Goal: Information Seeking & Learning: Find specific fact

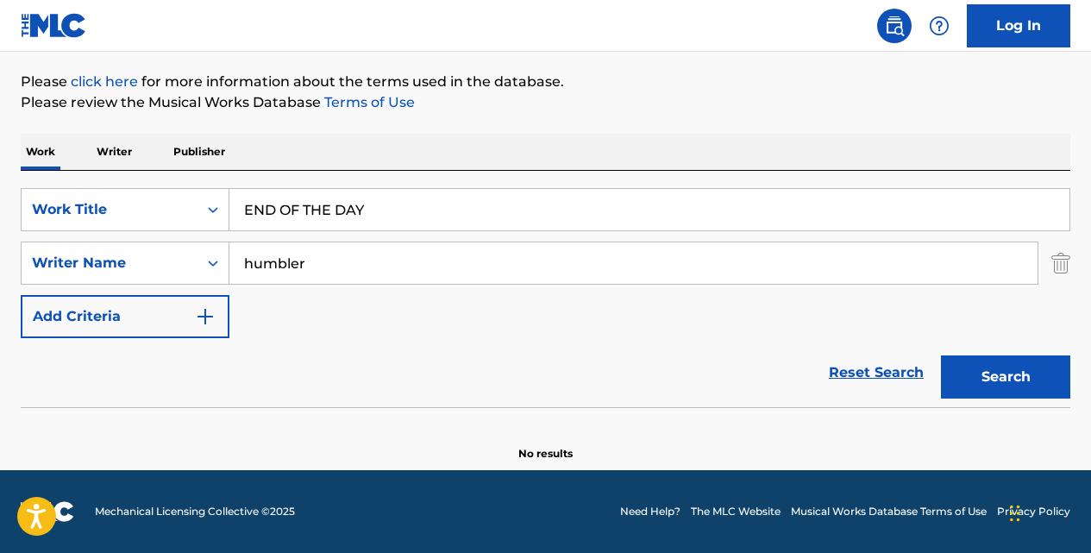
click at [853, 370] on link "Reset Search" at bounding box center [876, 373] width 112 height 38
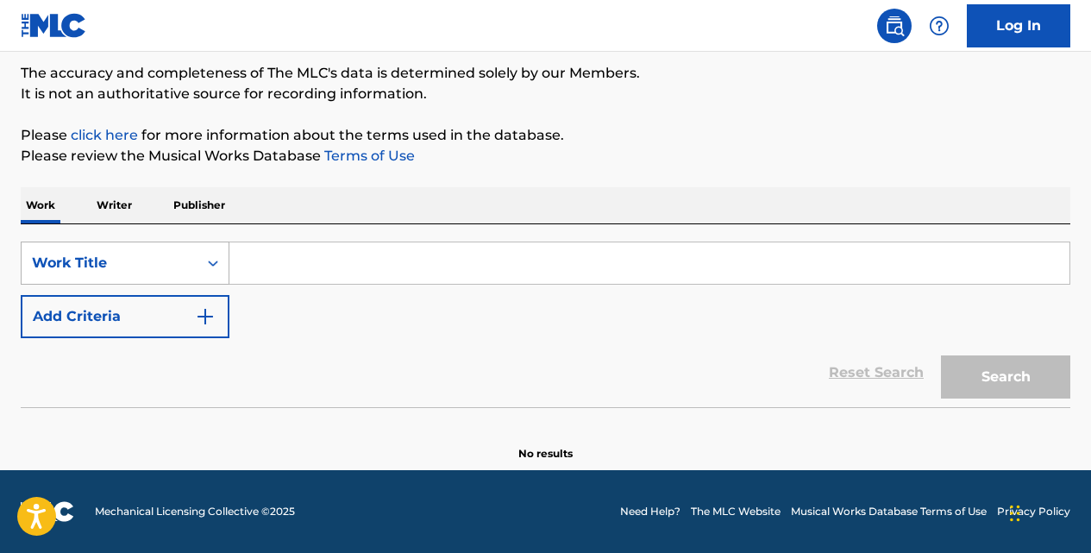
click at [217, 265] on icon "Search Form" at bounding box center [212, 262] width 17 height 17
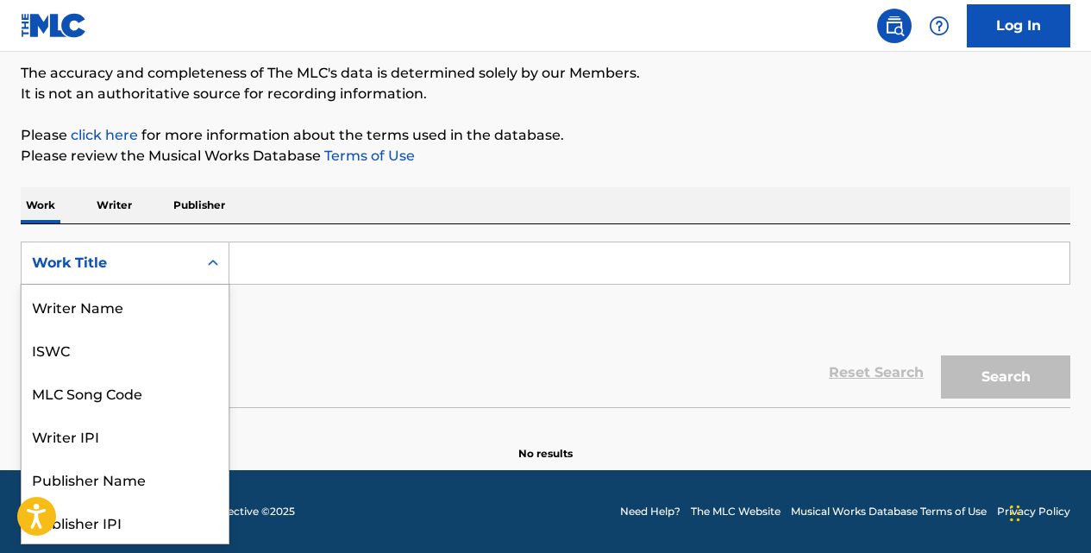
scroll to position [86, 0]
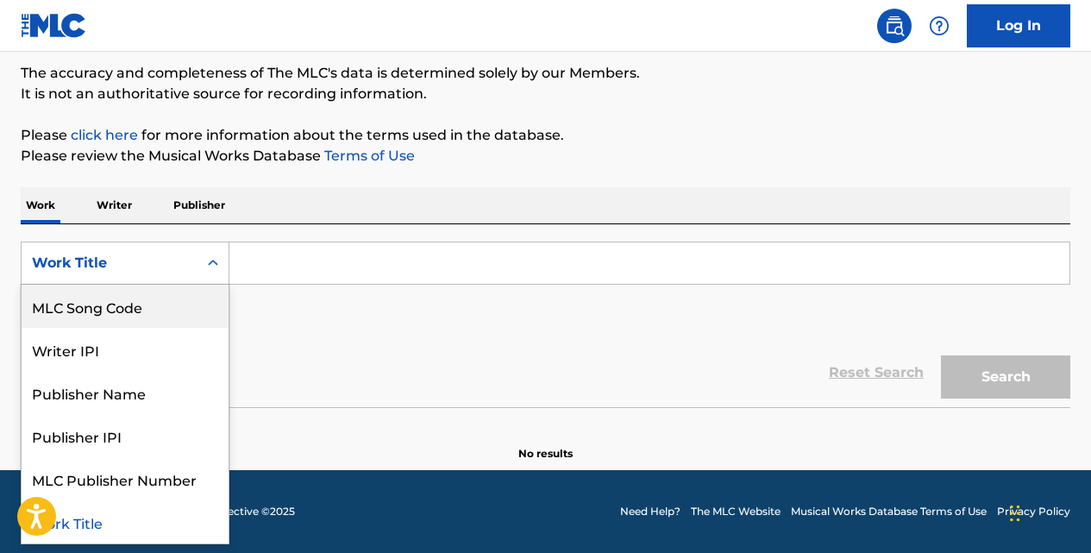
click at [184, 305] on div "MLC Song Code" at bounding box center [125, 306] width 207 height 43
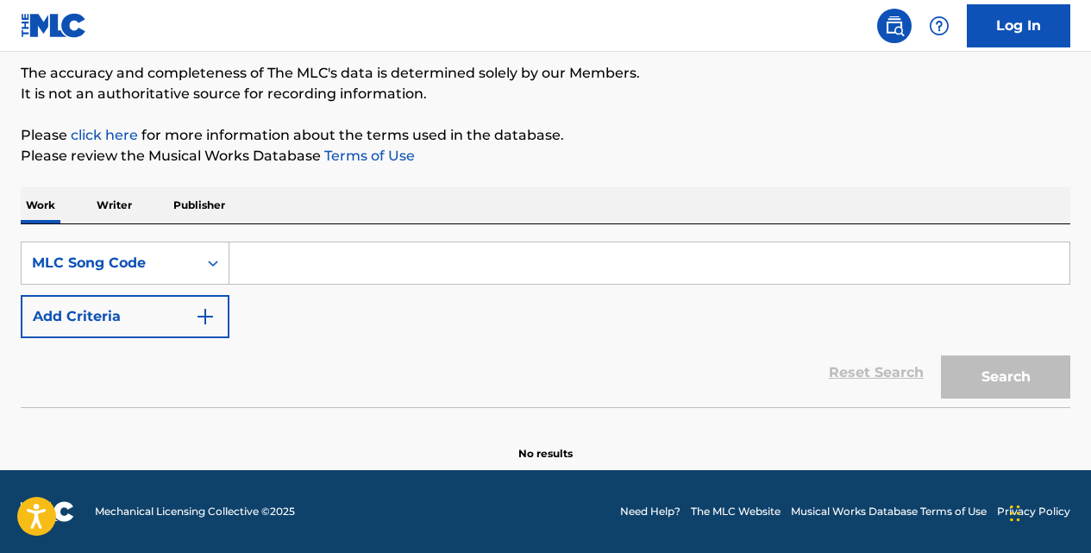
click at [272, 278] on input "Search Form" at bounding box center [649, 262] width 840 height 41
paste input "FA565G"
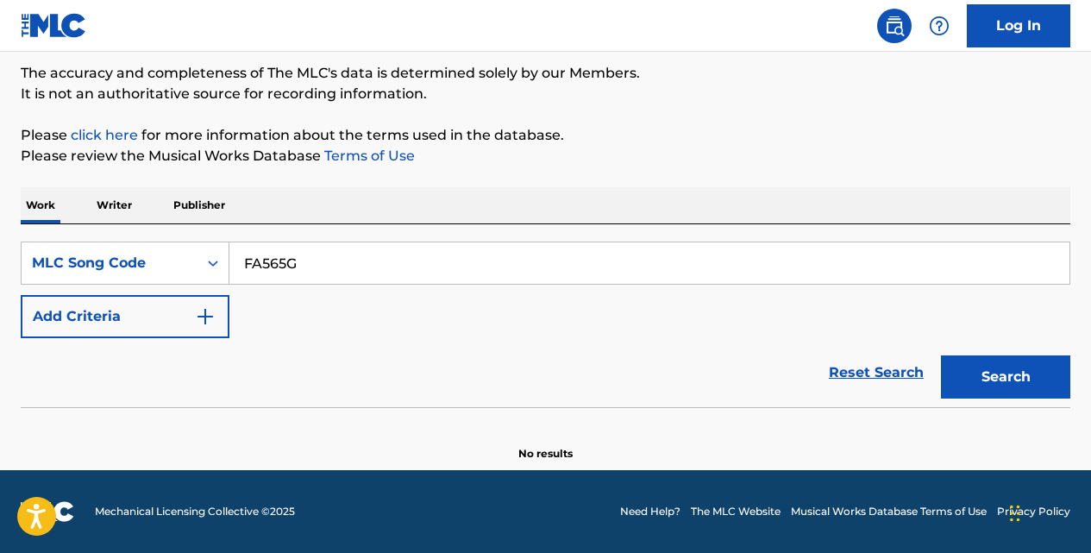
type input "FA565G"
click at [941, 355] on button "Search" at bounding box center [1005, 376] width 129 height 43
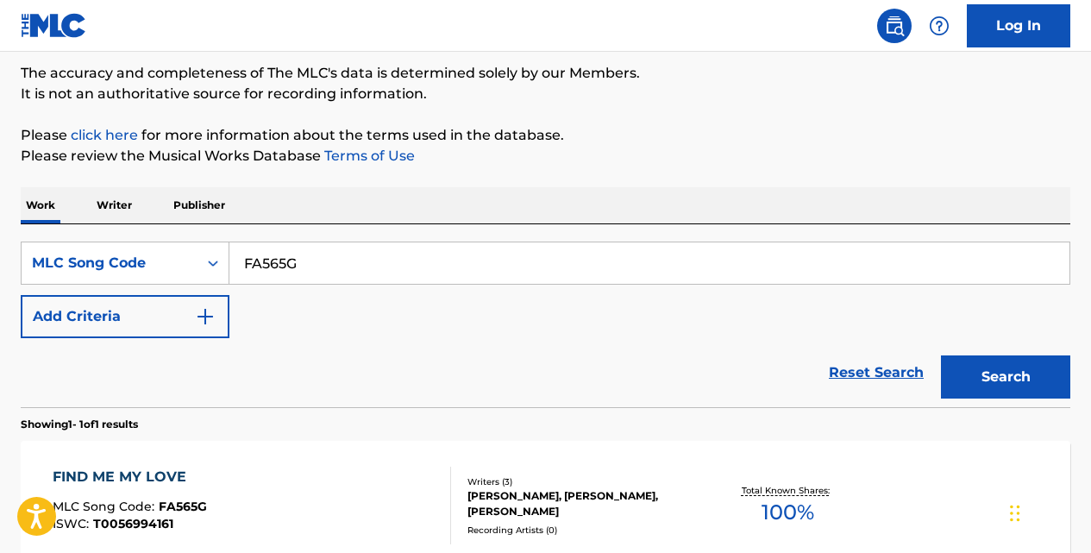
click at [175, 468] on div "FIND ME MY LOVE" at bounding box center [130, 477] width 154 height 21
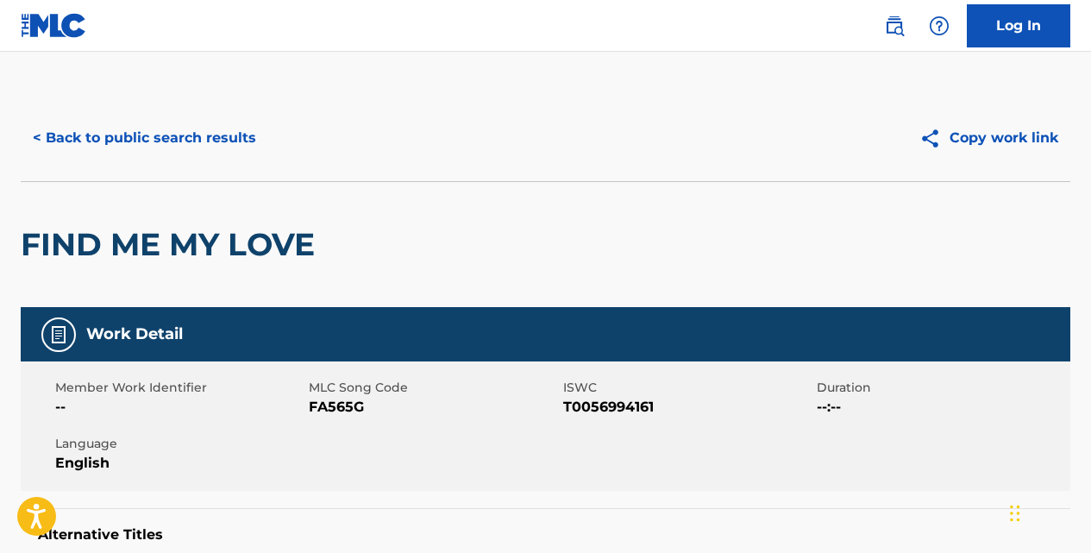
click at [241, 137] on button "< Back to public search results" at bounding box center [144, 137] width 247 height 43
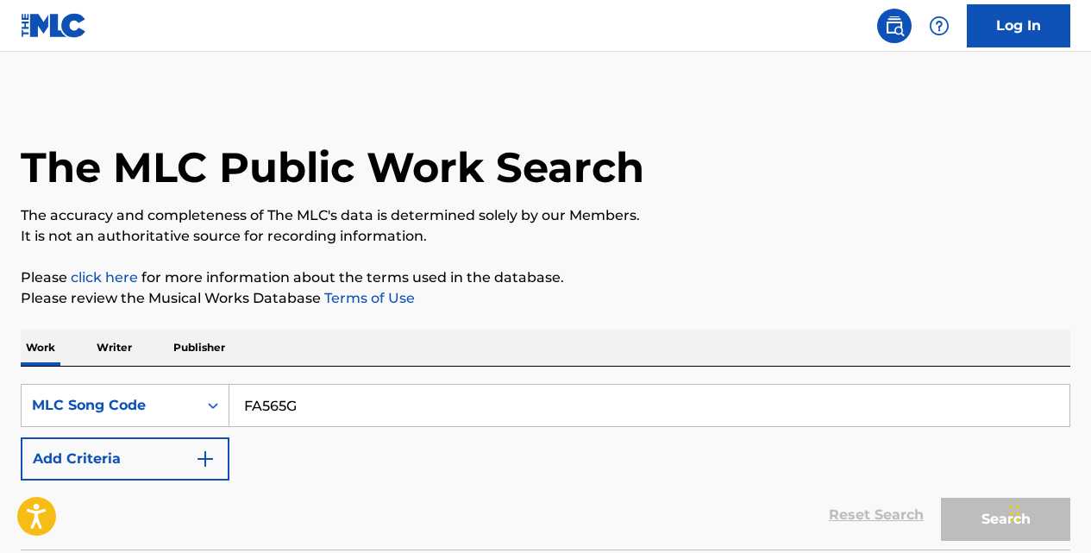
scroll to position [142, 0]
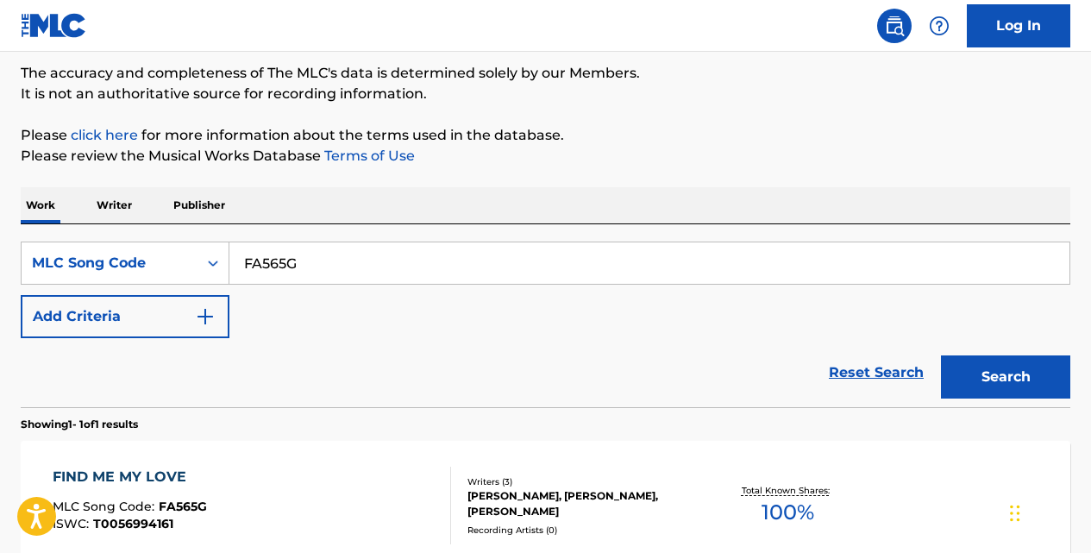
click at [889, 375] on link "Reset Search" at bounding box center [876, 373] width 112 height 38
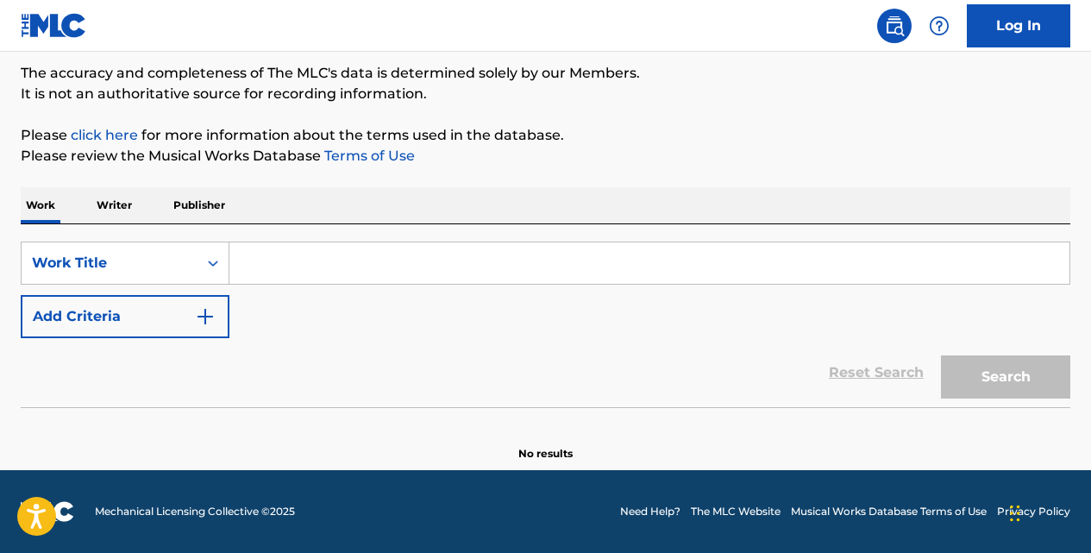
click at [451, 269] on input "Search Form" at bounding box center [649, 262] width 840 height 41
paste input "UN MUNDO RARO"
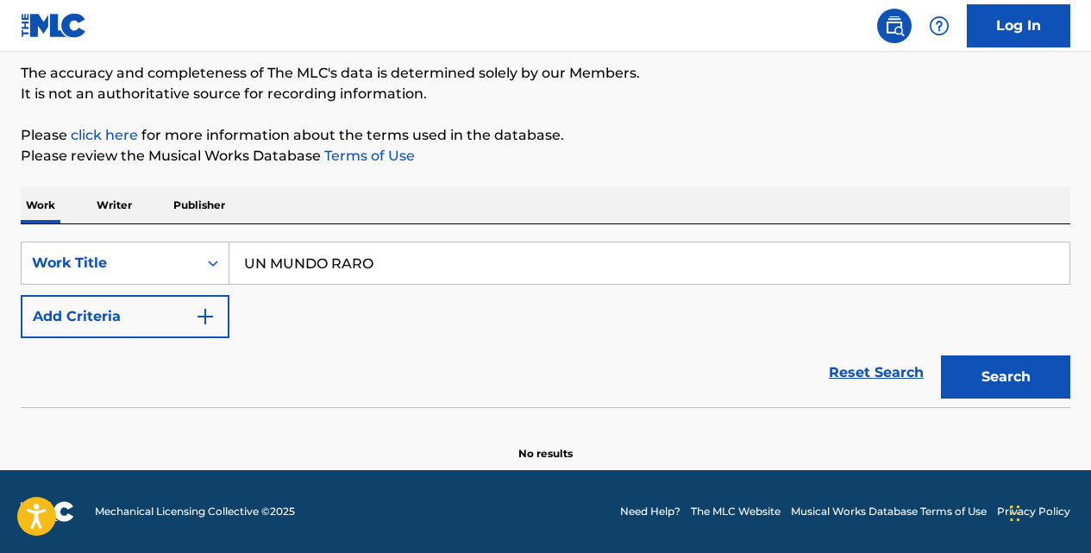
type input "UN MUNDO RARO"
click at [206, 310] on img "Search Form" at bounding box center [205, 316] width 21 height 21
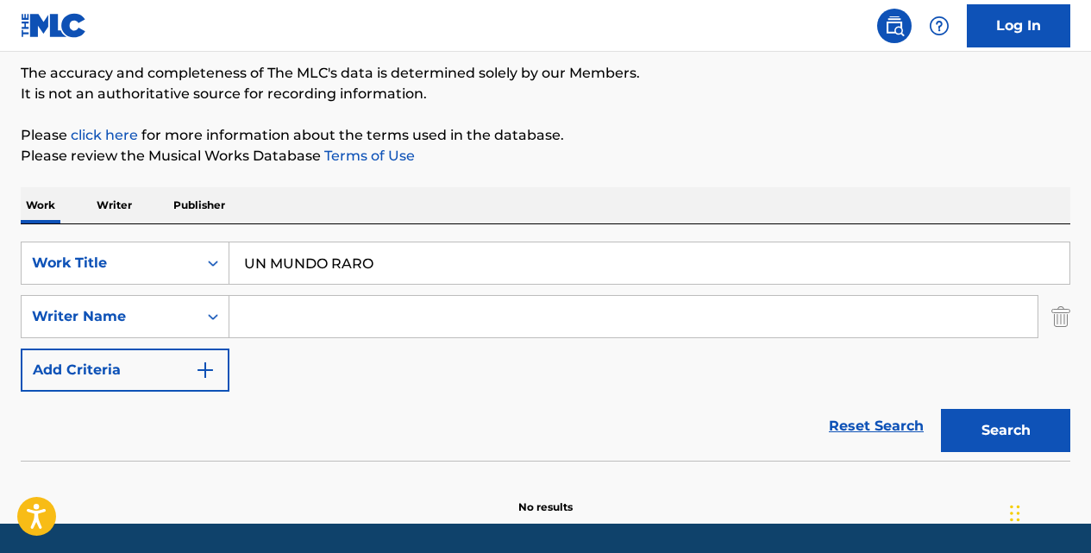
click at [254, 317] on input "Search Form" at bounding box center [633, 316] width 808 height 41
type input "[PERSON_NAME]"
click at [941, 409] on button "Search" at bounding box center [1005, 430] width 129 height 43
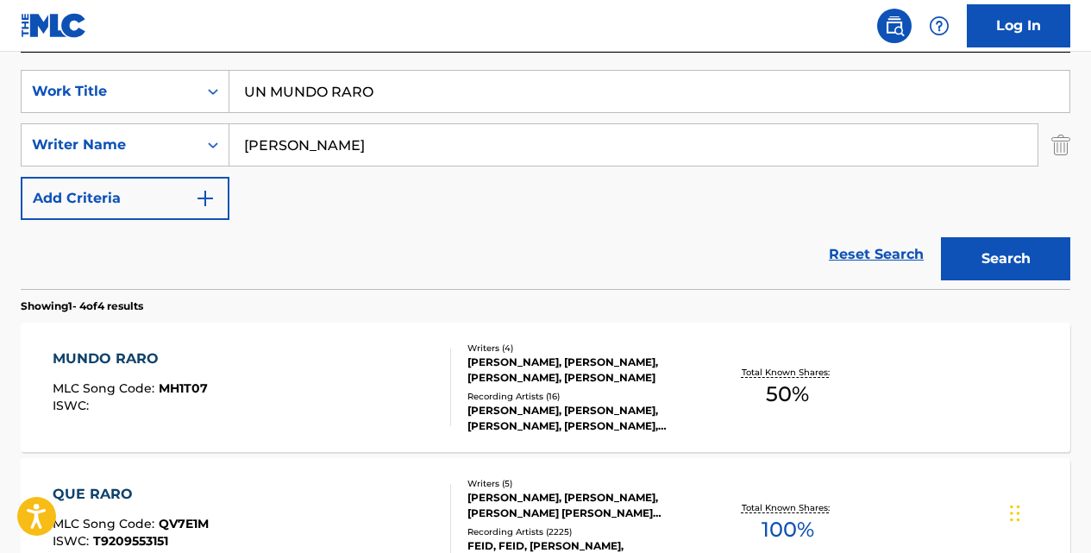
scroll to position [320, 0]
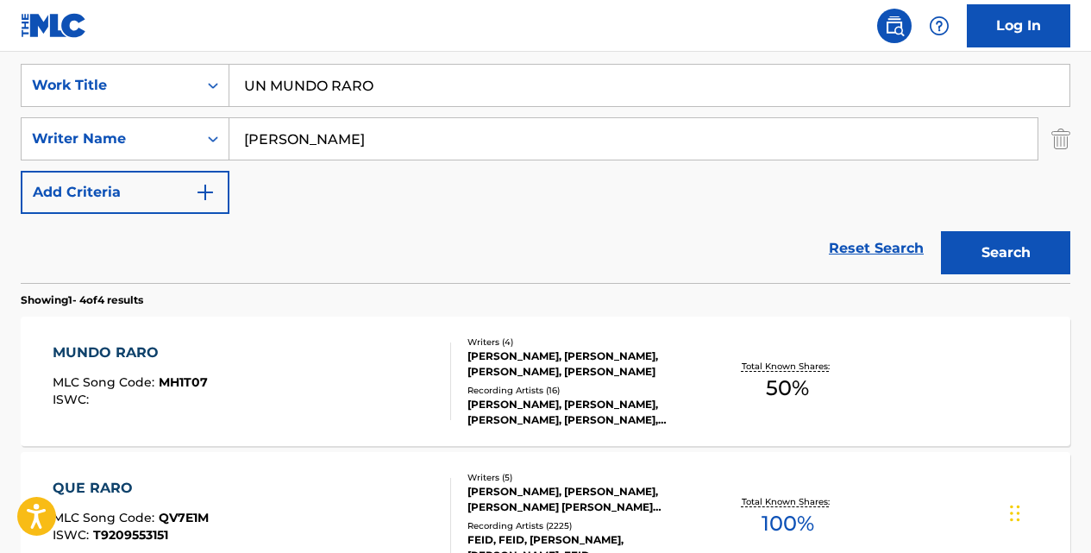
click at [139, 352] on div "MUNDO RARO" at bounding box center [130, 352] width 155 height 21
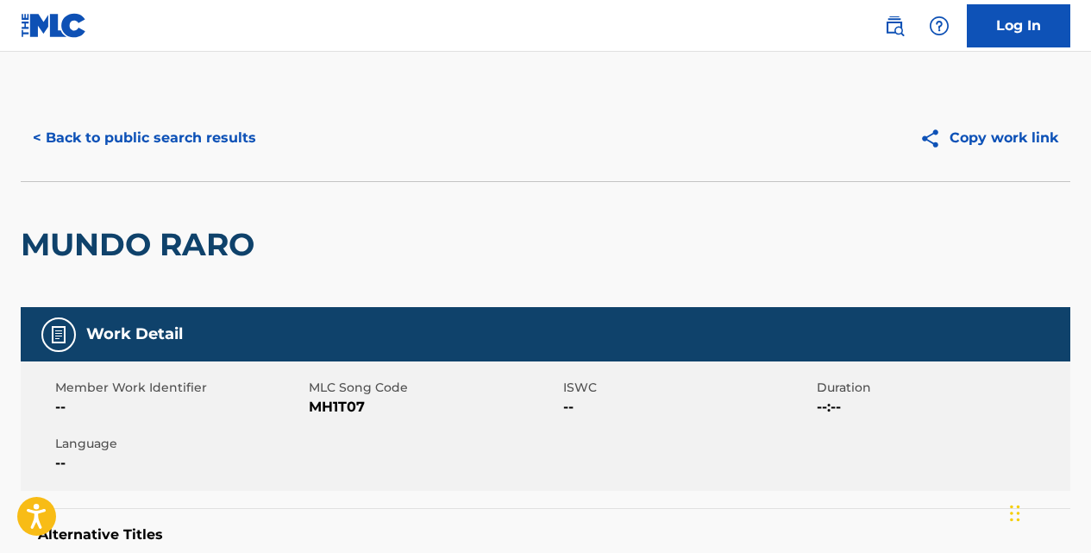
click at [245, 142] on button "< Back to public search results" at bounding box center [144, 137] width 247 height 43
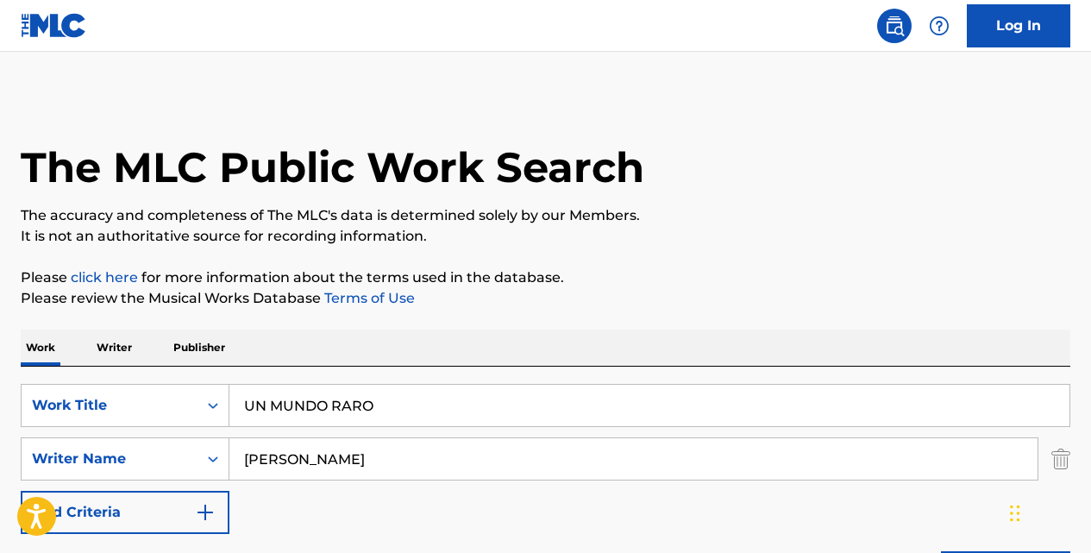
click at [387, 398] on input "UN MUNDO RARO" at bounding box center [649, 405] width 840 height 41
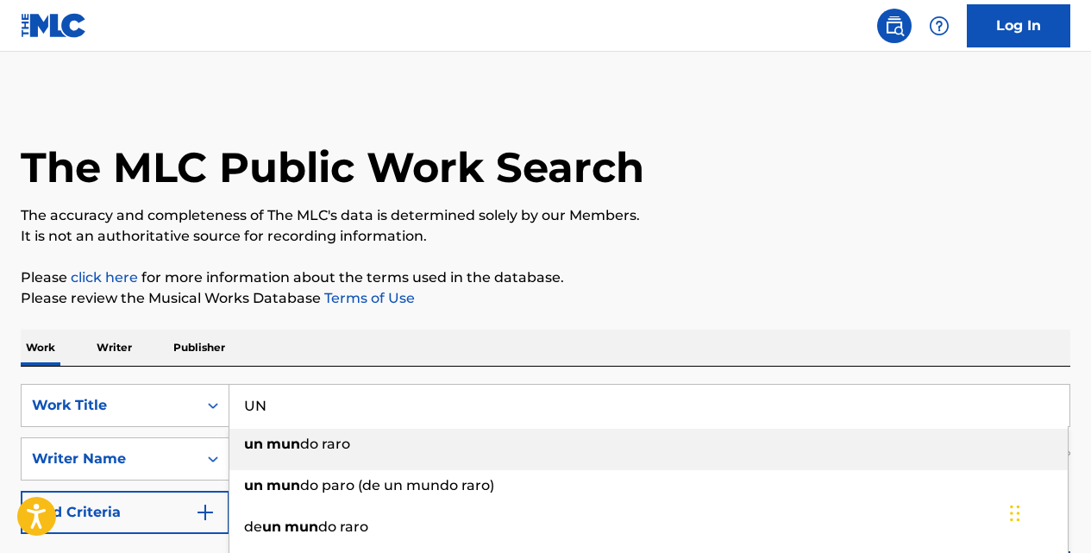
type input "U"
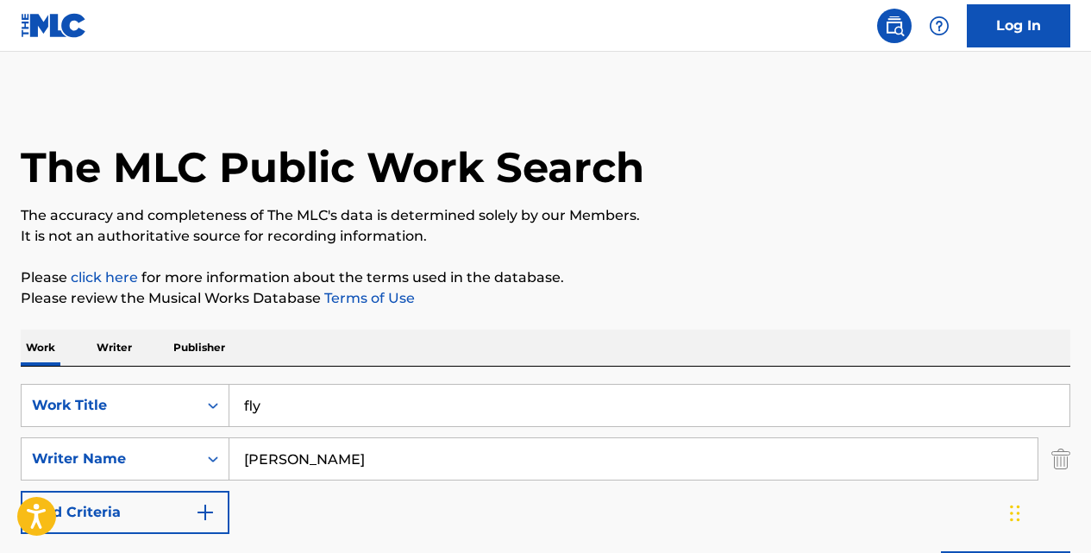
type input "fly"
type input "glu"
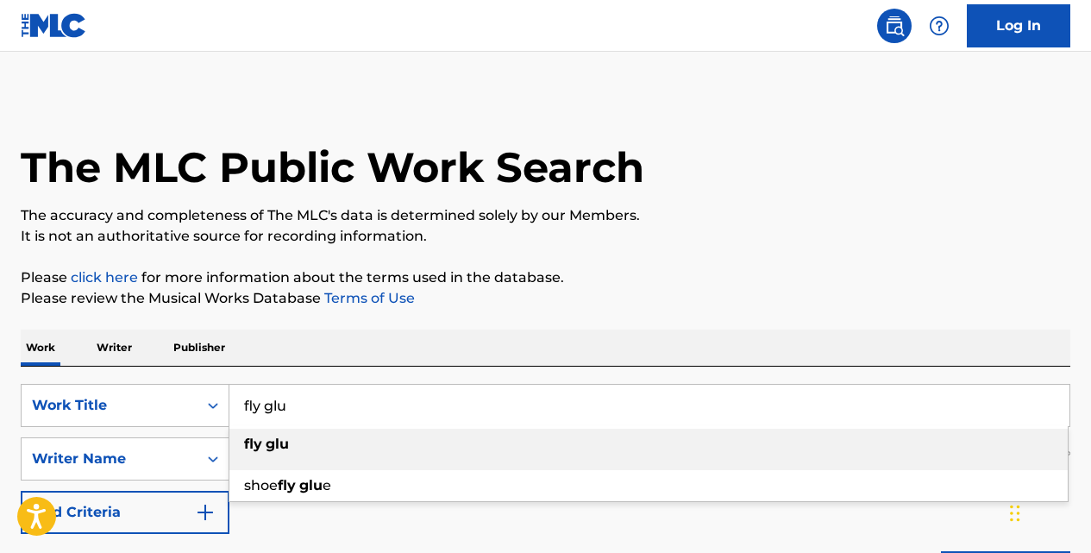
type input "fly glu"
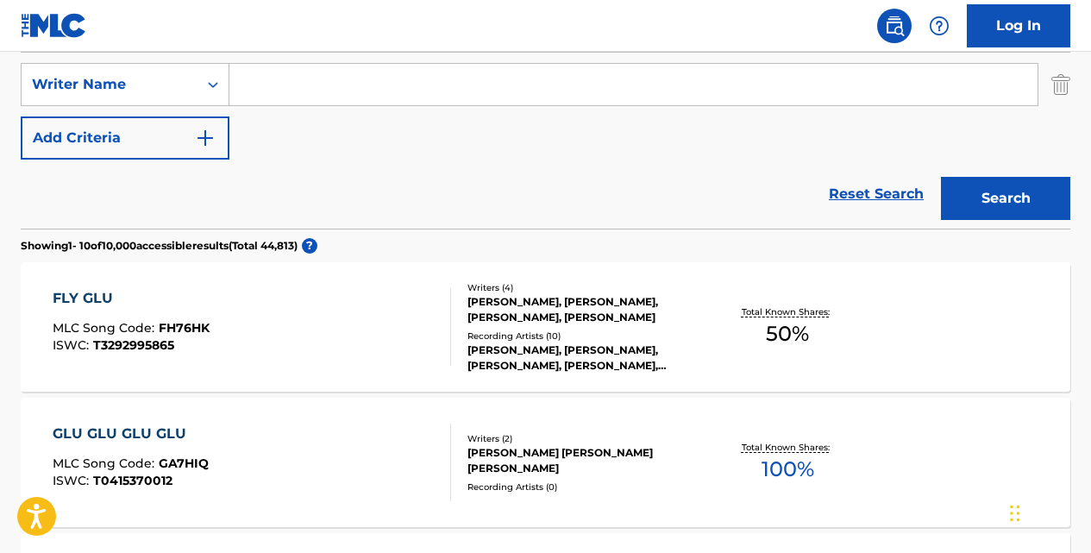
scroll to position [379, 0]
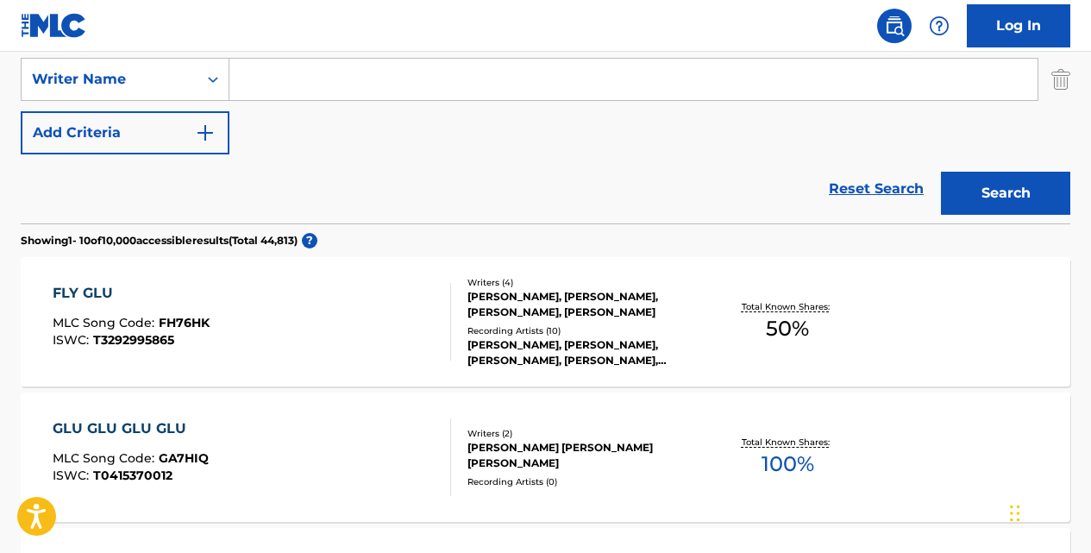
click at [103, 292] on div "FLY GLU" at bounding box center [131, 293] width 157 height 21
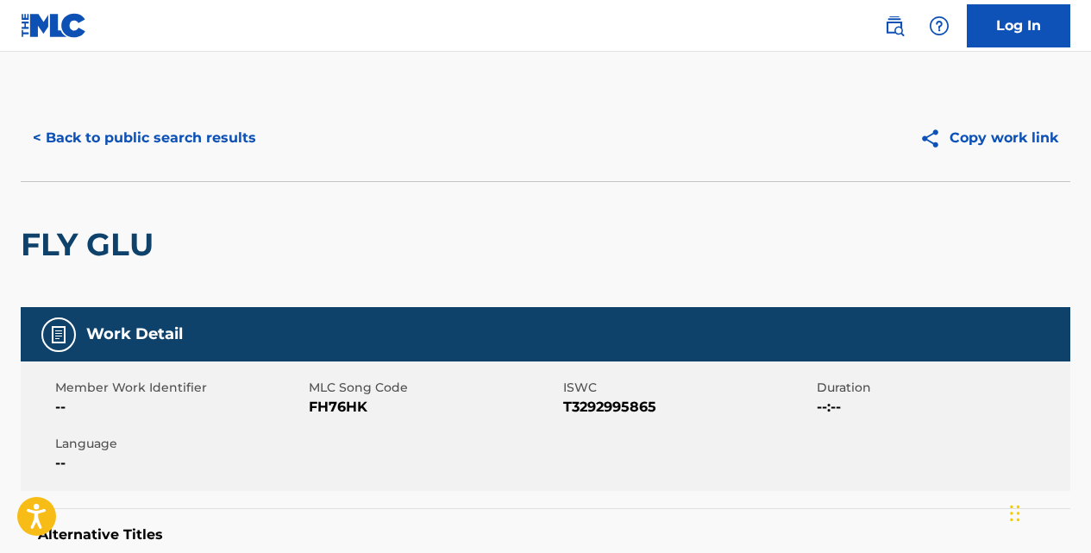
click at [192, 140] on button "< Back to public search results" at bounding box center [144, 137] width 247 height 43
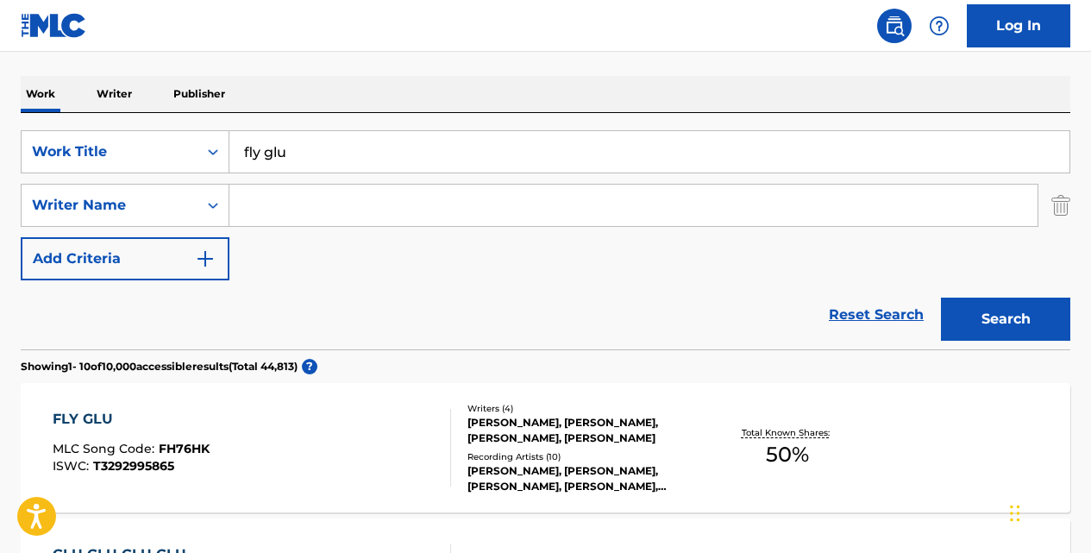
scroll to position [253, 0]
click at [348, 152] on input "fly glu" at bounding box center [649, 152] width 840 height 41
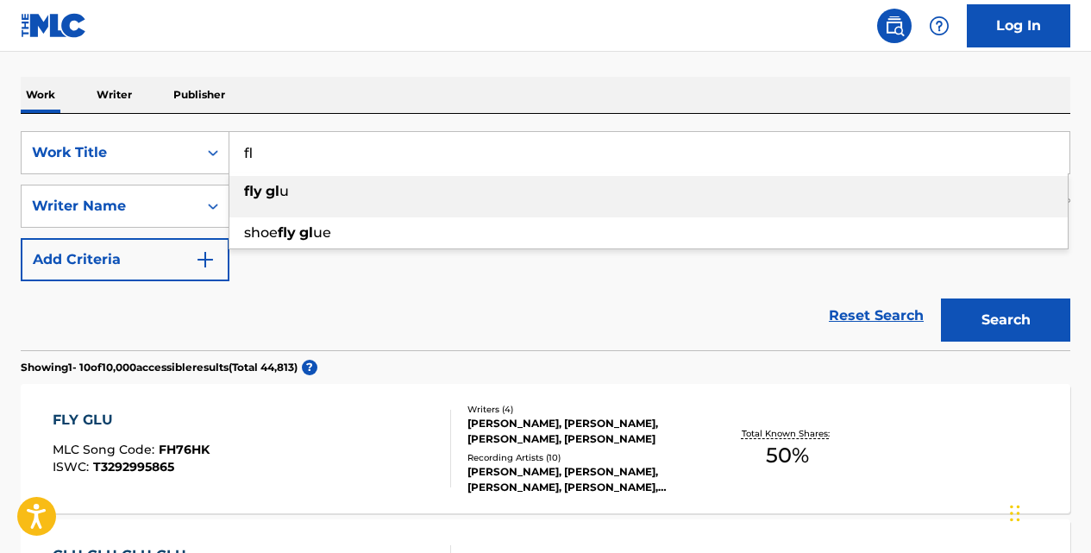
type input "f"
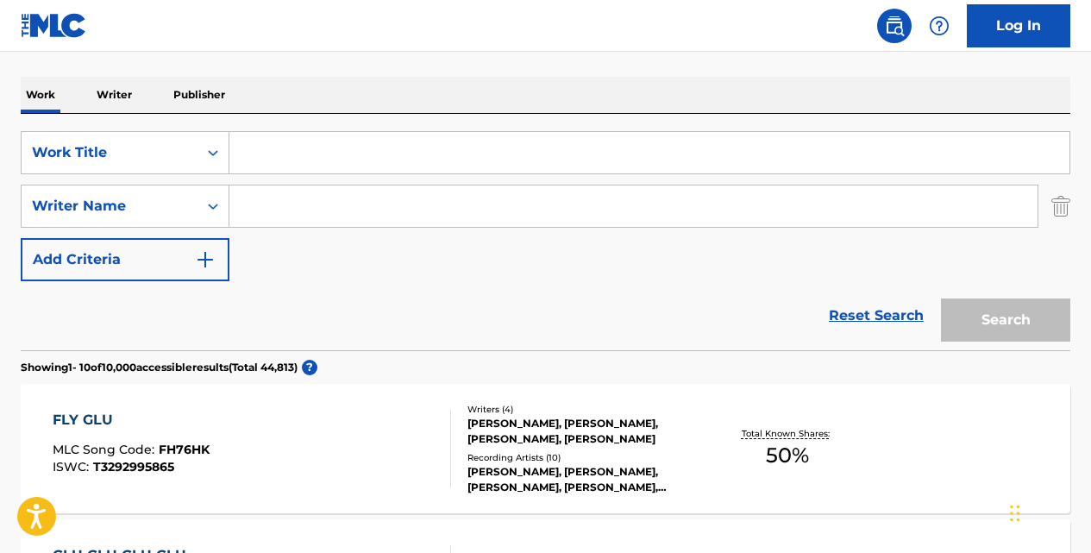
paste input "[PERSON_NAME]"
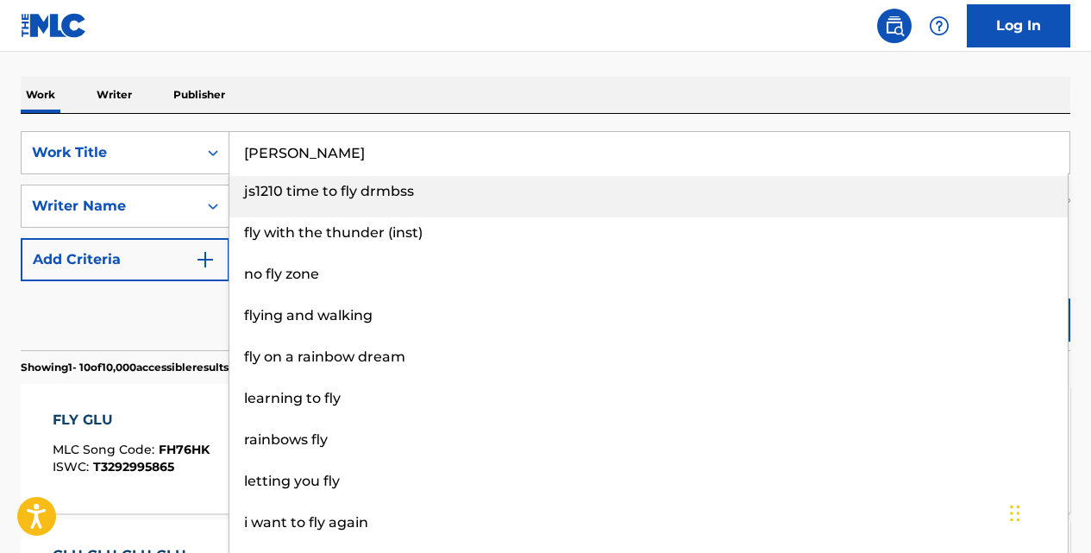
type input "[PERSON_NAME]"
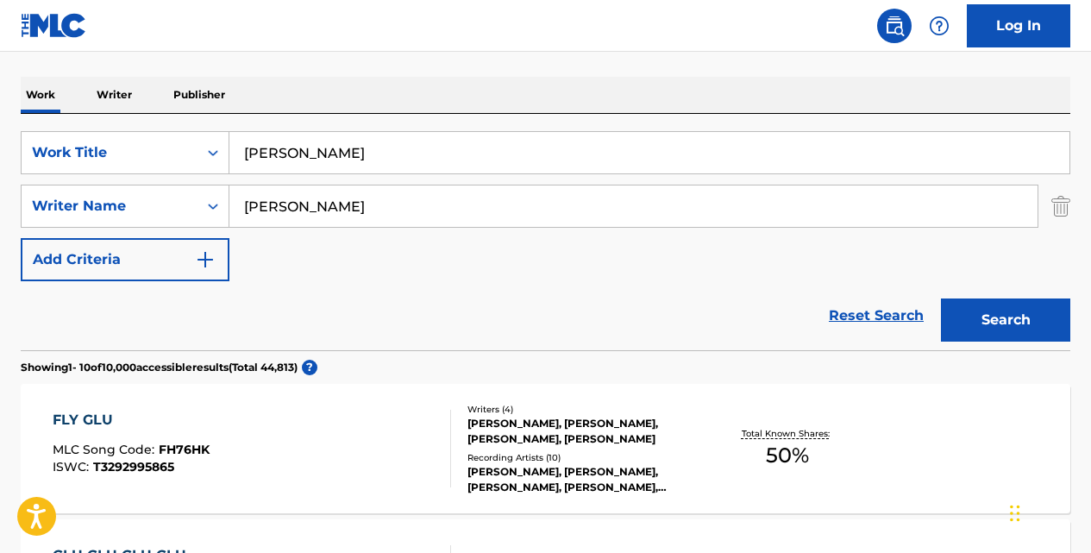
type input "[PERSON_NAME]"
click at [941, 298] on button "Search" at bounding box center [1005, 319] width 129 height 43
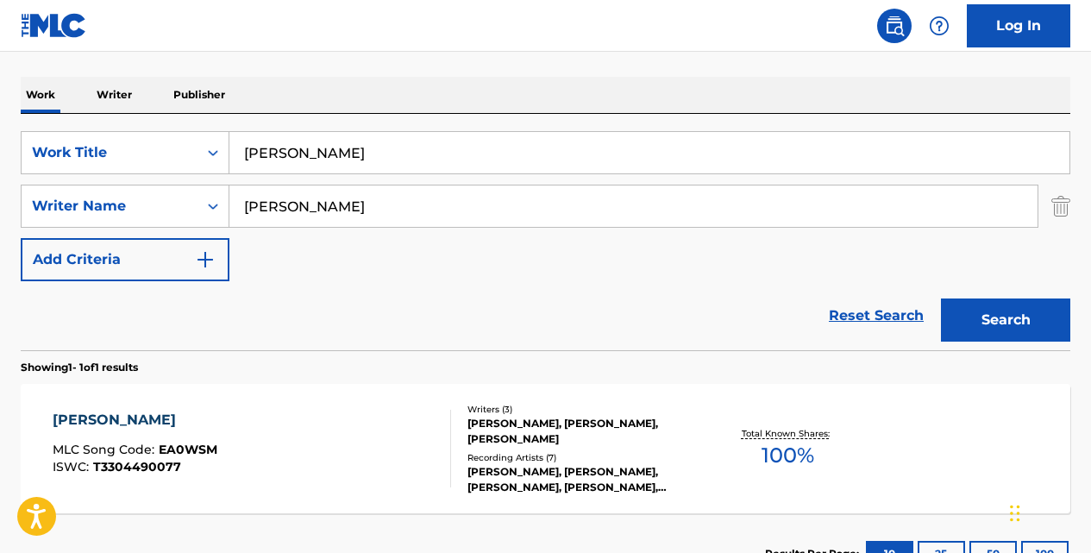
click at [80, 417] on div "[PERSON_NAME]" at bounding box center [135, 420] width 165 height 21
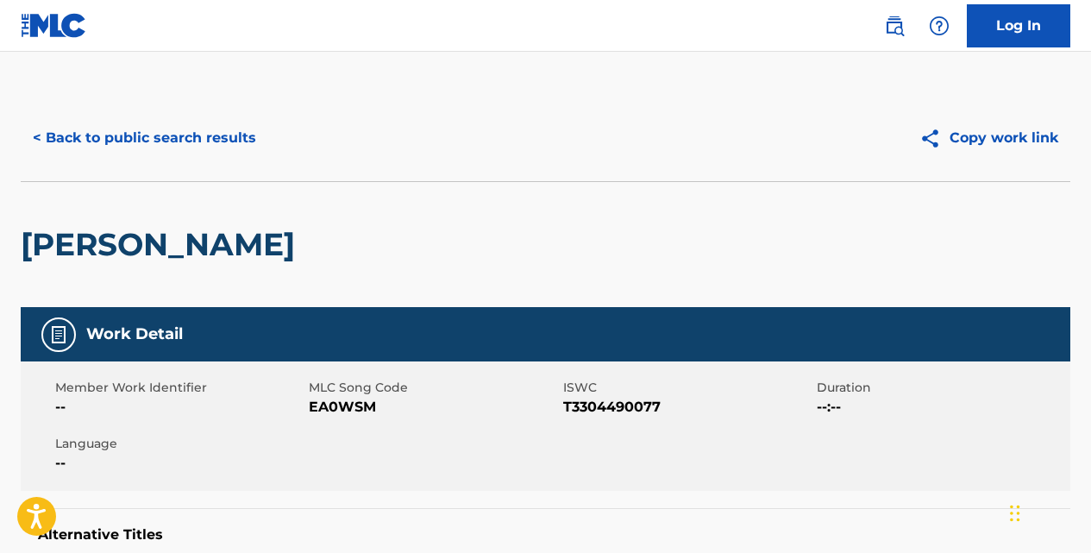
click at [227, 147] on button "< Back to public search results" at bounding box center [144, 137] width 247 height 43
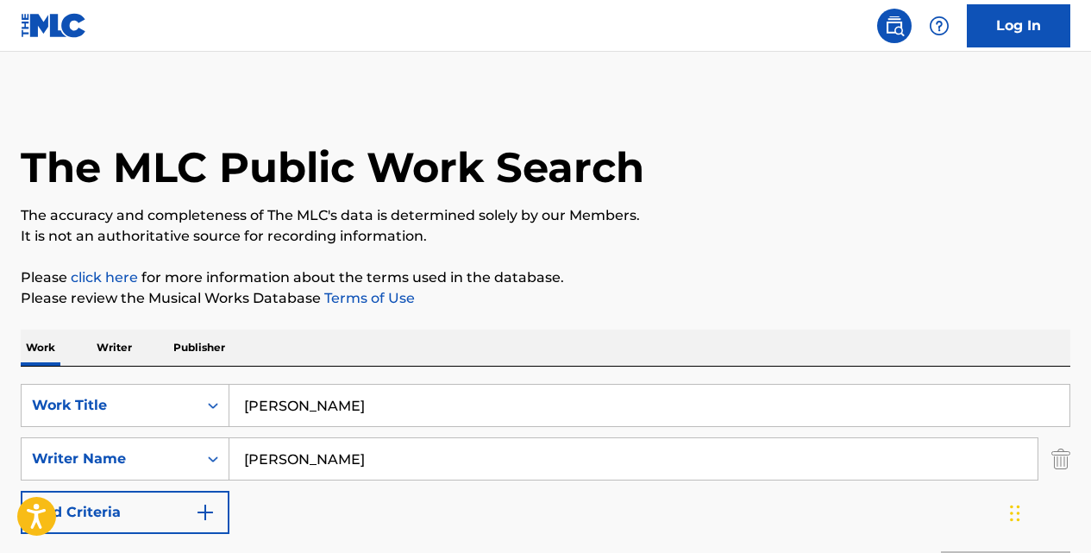
scroll to position [253, 0]
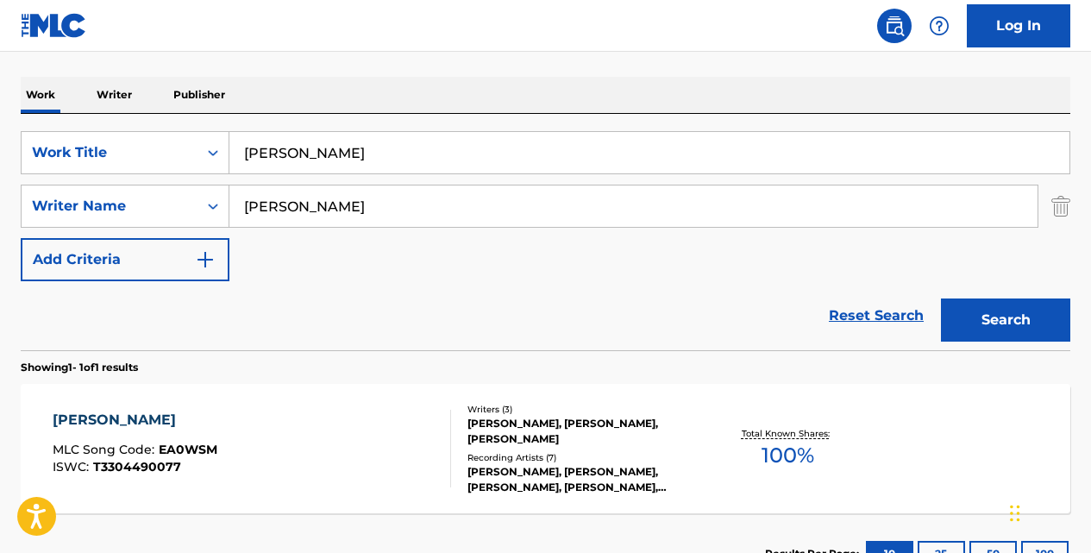
click at [321, 154] on input "[PERSON_NAME]" at bounding box center [649, 152] width 840 height 41
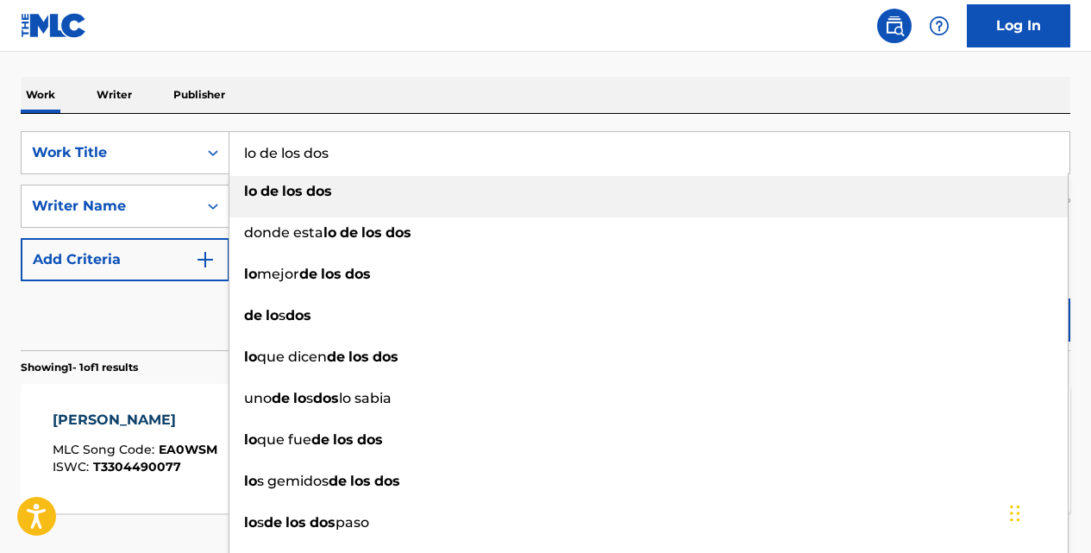
type input "lo de los dos"
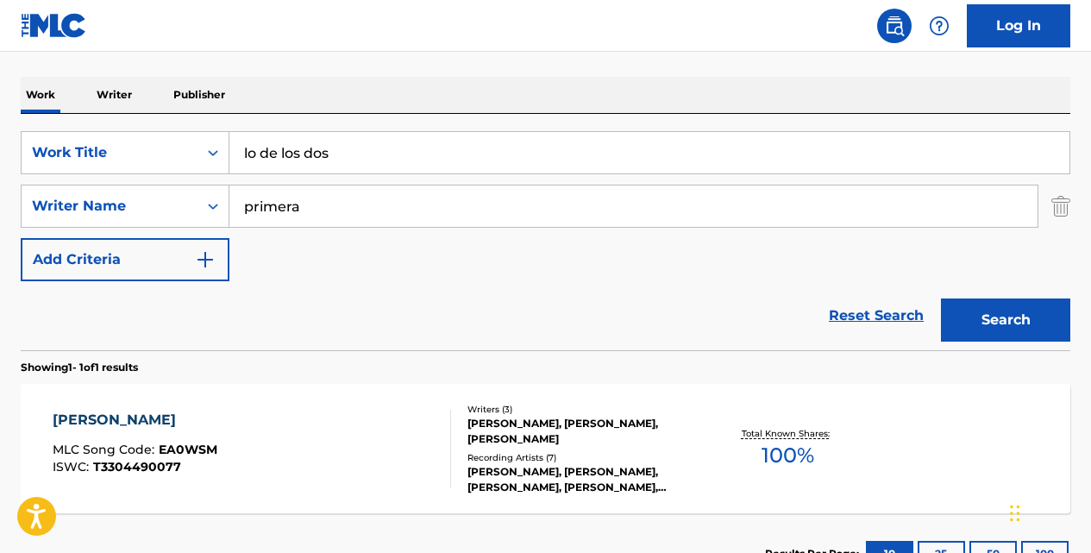
type input "primera"
click at [941, 298] on button "Search" at bounding box center [1005, 319] width 129 height 43
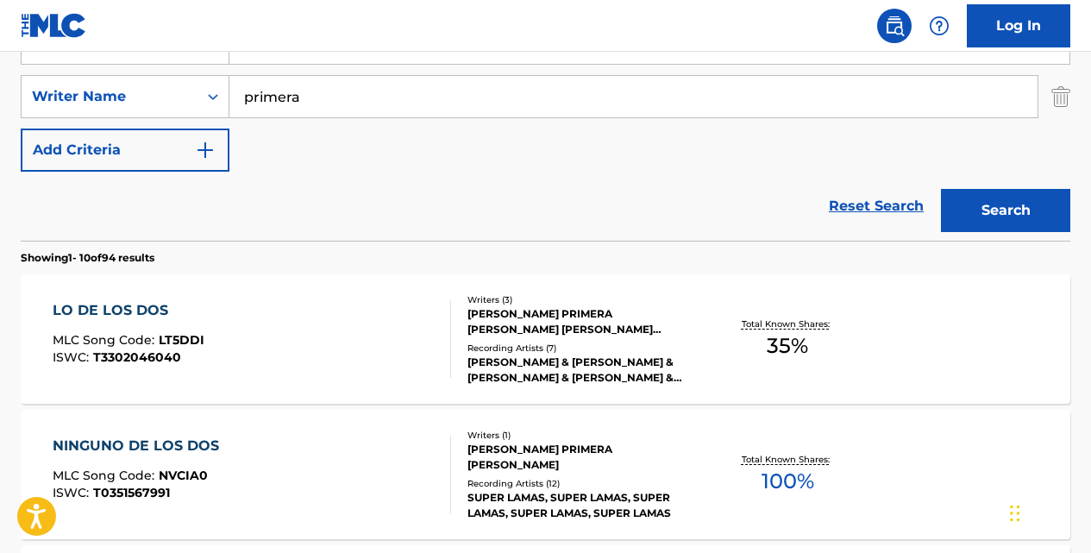
scroll to position [368, 0]
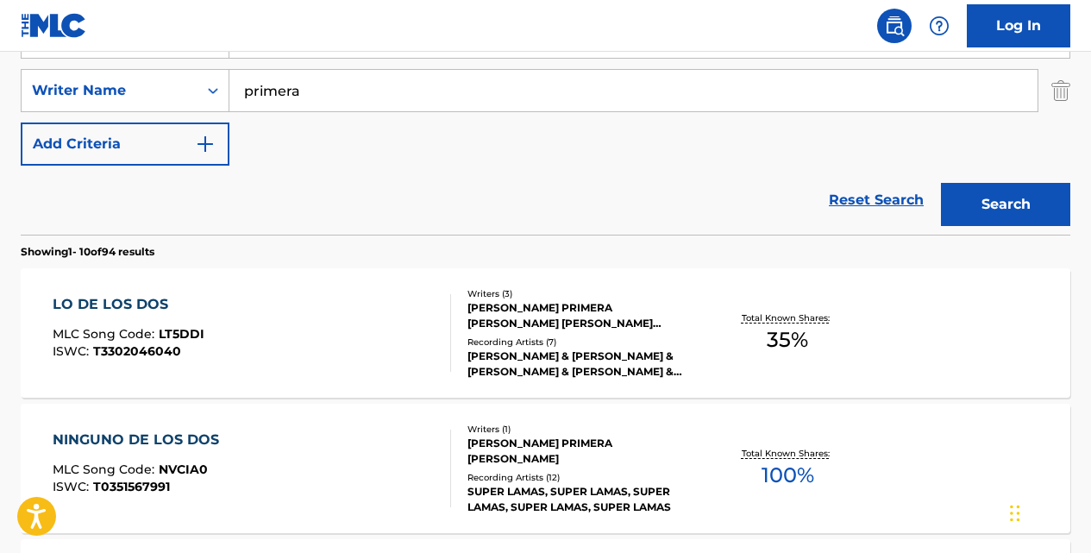
click at [160, 309] on div "LO DE LOS DOS" at bounding box center [129, 304] width 152 height 21
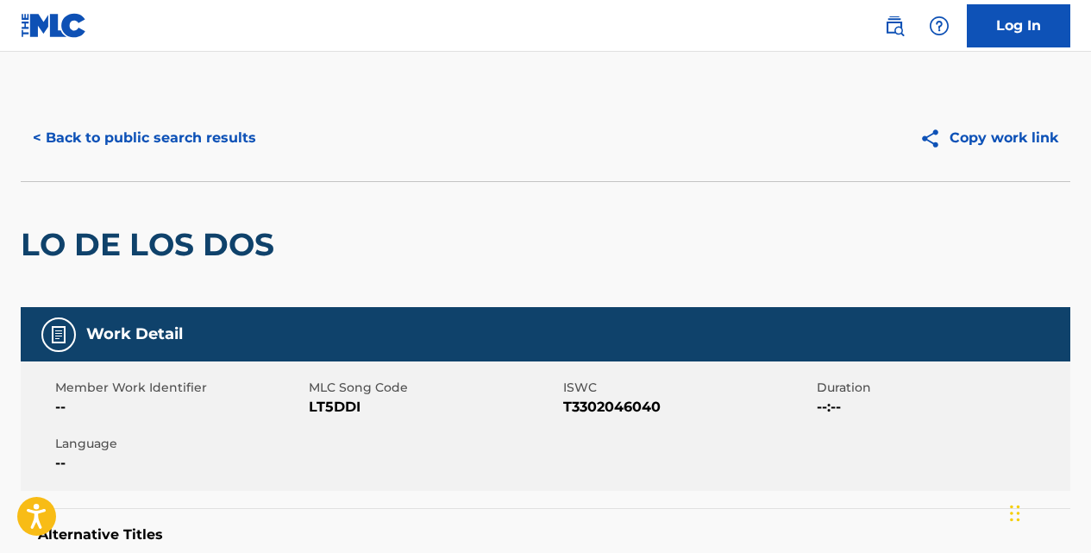
click at [241, 141] on button "< Back to public search results" at bounding box center [144, 137] width 247 height 43
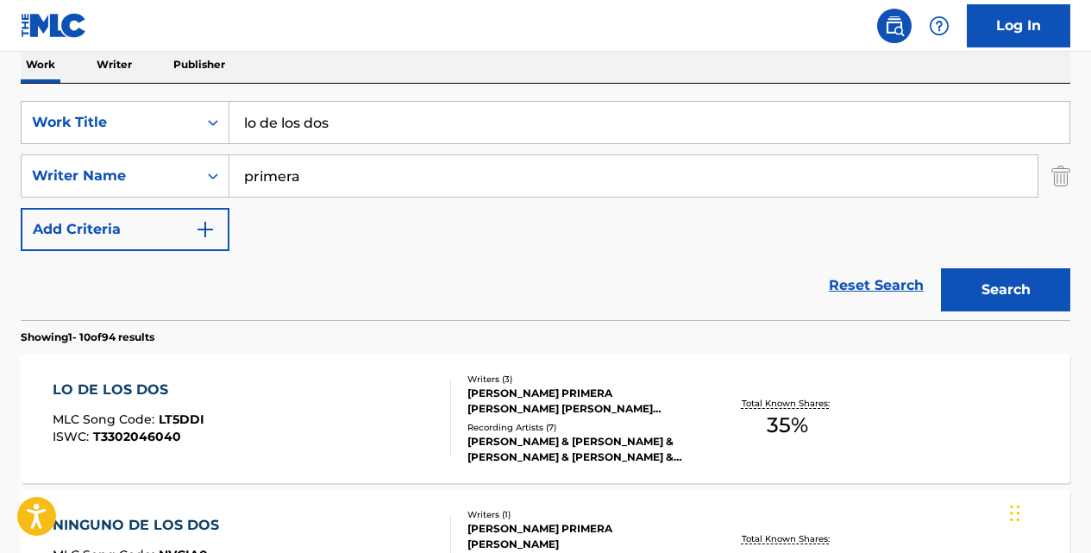
scroll to position [282, 0]
click at [403, 121] on input "lo de los dos" at bounding box center [649, 123] width 840 height 41
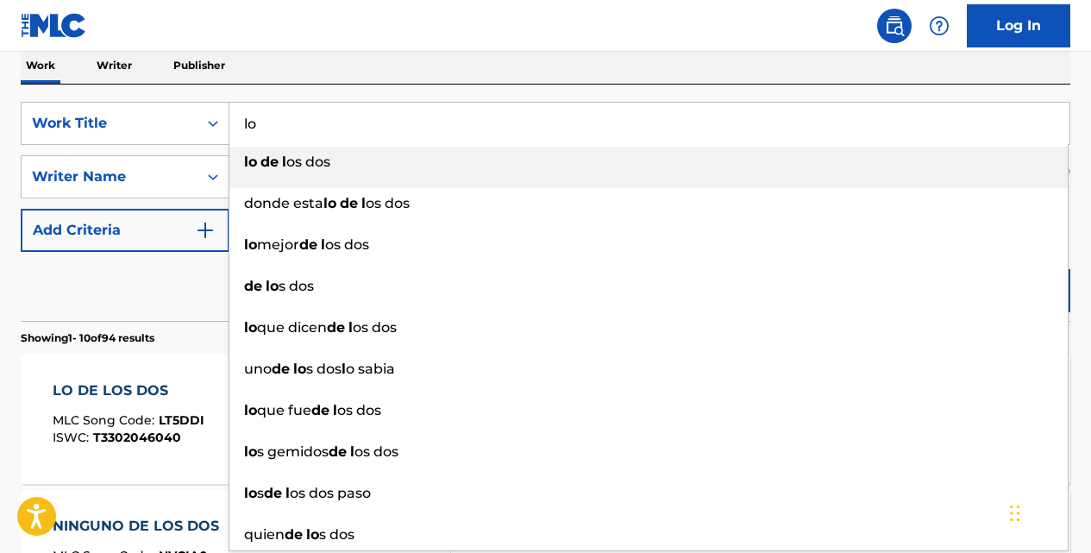
type input "l"
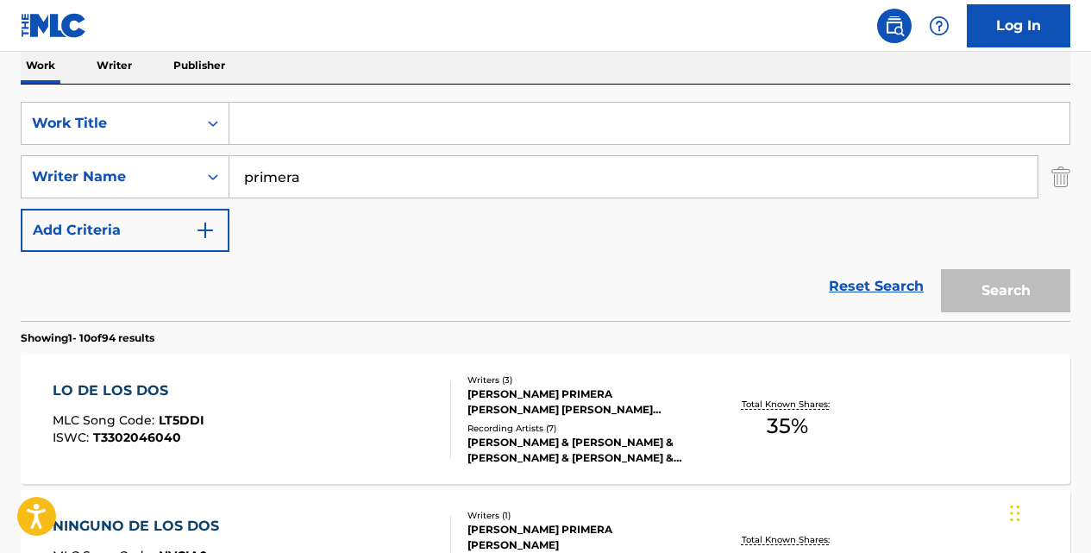
paste input "I DON'T WANNA BE RIGHT"
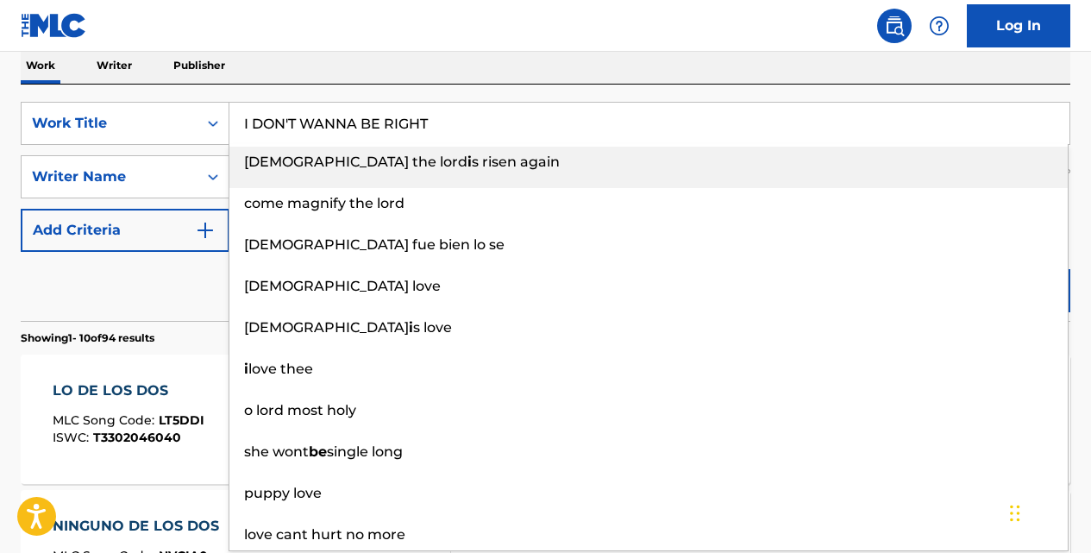
type input "I DON'T WANNA BE RIGHT"
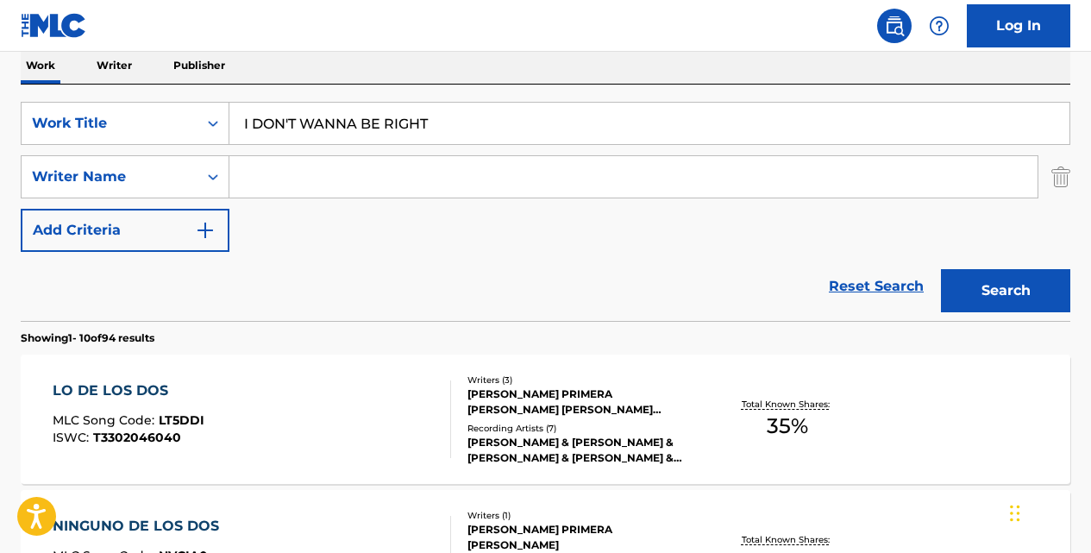
click at [941, 269] on button "Search" at bounding box center [1005, 290] width 129 height 43
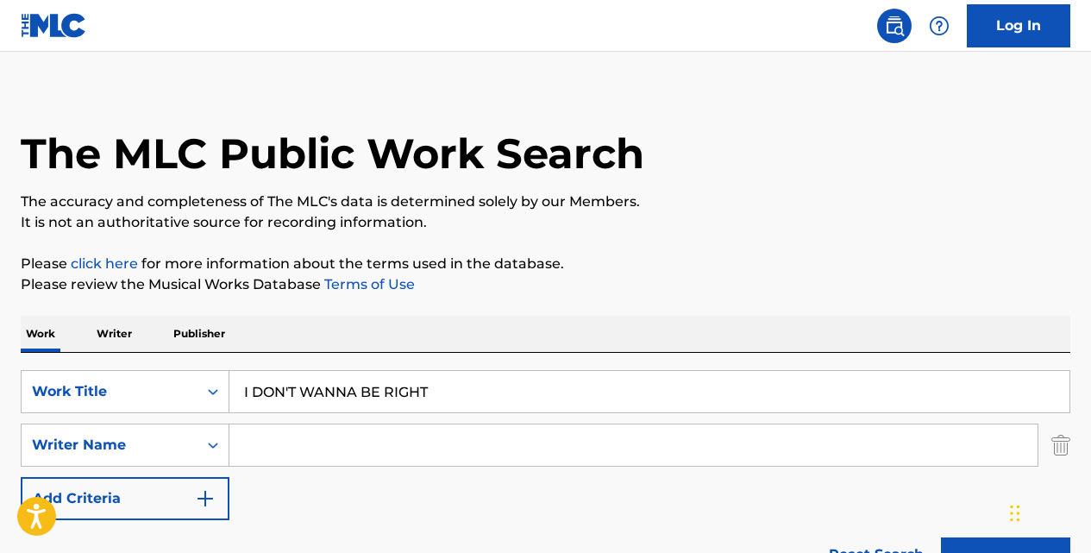
scroll to position [0, 0]
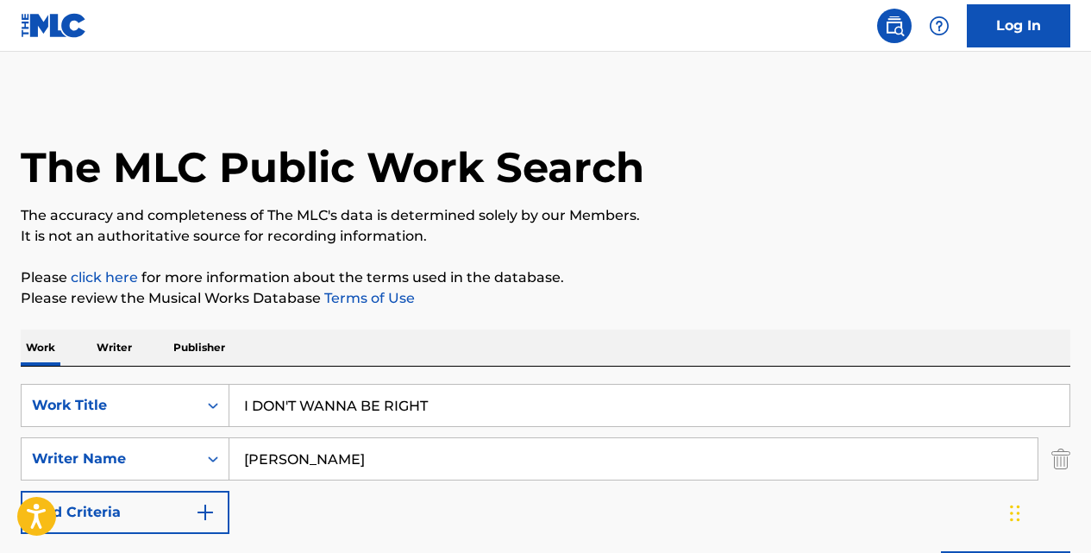
type input "[PERSON_NAME]"
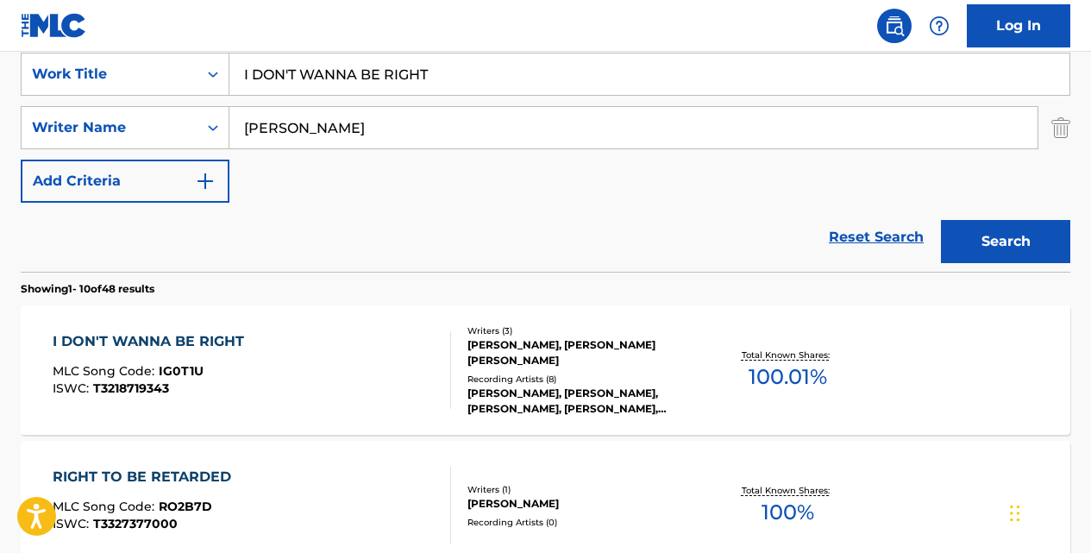
scroll to position [333, 0]
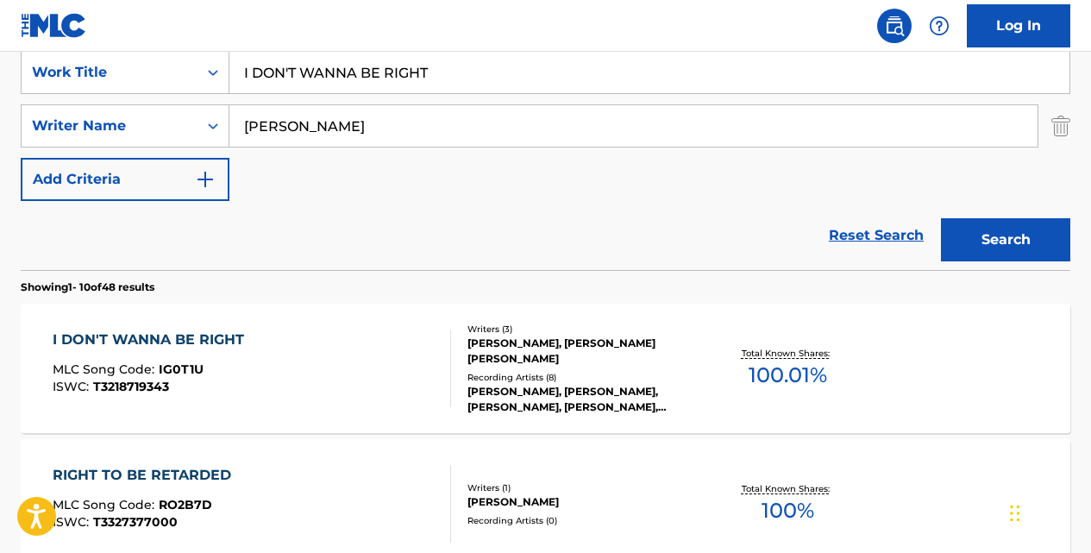
click at [239, 344] on div "I DON'T WANNA BE RIGHT" at bounding box center [153, 339] width 200 height 21
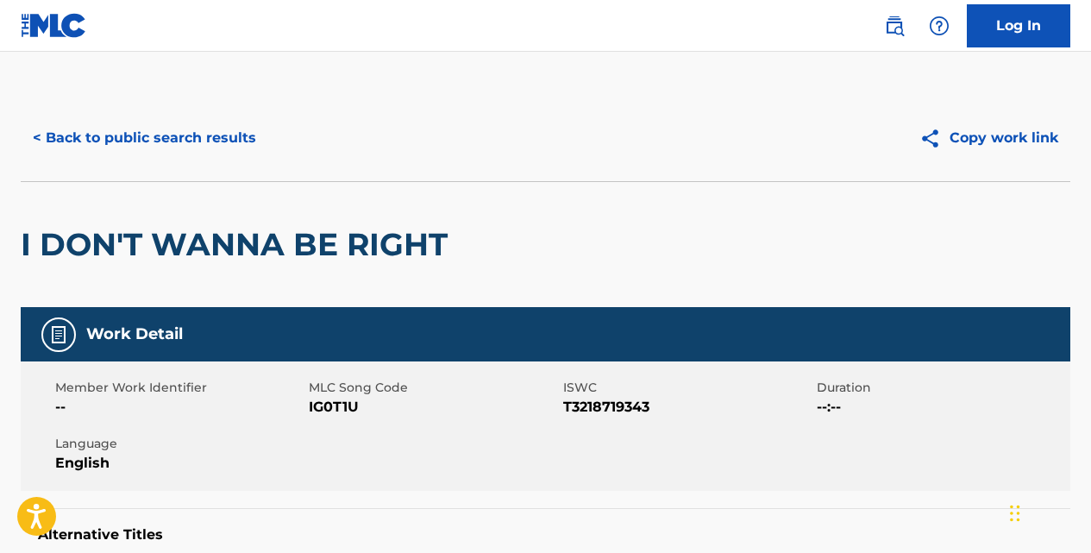
click at [235, 130] on button "< Back to public search results" at bounding box center [144, 137] width 247 height 43
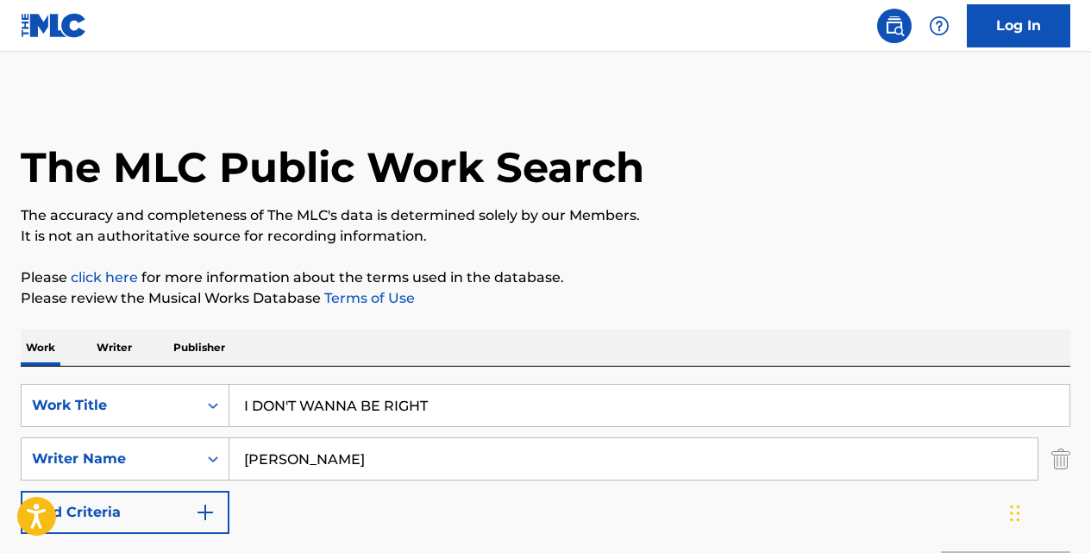
scroll to position [333, 0]
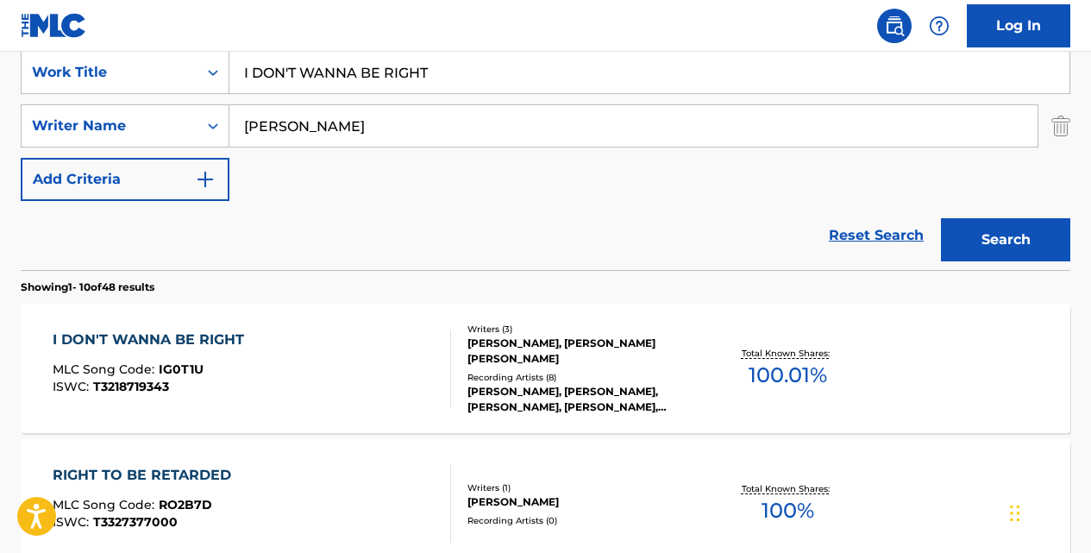
click at [480, 84] on input "I DON'T WANNA BE RIGHT" at bounding box center [649, 72] width 840 height 41
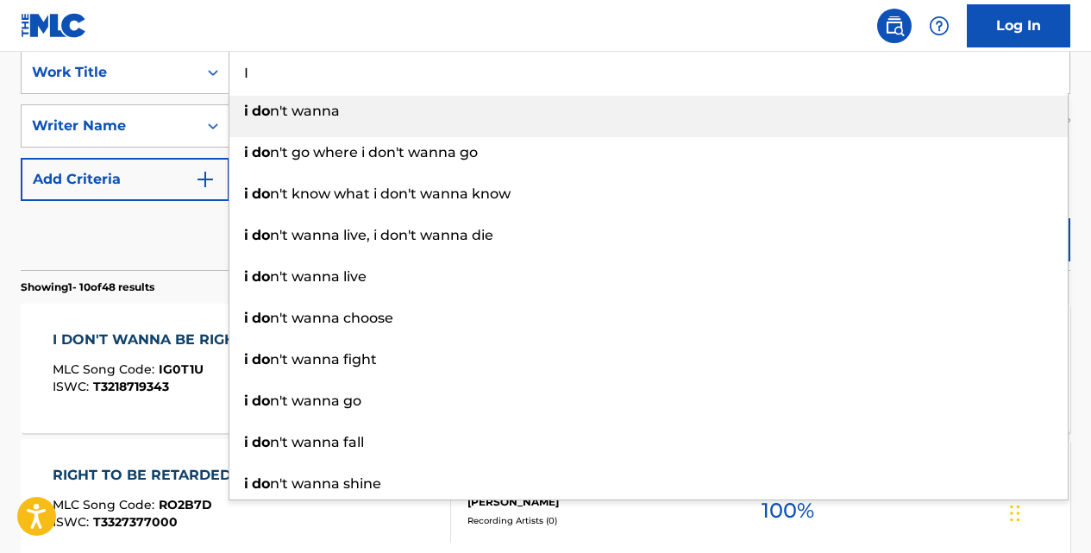
type input "I"
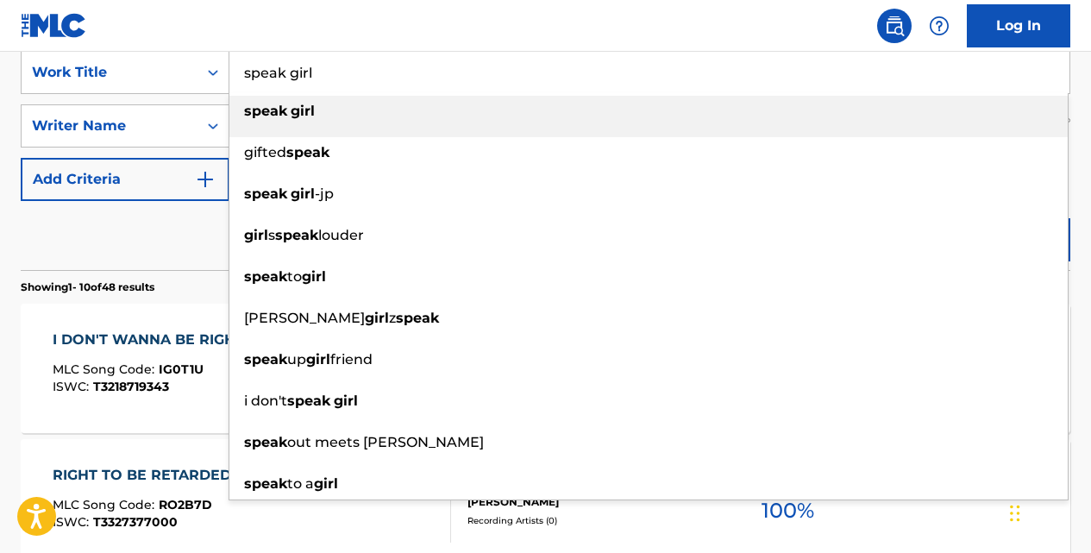
type input "speak girl"
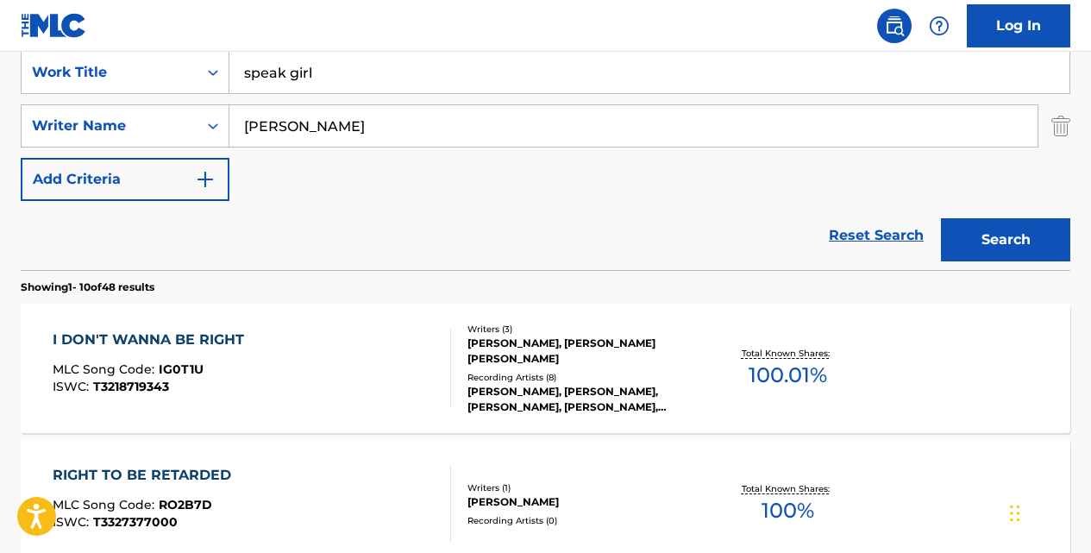
type input "[PERSON_NAME]"
click at [941, 218] on button "Search" at bounding box center [1005, 239] width 129 height 43
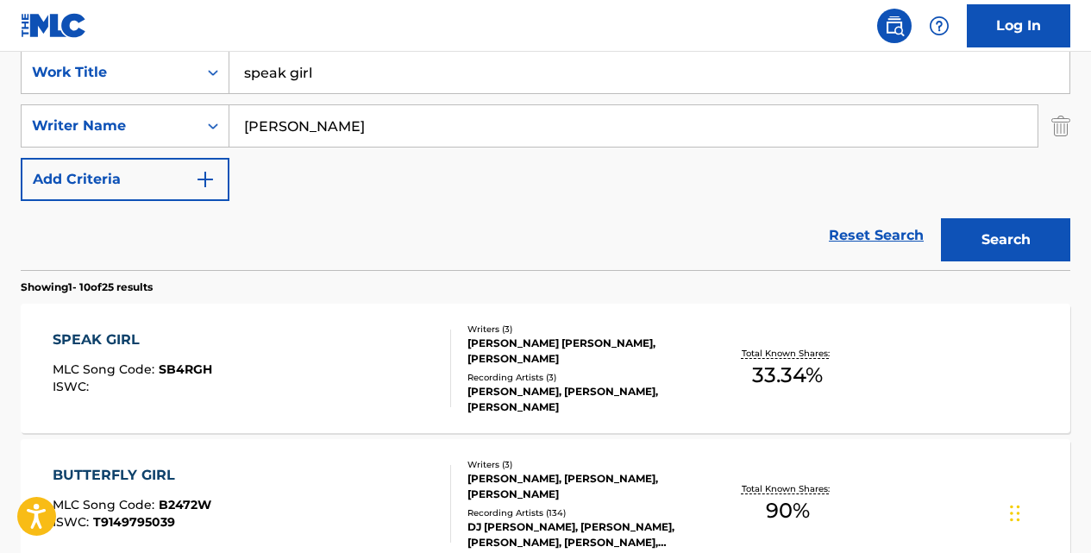
click at [129, 330] on div "SPEAK GIRL" at bounding box center [133, 339] width 160 height 21
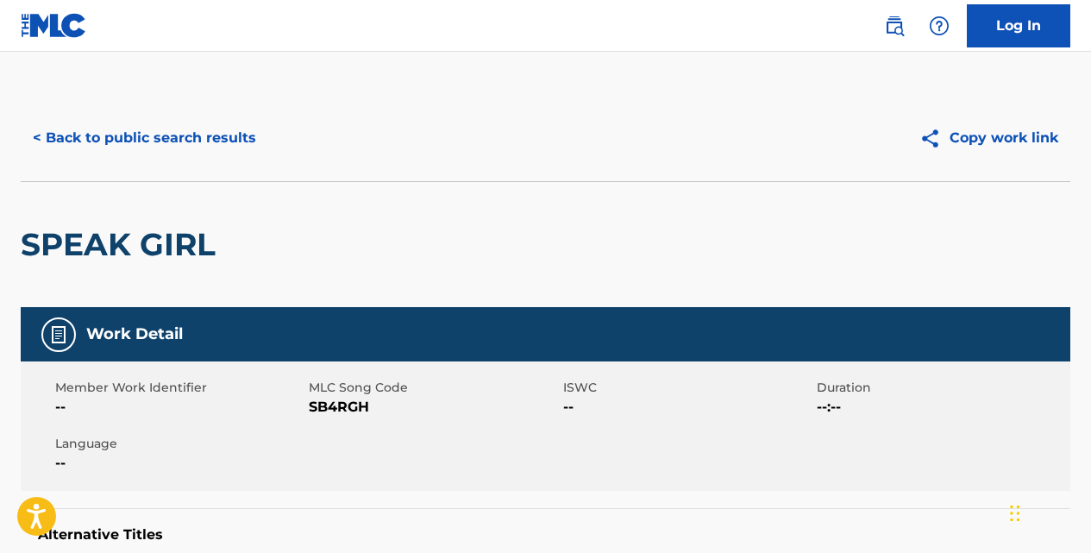
click at [235, 133] on button "< Back to public search results" at bounding box center [144, 137] width 247 height 43
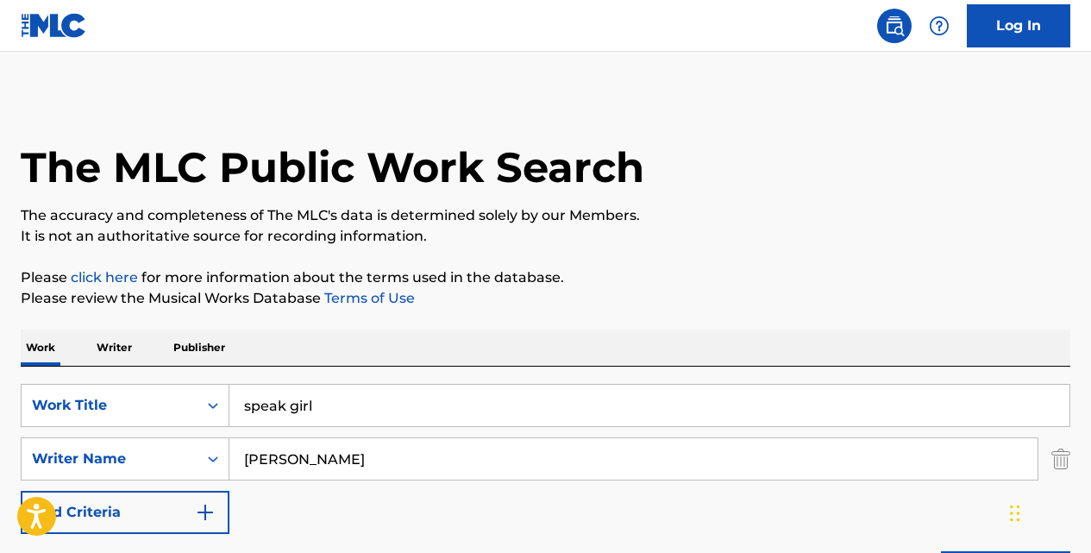
scroll to position [333, 0]
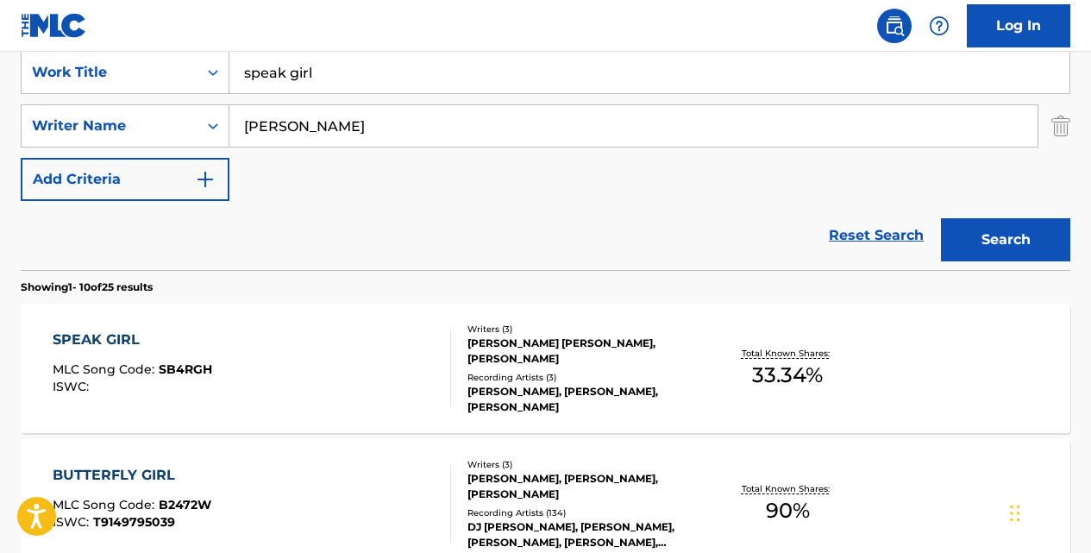
click at [360, 82] on input "speak girl" at bounding box center [649, 72] width 840 height 41
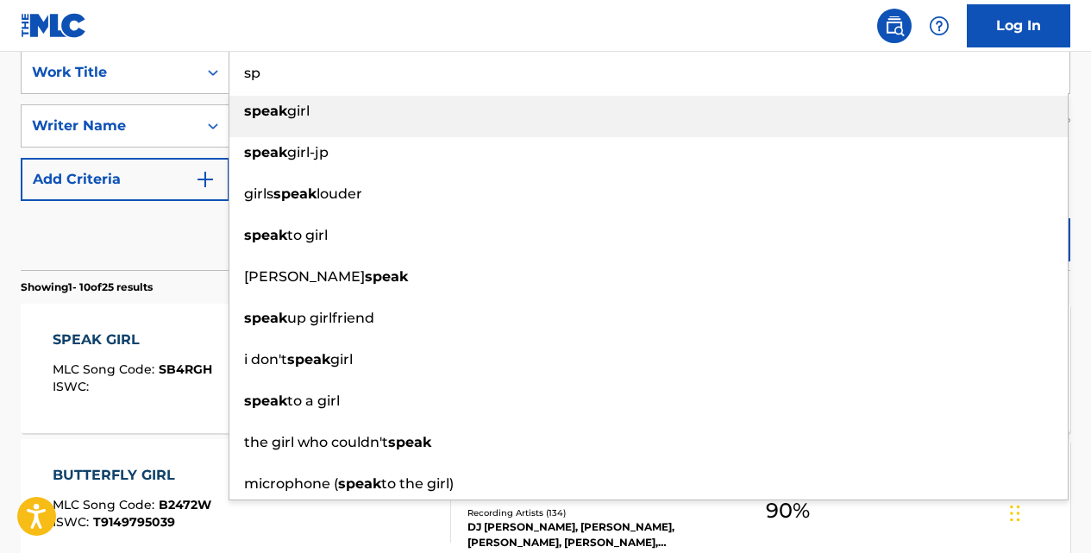
type input "s"
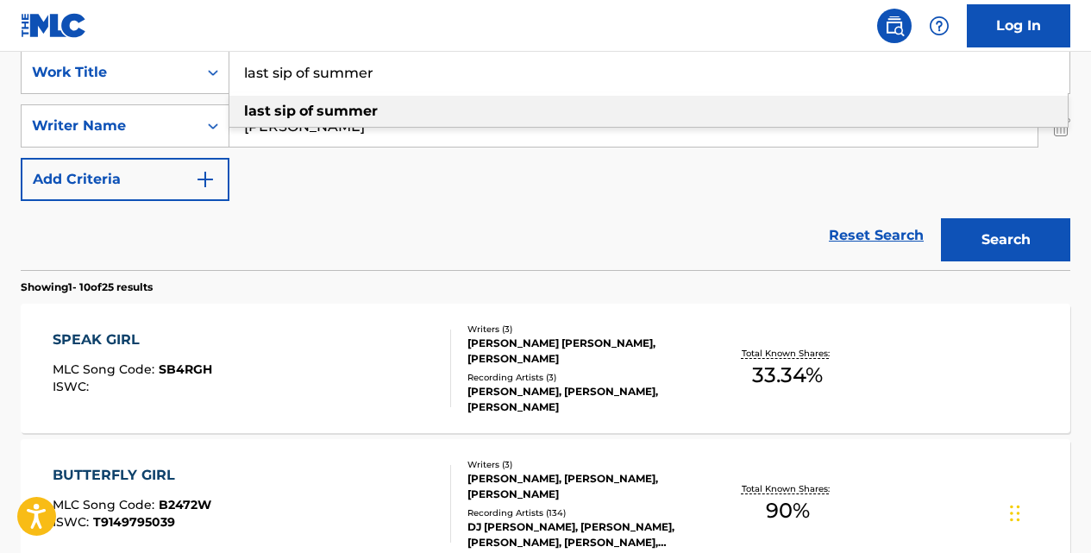
type input "last sip of summer"
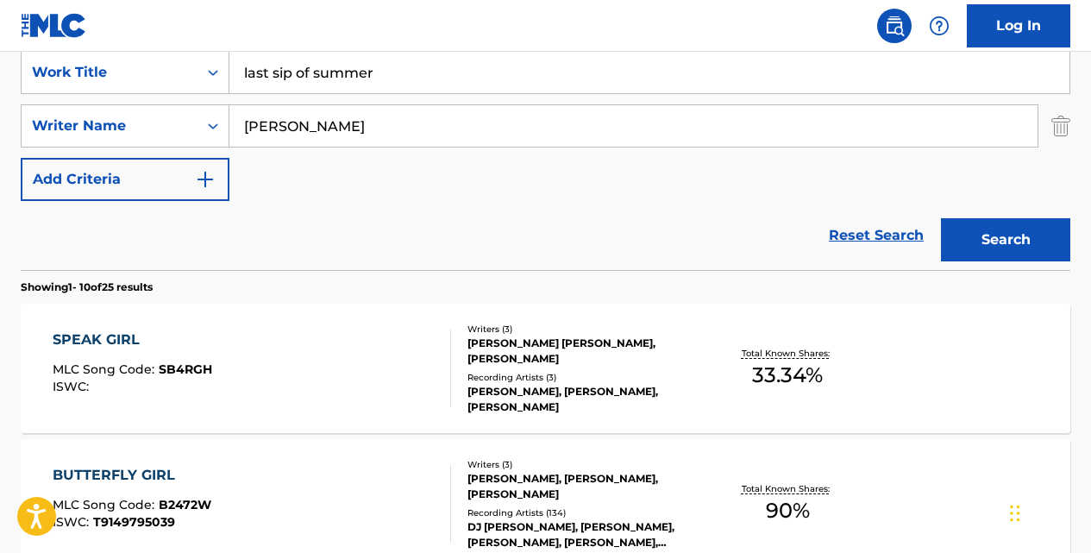
type input "[PERSON_NAME]"
click at [941, 218] on button "Search" at bounding box center [1005, 239] width 129 height 43
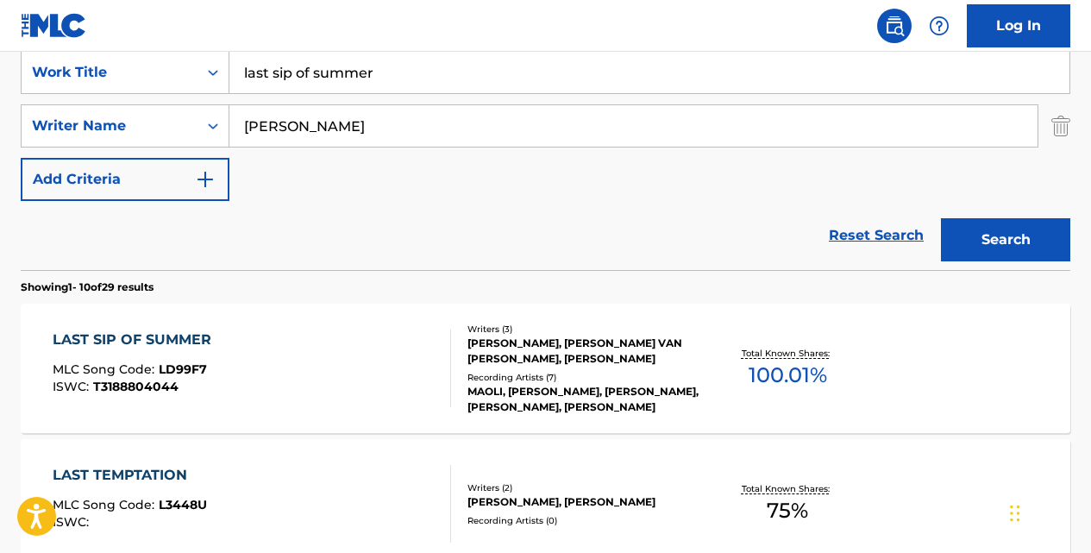
click at [185, 330] on div "LAST SIP OF SUMMER" at bounding box center [136, 339] width 167 height 21
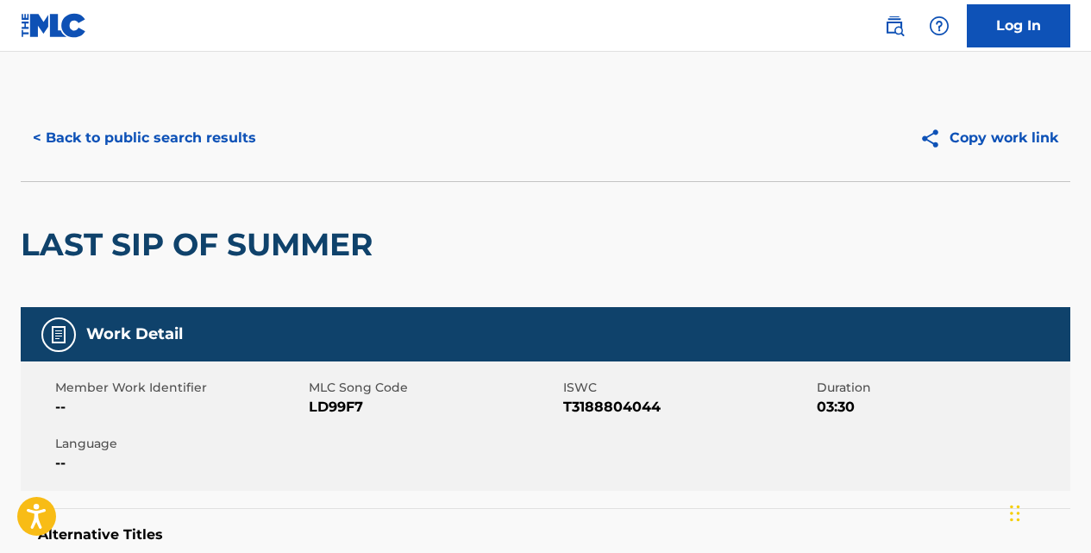
click at [241, 144] on button "< Back to public search results" at bounding box center [144, 137] width 247 height 43
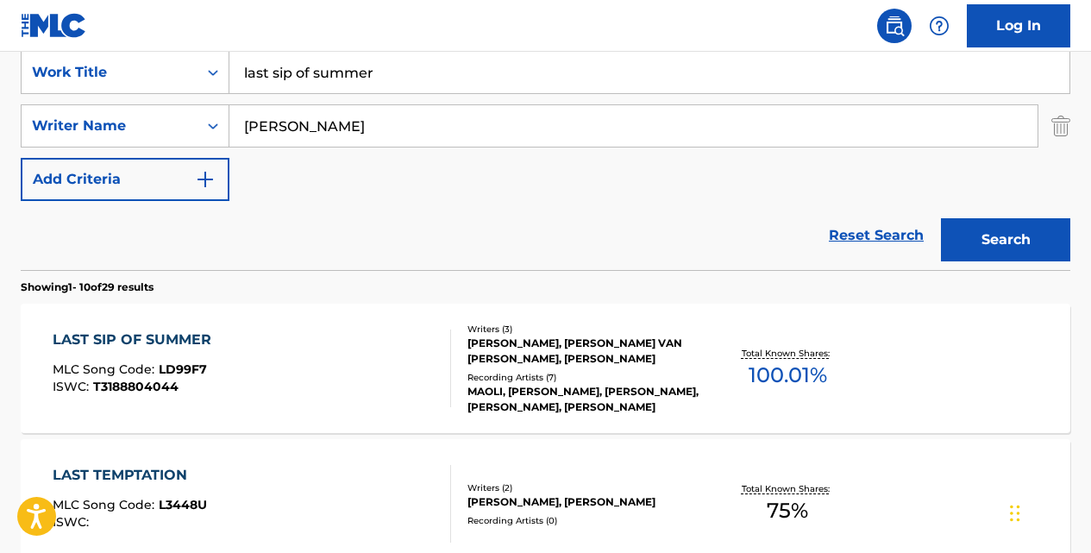
click at [402, 79] on input "last sip of summer" at bounding box center [649, 72] width 840 height 41
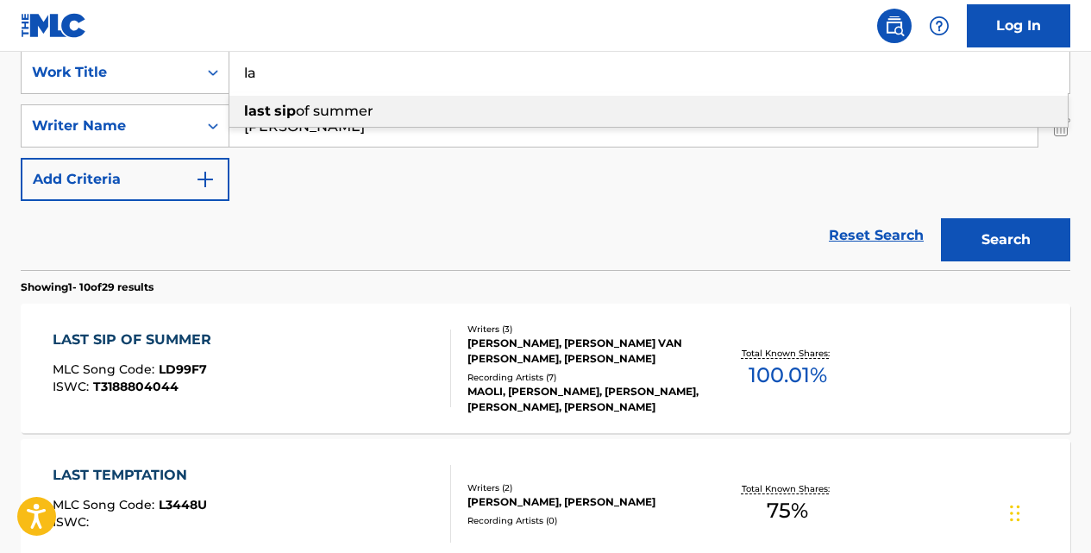
type input "l"
type input "half a dozen roses"
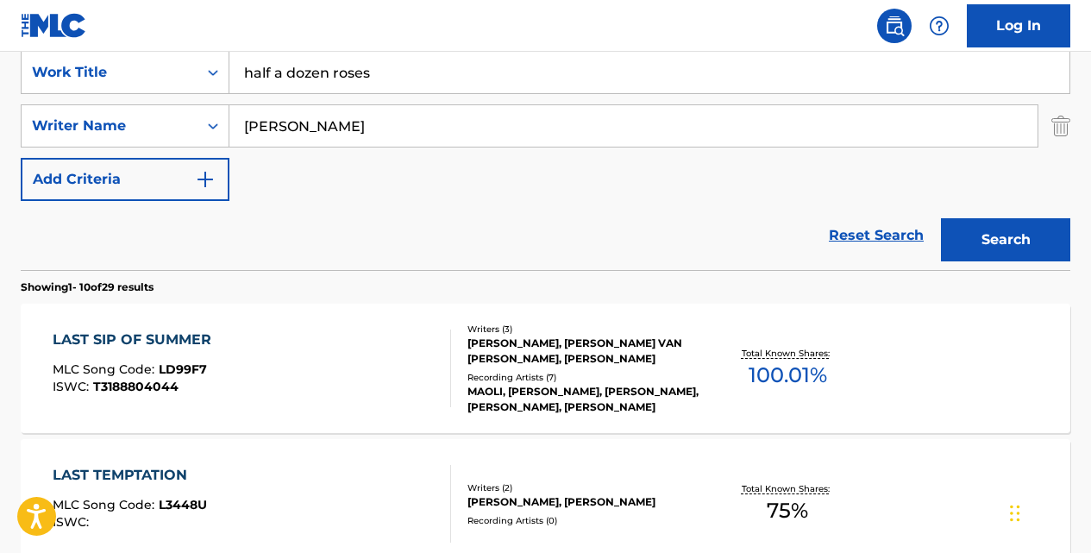
type input "[PERSON_NAME]"
click at [941, 218] on button "Search" at bounding box center [1005, 239] width 129 height 43
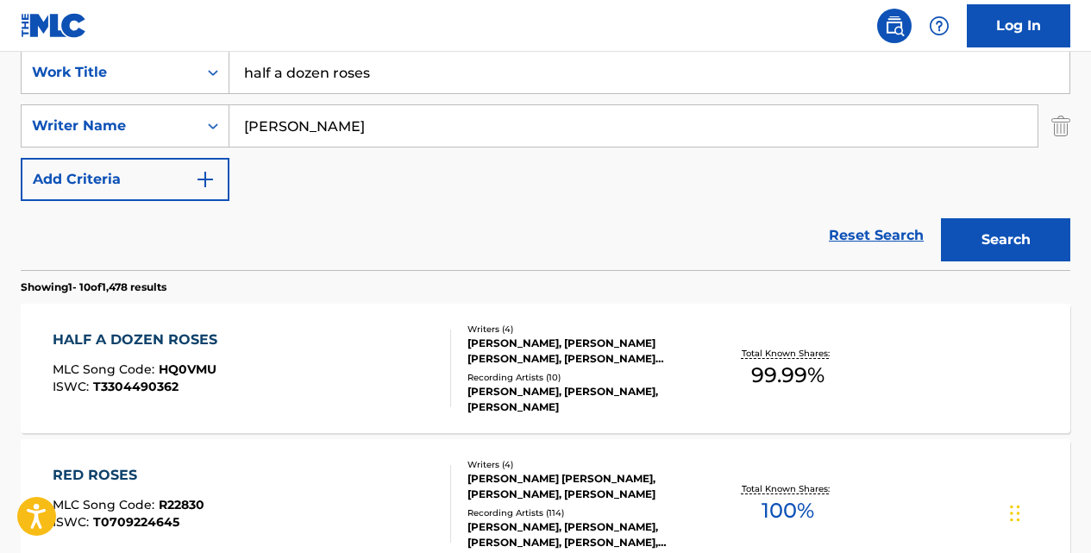
click at [159, 334] on div "HALF A DOZEN ROSES" at bounding box center [139, 339] width 173 height 21
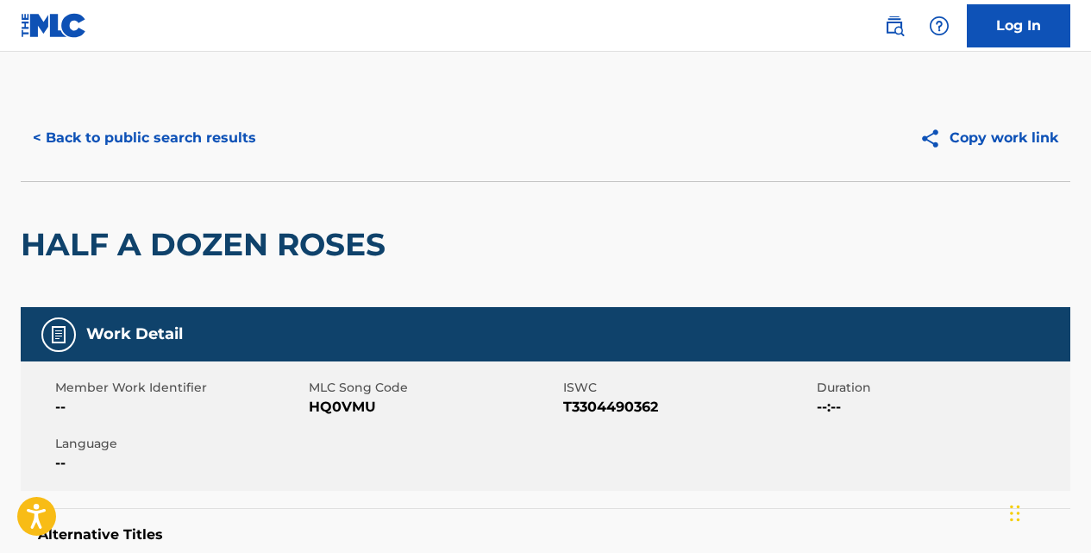
click at [226, 143] on button "< Back to public search results" at bounding box center [144, 137] width 247 height 43
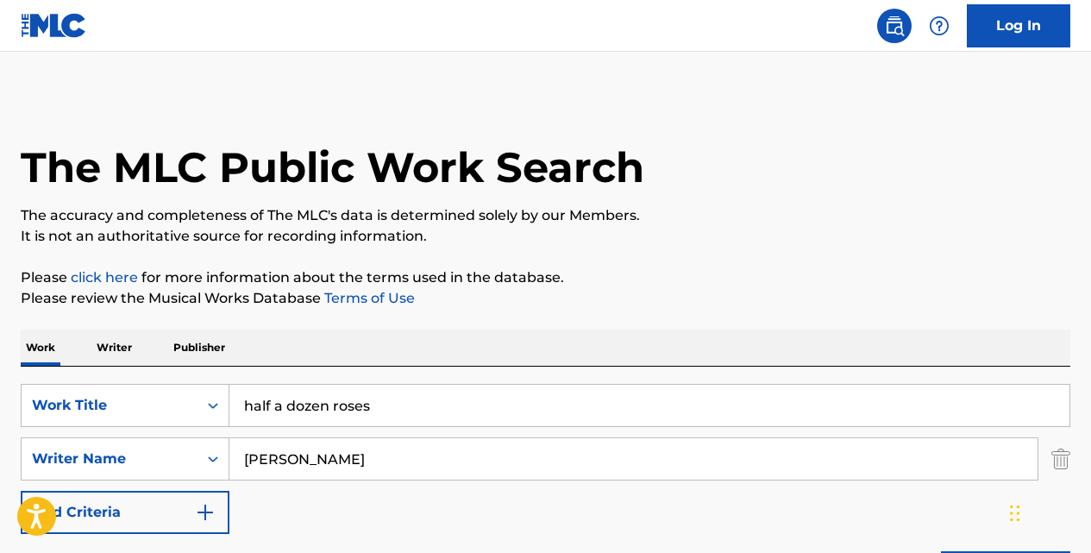
scroll to position [333, 0]
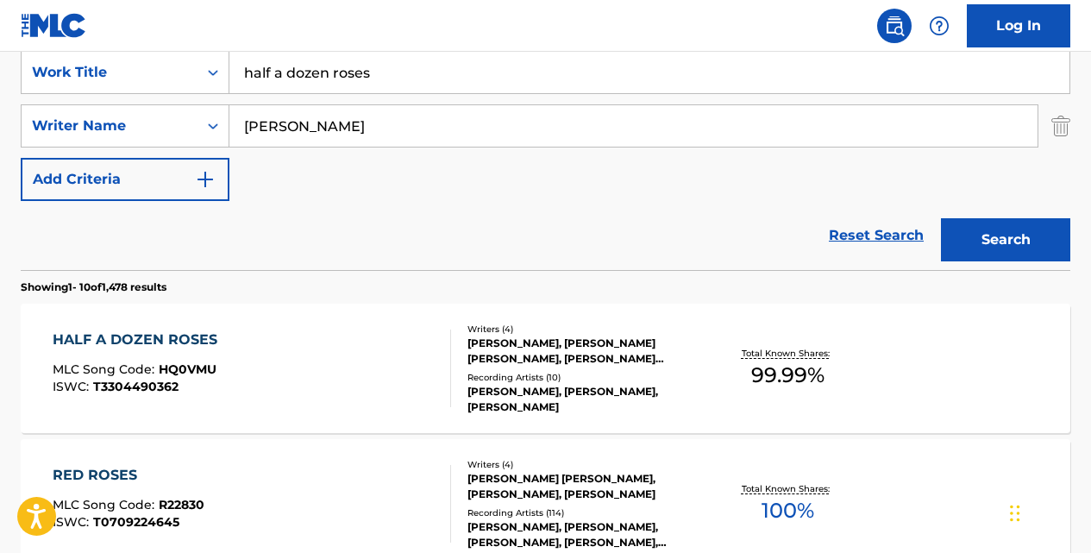
click at [417, 84] on input "half a dozen roses" at bounding box center [649, 72] width 840 height 41
type input "h"
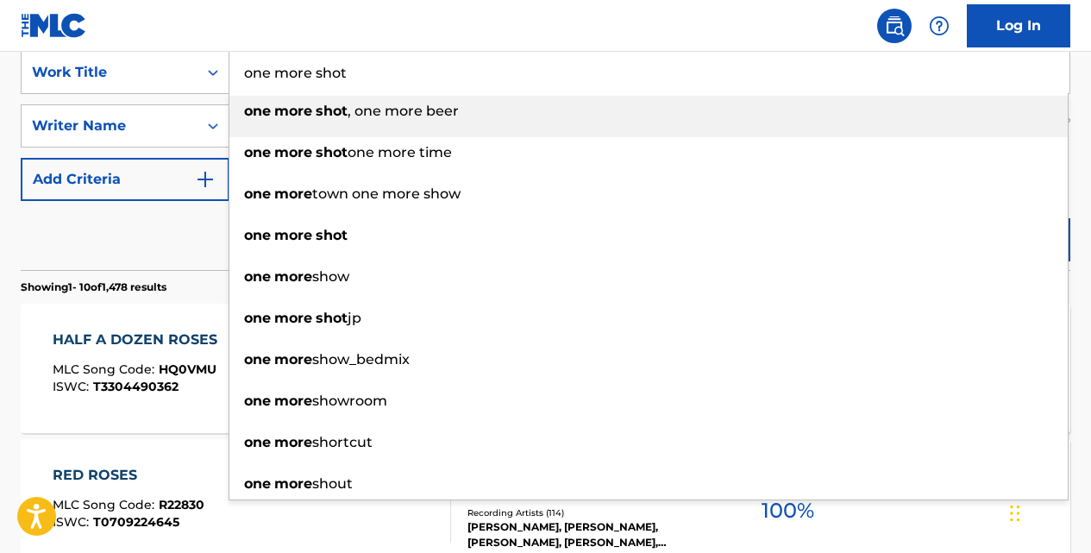
type input "one more shot"
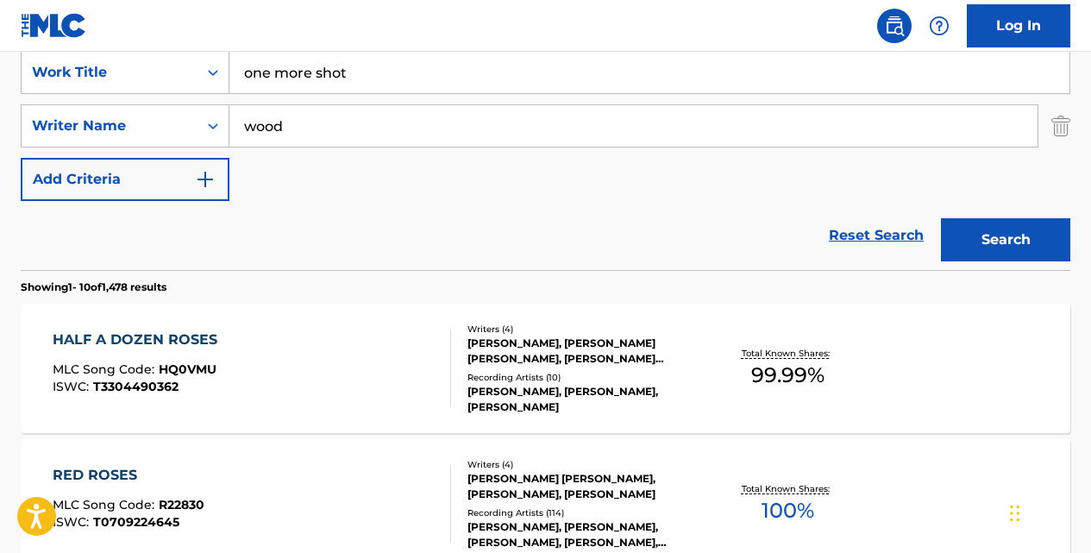
type input "wood"
click at [941, 218] on button "Search" at bounding box center [1005, 239] width 129 height 43
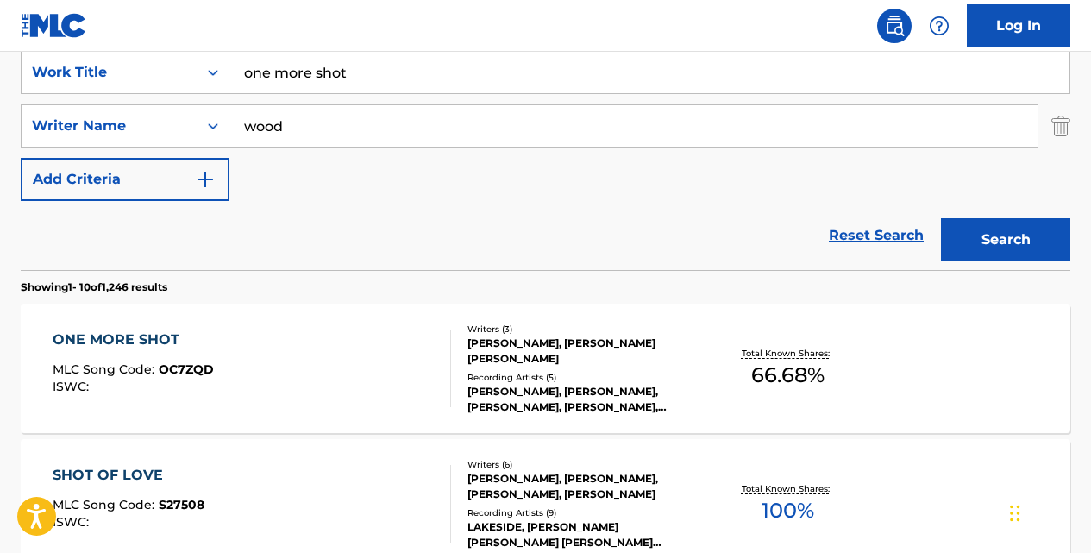
click at [121, 344] on div "ONE MORE SHOT" at bounding box center [133, 339] width 161 height 21
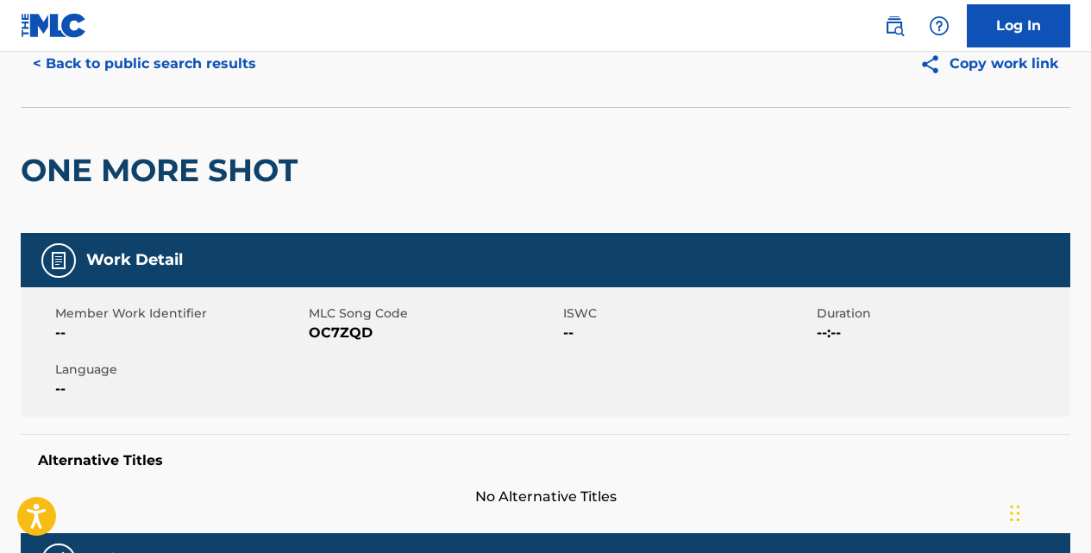
scroll to position [69, 0]
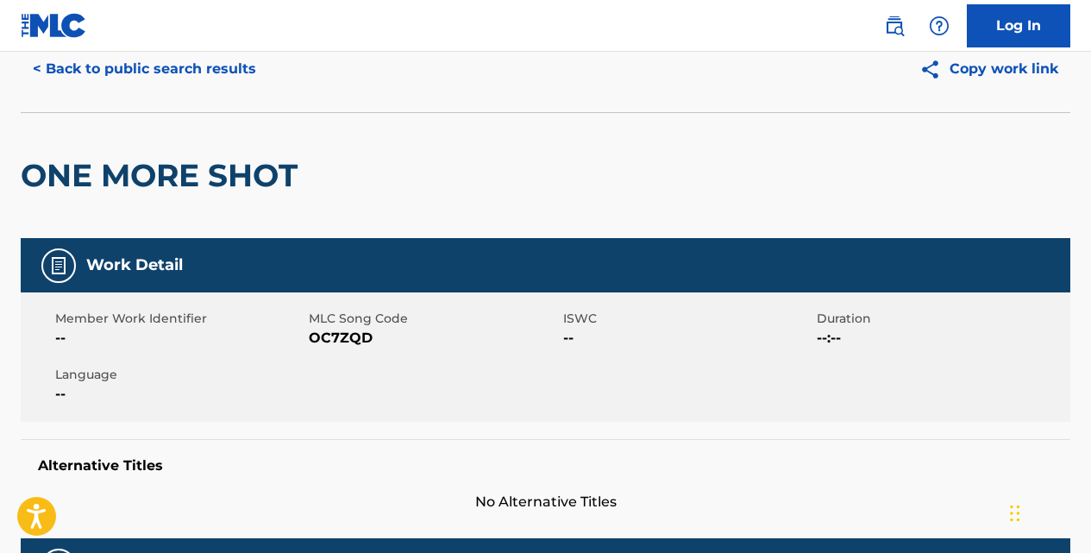
click at [230, 67] on button "< Back to public search results" at bounding box center [144, 68] width 247 height 43
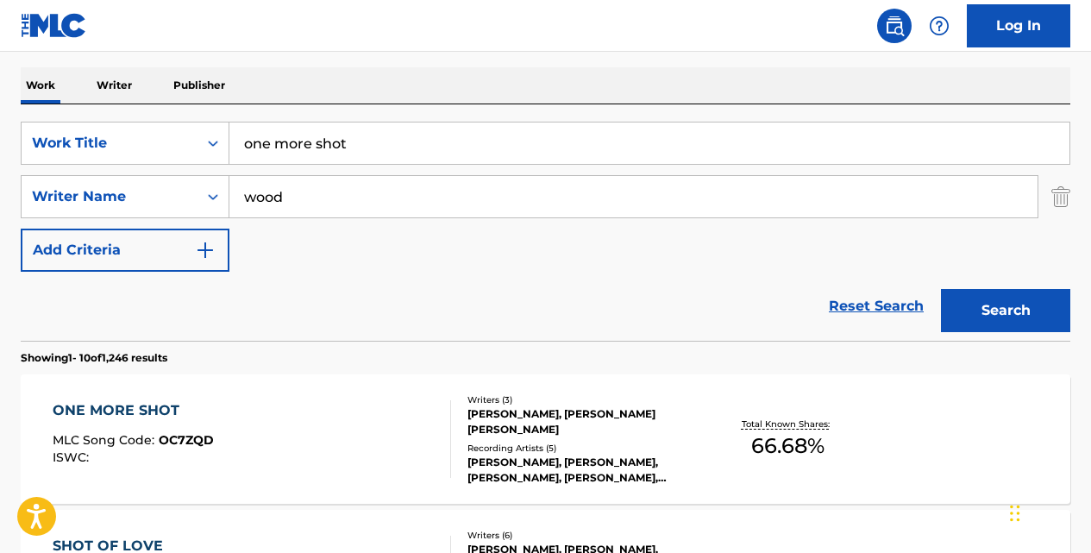
scroll to position [241, 0]
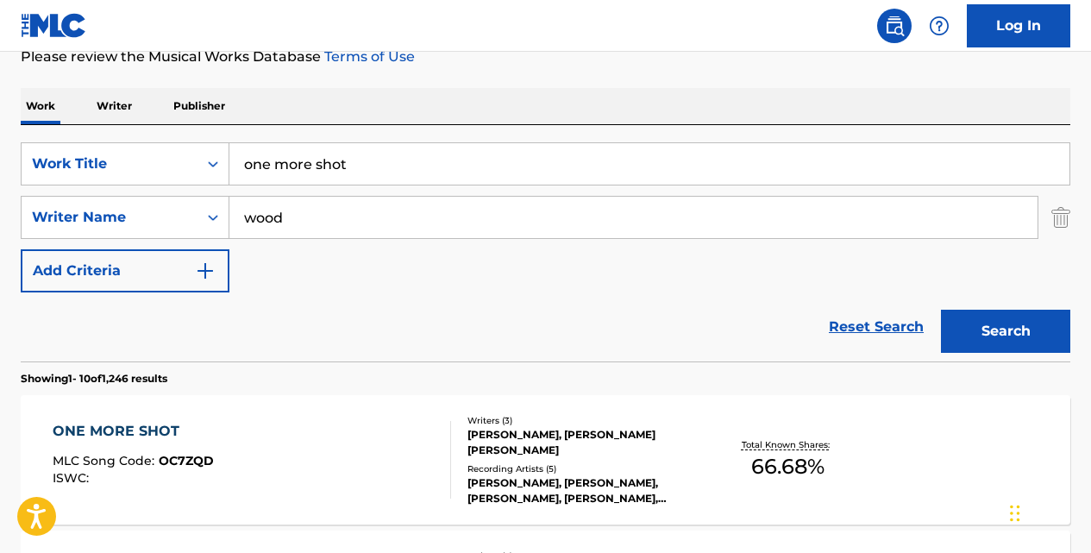
click at [354, 160] on input "one more shot" at bounding box center [649, 163] width 840 height 41
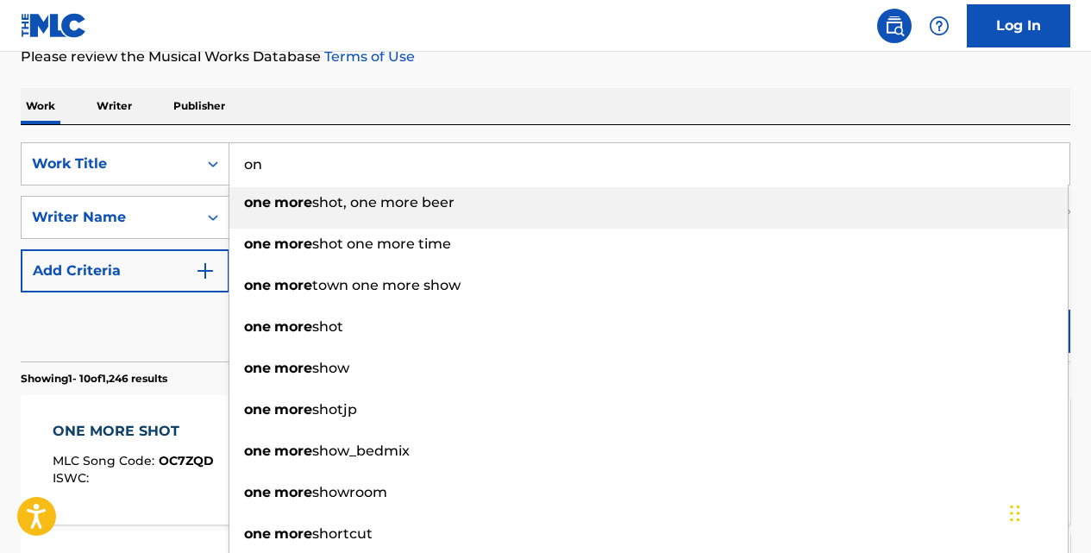
type input "o"
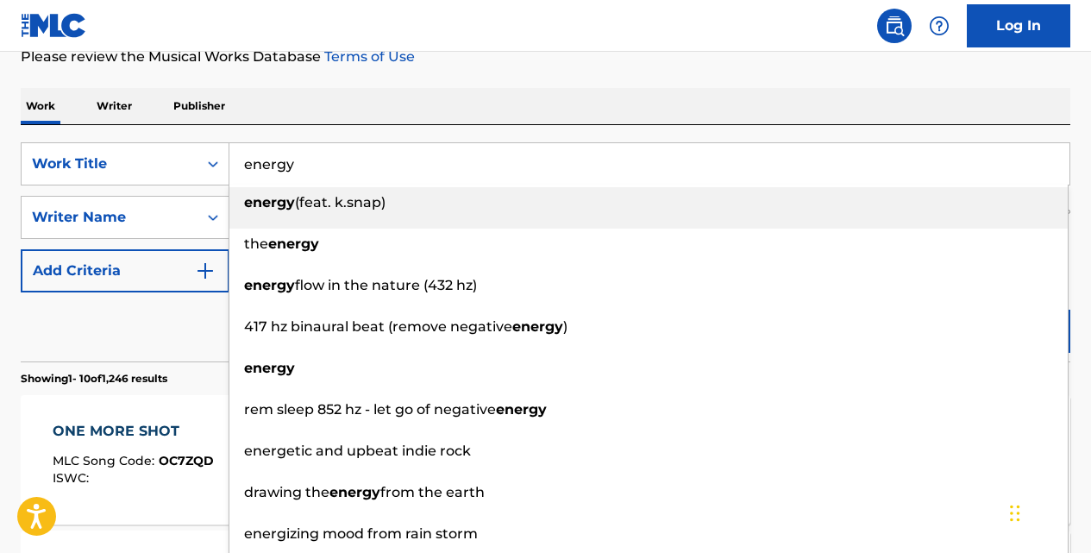
type input "energy"
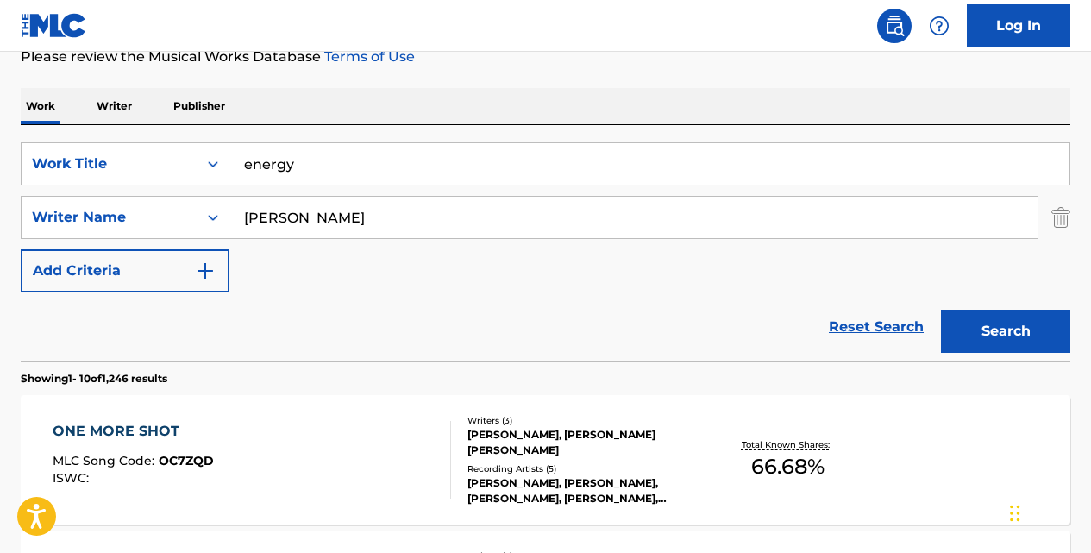
type input "[PERSON_NAME]"
click at [941, 310] on button "Search" at bounding box center [1005, 331] width 129 height 43
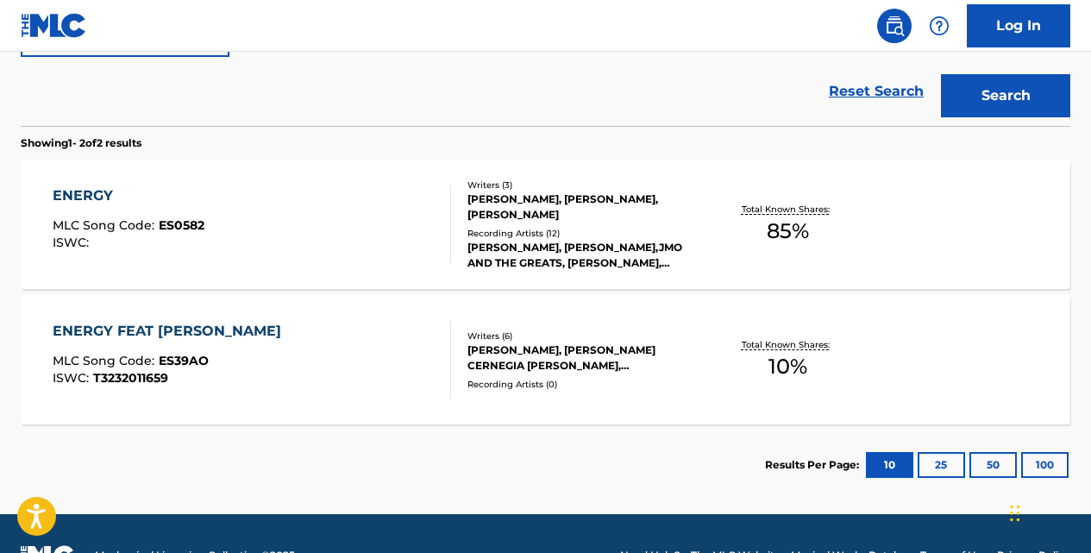
scroll to position [373, 0]
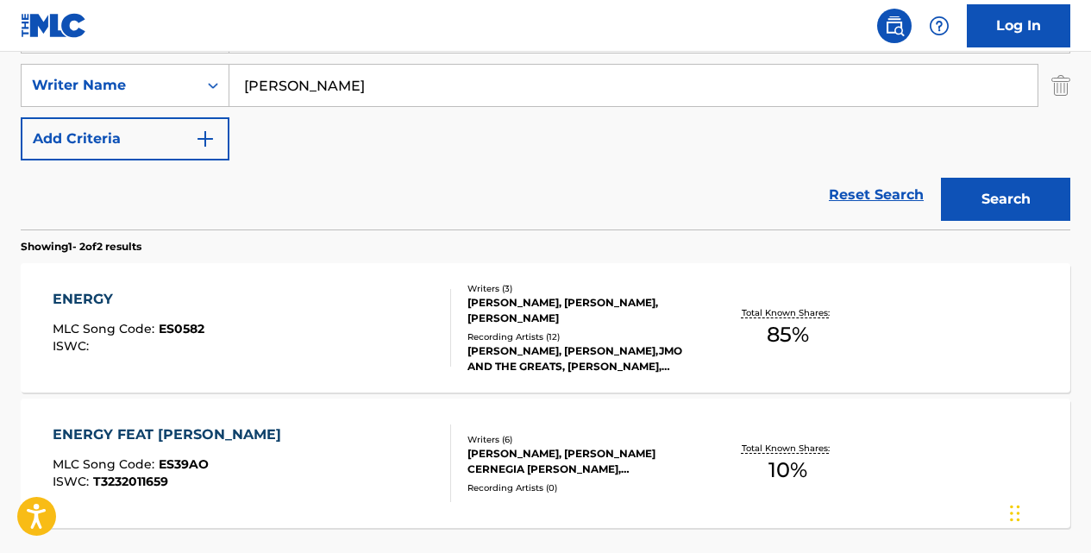
click at [101, 305] on div "ENERGY" at bounding box center [129, 299] width 152 height 21
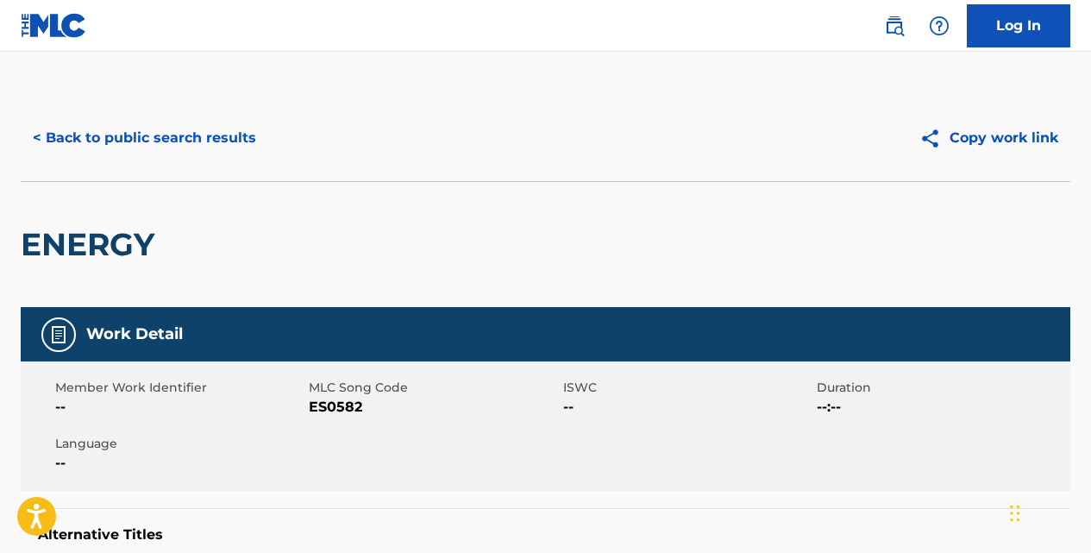
click at [219, 141] on button "< Back to public search results" at bounding box center [144, 137] width 247 height 43
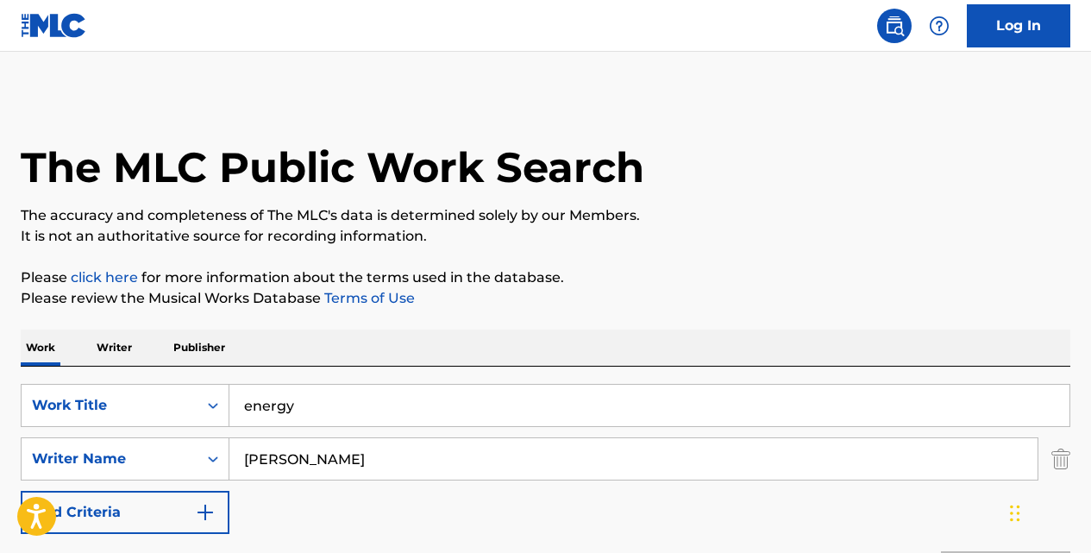
scroll to position [373, 0]
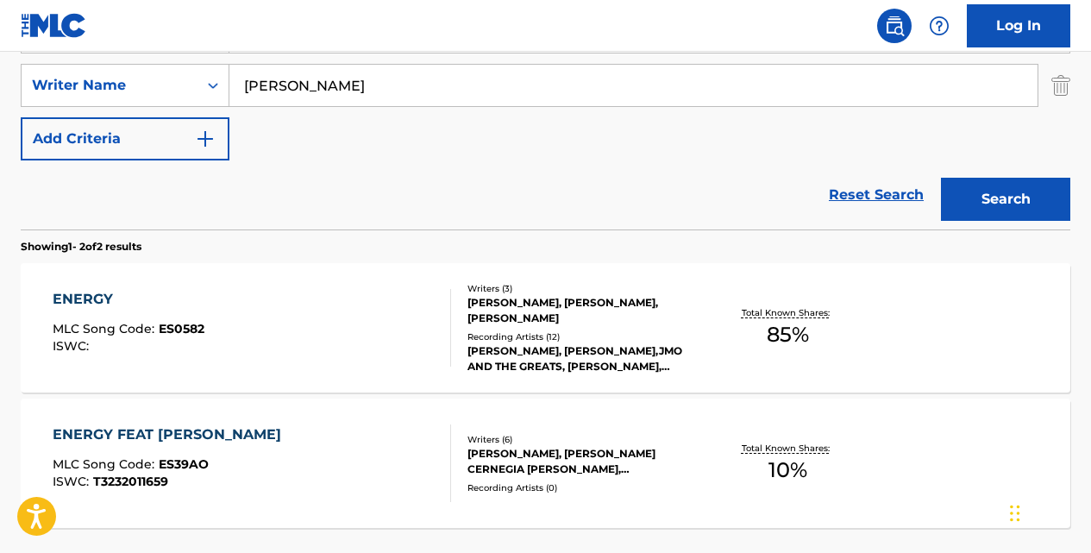
click at [103, 291] on div "ENERGY" at bounding box center [129, 299] width 152 height 21
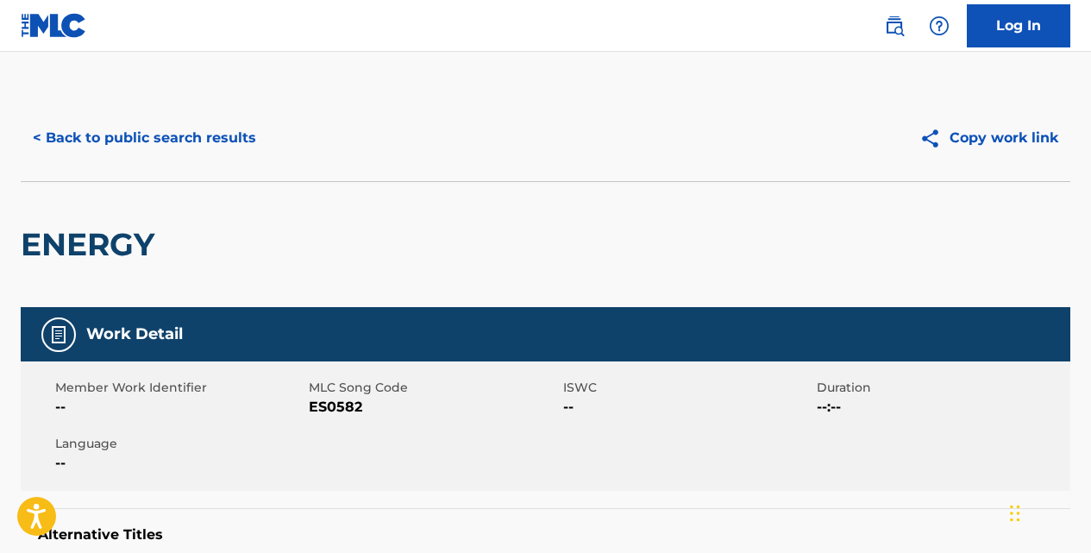
drag, startPoint x: 592, startPoint y: 293, endPoint x: 556, endPoint y: 104, distance: 192.3
click at [556, 104] on div "< Back to public search results Copy work link ENERGY" at bounding box center [545, 201] width 1049 height 212
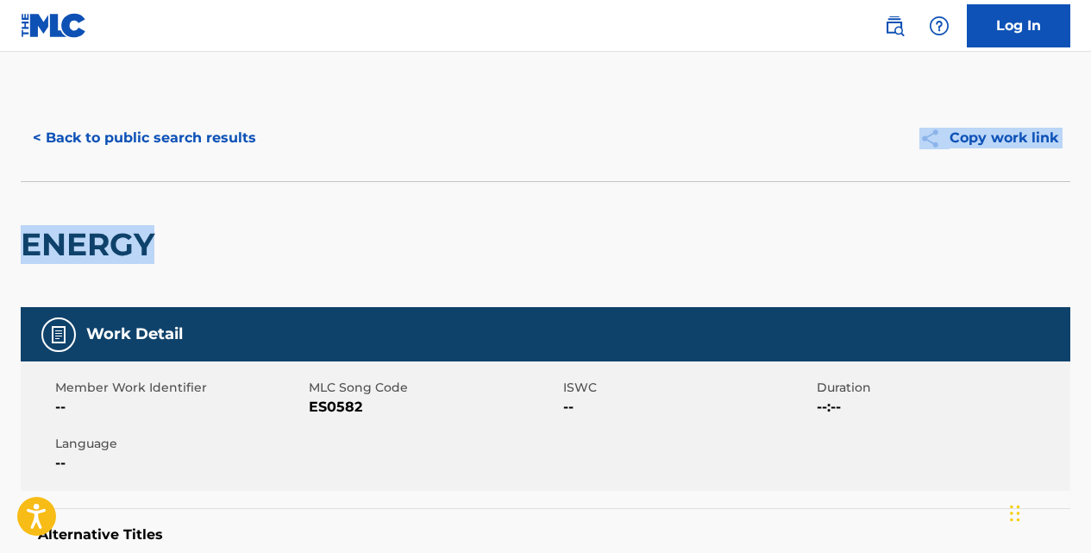
click at [214, 142] on button "< Back to public search results" at bounding box center [144, 137] width 247 height 43
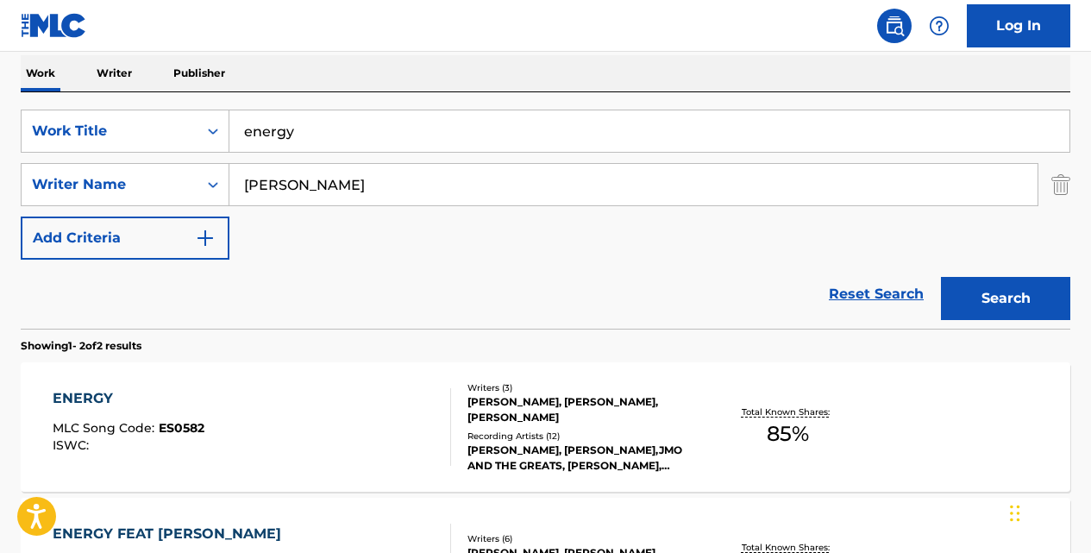
scroll to position [241, 0]
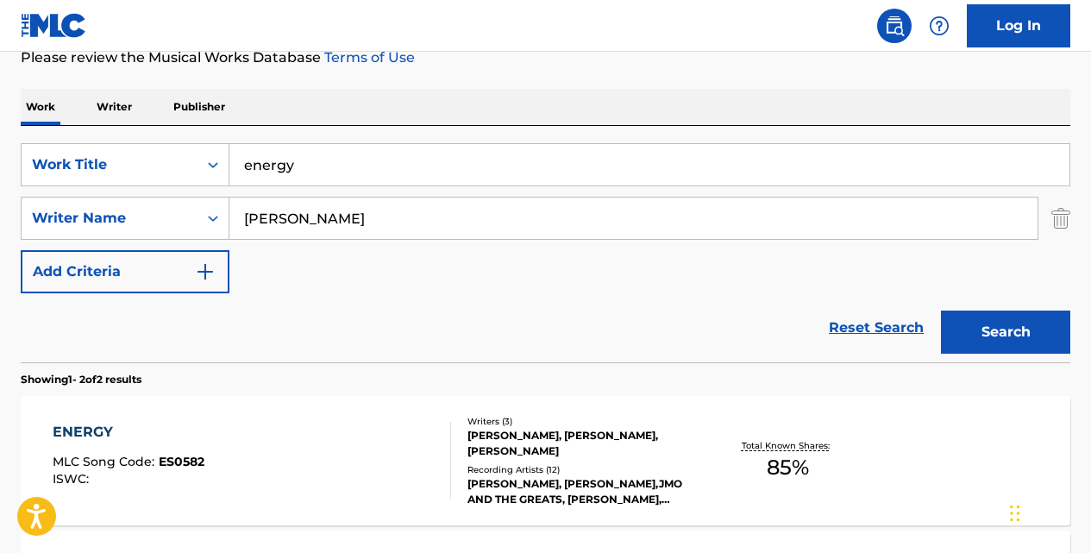
click at [400, 154] on input "energy" at bounding box center [649, 164] width 840 height 41
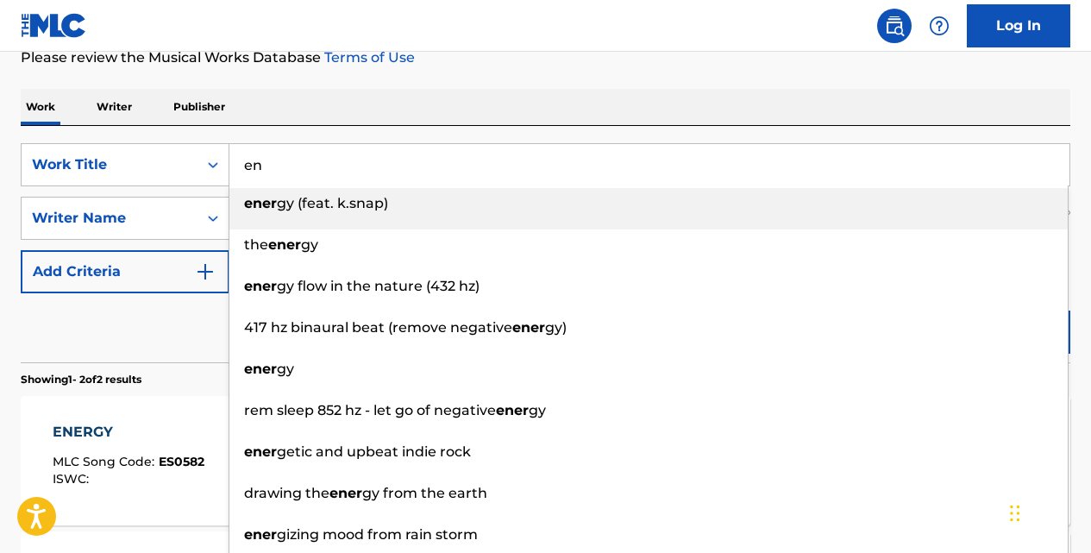
type input "e"
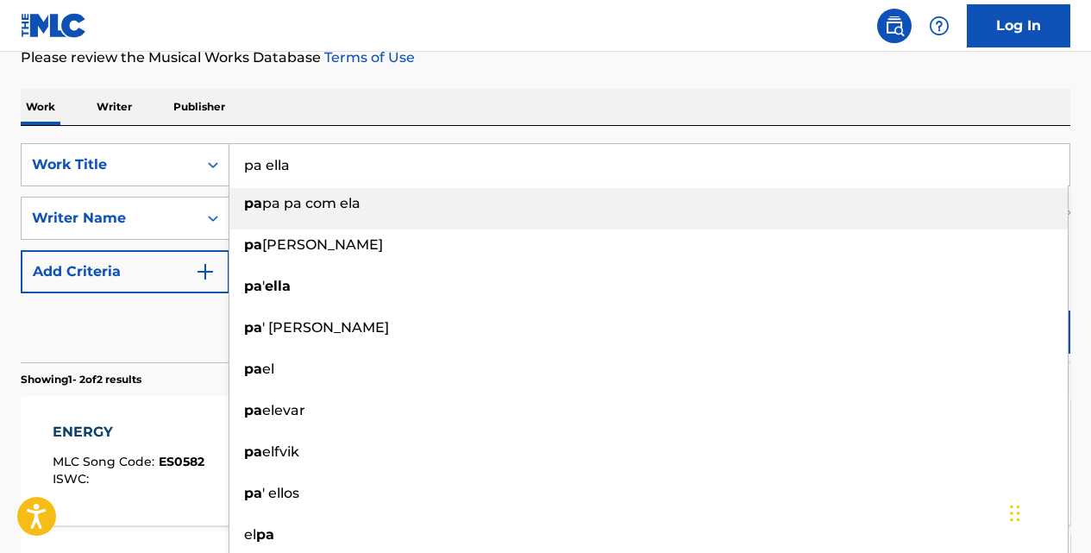
type input "pa ella"
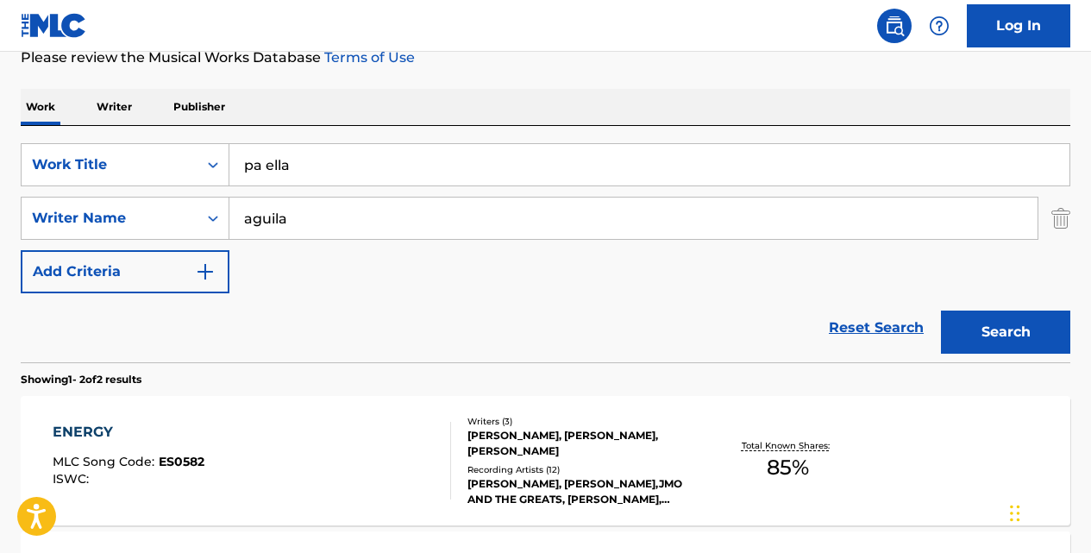
type input "aguila"
click at [941, 310] on button "Search" at bounding box center [1005, 331] width 129 height 43
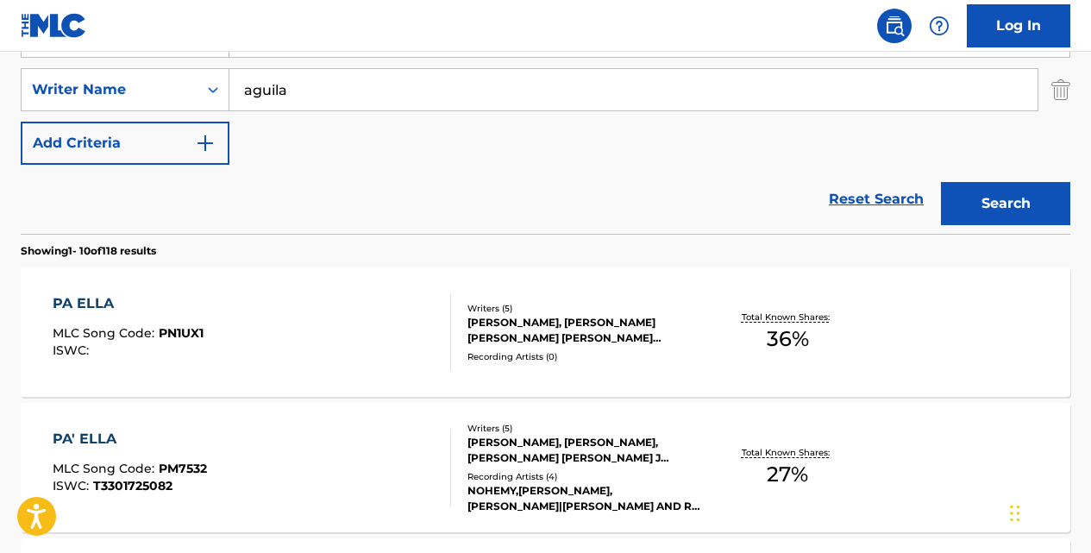
scroll to position [391, 0]
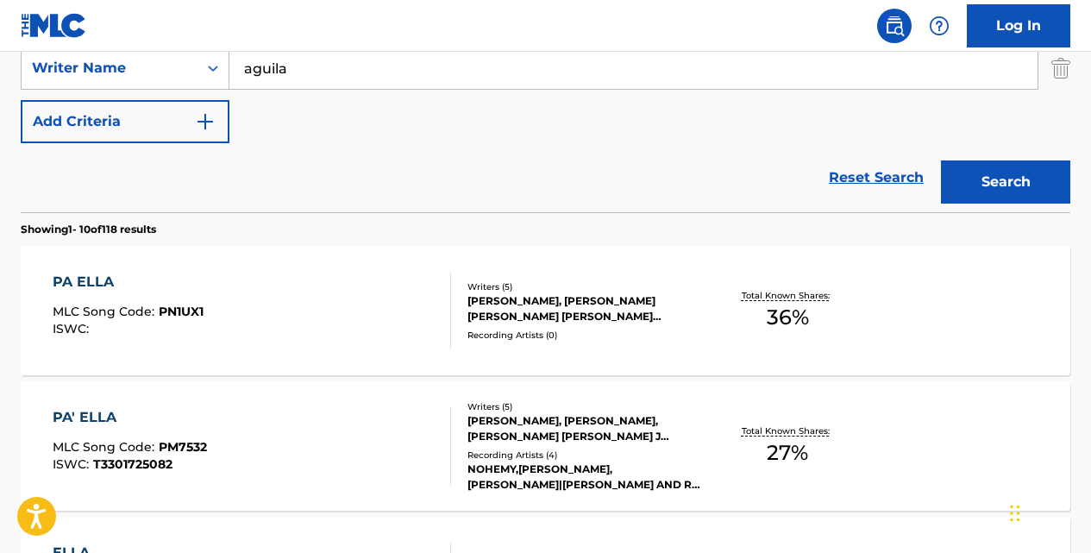
click at [110, 279] on div "PA ELLA" at bounding box center [128, 282] width 151 height 21
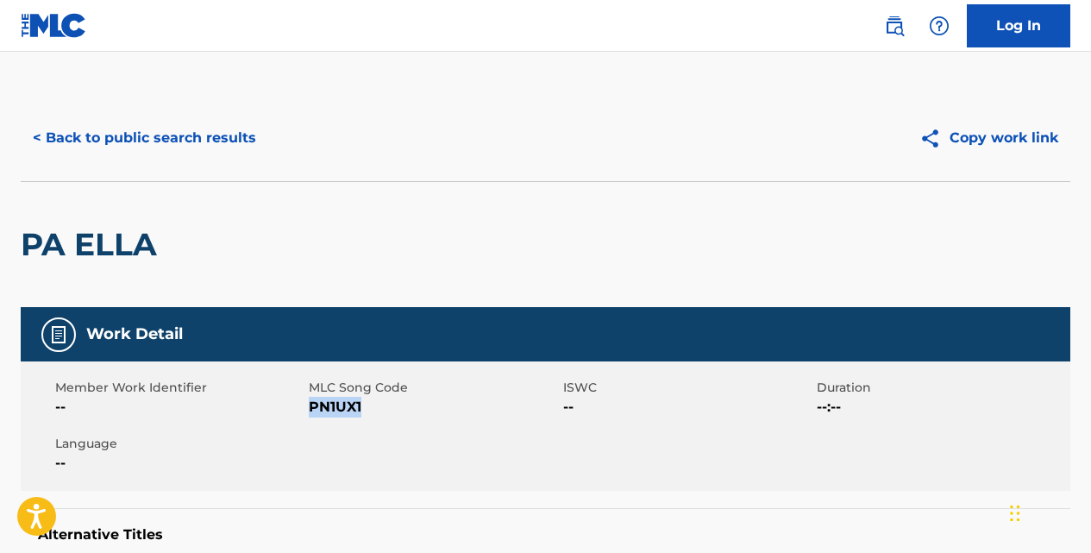
drag, startPoint x: 368, startPoint y: 404, endPoint x: 313, endPoint y: 402, distance: 55.2
click at [313, 402] on span "PN1UX1" at bounding box center [433, 407] width 249 height 21
copy span "PN1UX1"
click at [227, 141] on button "< Back to public search results" at bounding box center [144, 137] width 247 height 43
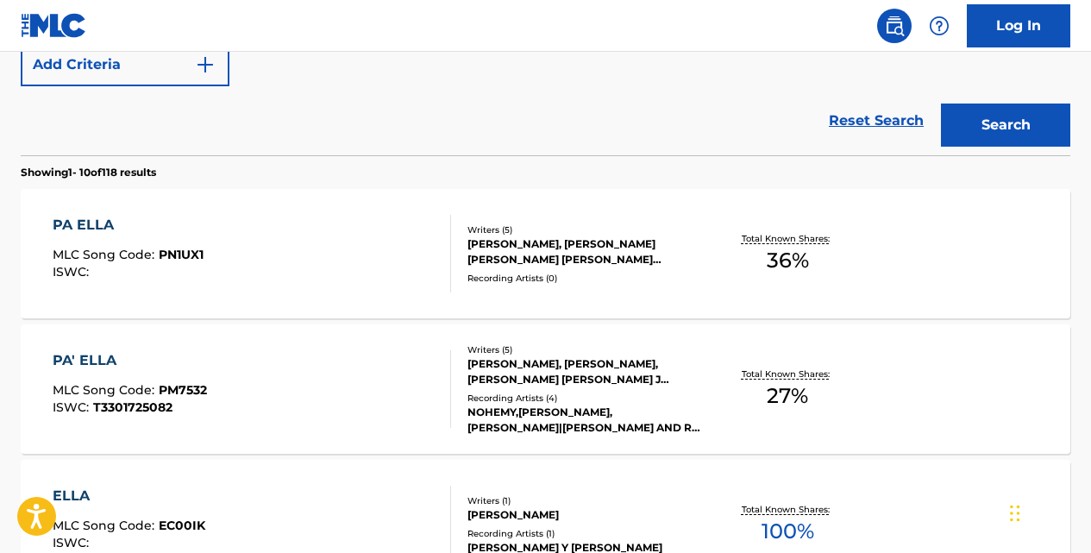
scroll to position [451, 0]
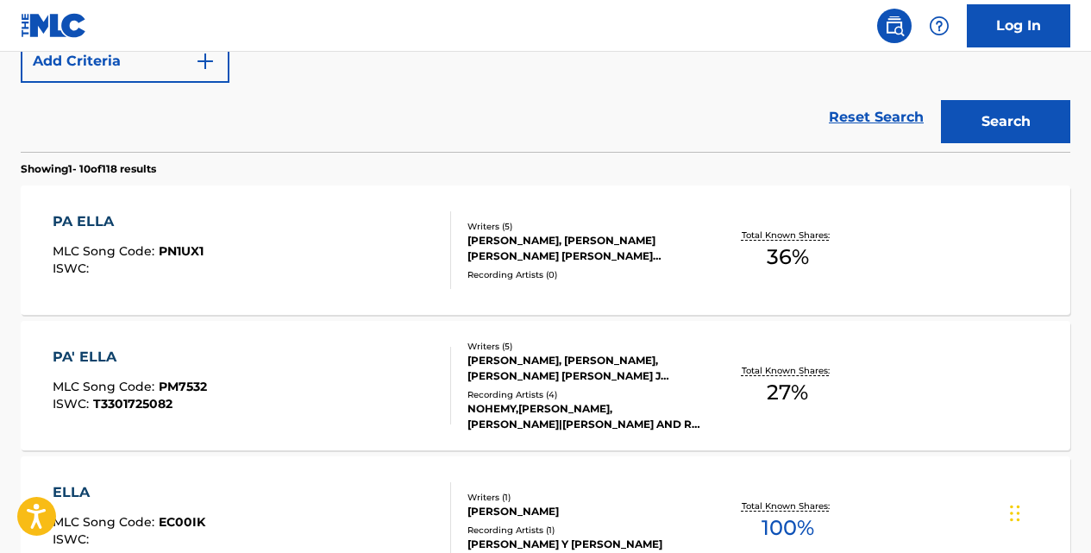
click at [98, 358] on div "PA' ELLA" at bounding box center [130, 357] width 154 height 21
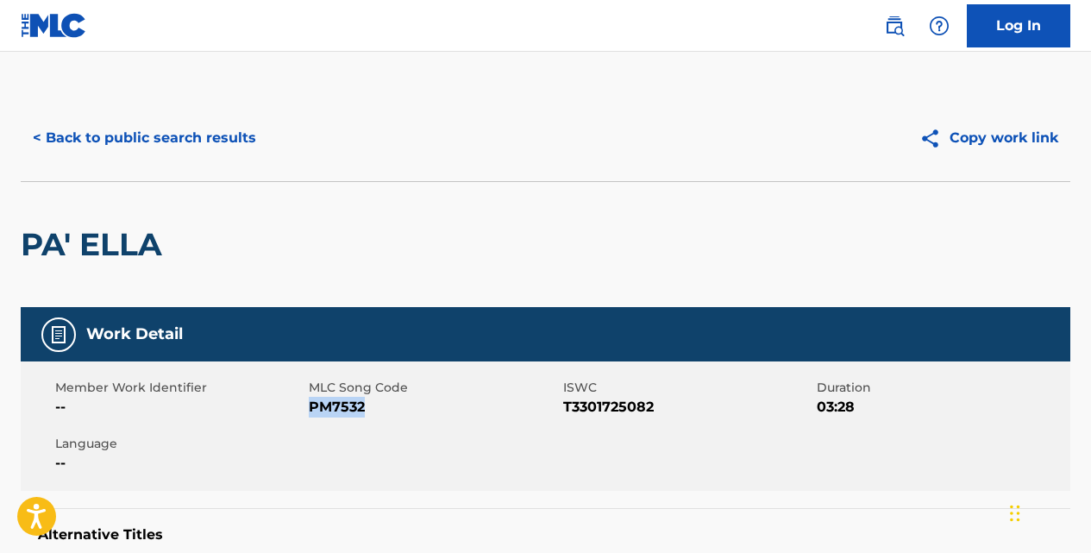
drag, startPoint x: 310, startPoint y: 407, endPoint x: 366, endPoint y: 405, distance: 56.1
click at [366, 405] on span "PM7532" at bounding box center [433, 407] width 249 height 21
copy span "PM7532"
click at [225, 132] on button "< Back to public search results" at bounding box center [144, 137] width 247 height 43
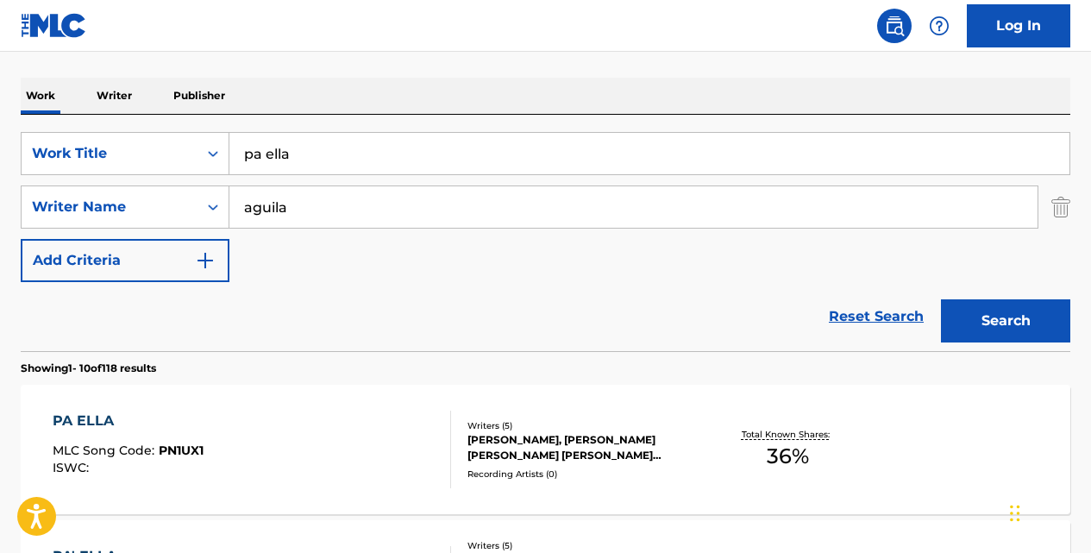
scroll to position [250, 0]
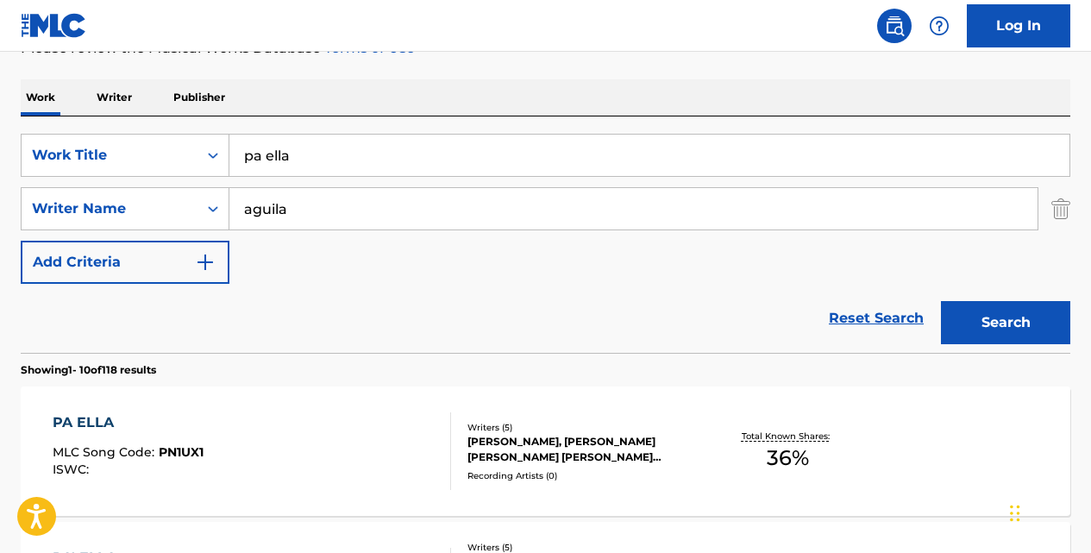
click at [382, 145] on input "pa ella" at bounding box center [649, 155] width 840 height 41
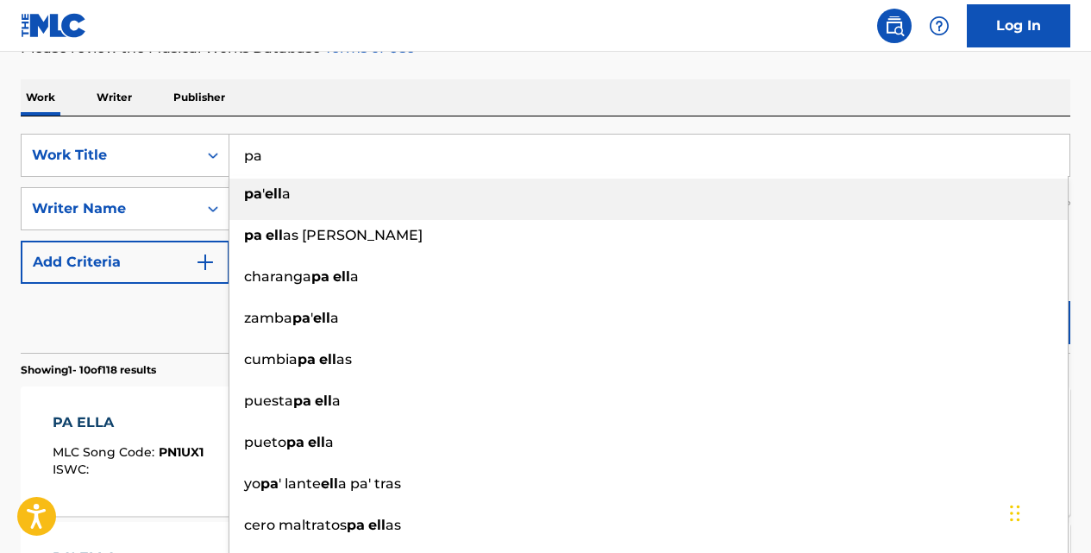
type input "p"
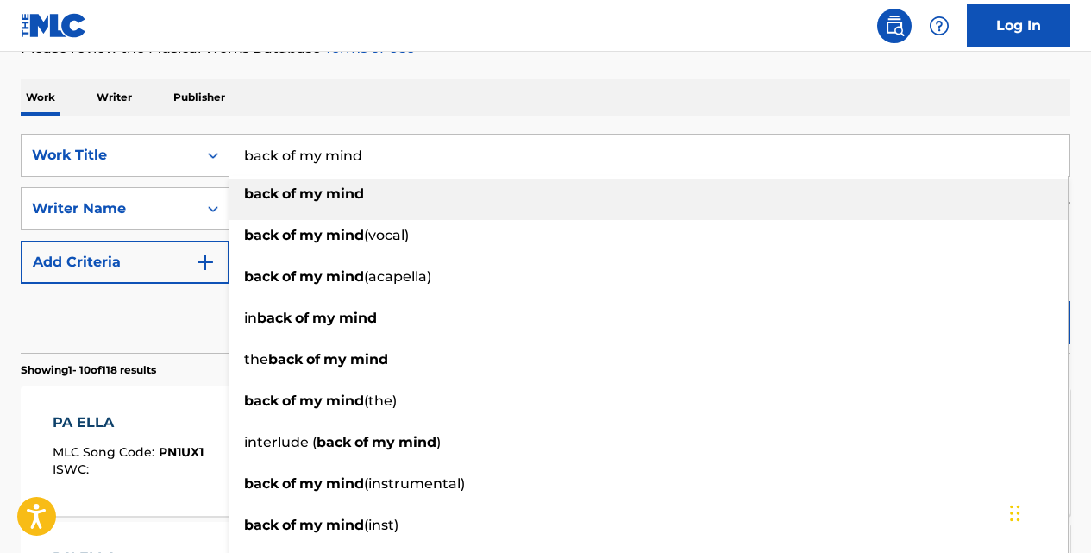
type input "back of my mind"
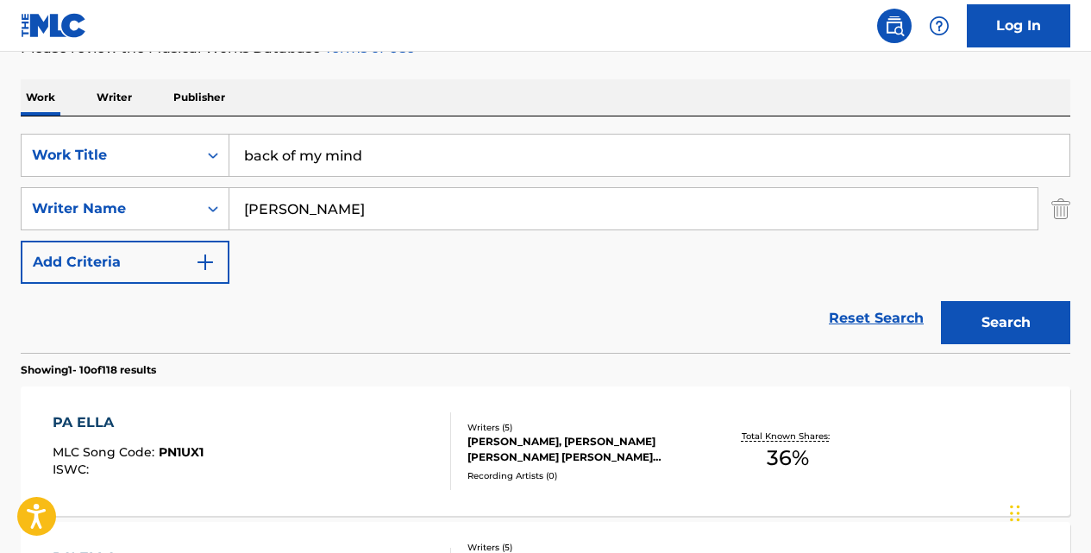
type input "[PERSON_NAME]"
click at [941, 301] on button "Search" at bounding box center [1005, 322] width 129 height 43
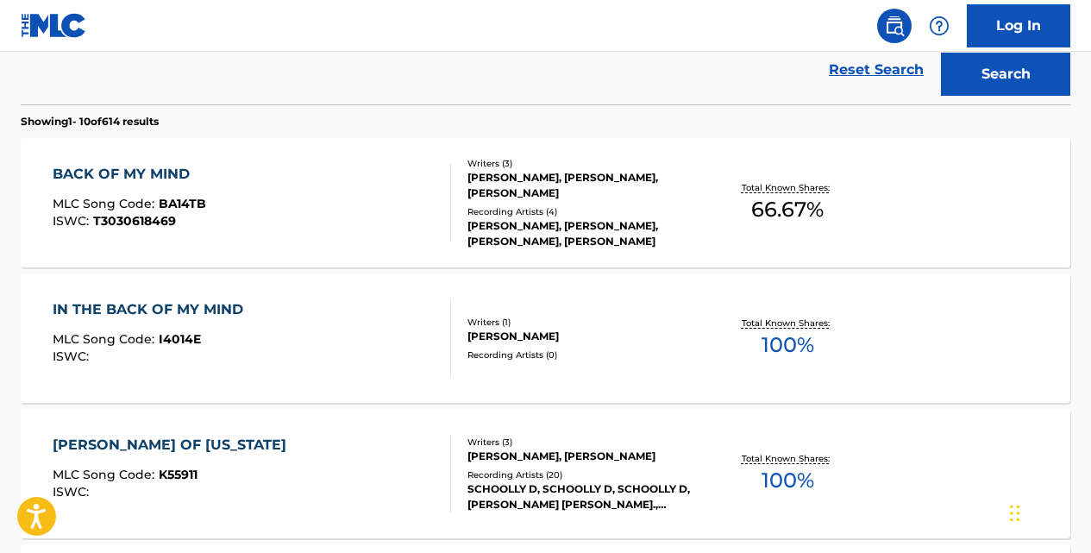
scroll to position [498, 0]
click at [178, 179] on div "BACK OF MY MIND" at bounding box center [129, 175] width 153 height 21
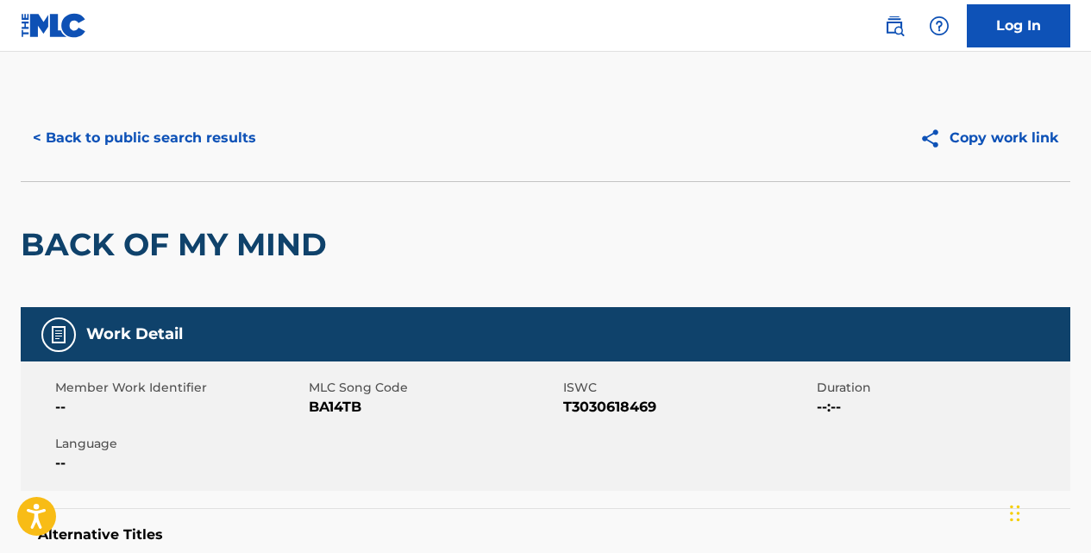
click at [138, 138] on button "< Back to public search results" at bounding box center [144, 137] width 247 height 43
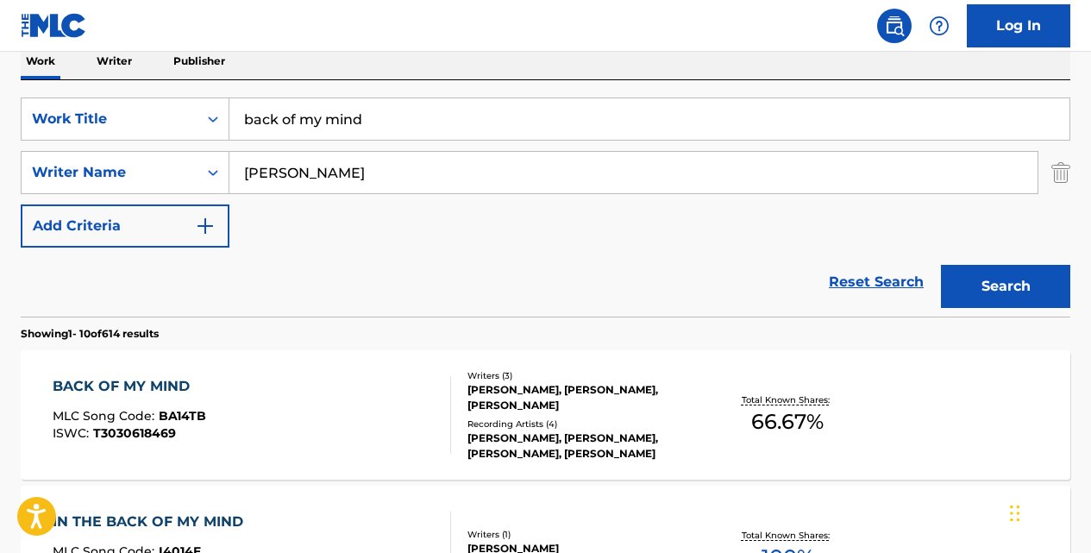
scroll to position [285, 0]
click at [385, 125] on input "back of my mind" at bounding box center [649, 119] width 840 height 41
type input "b"
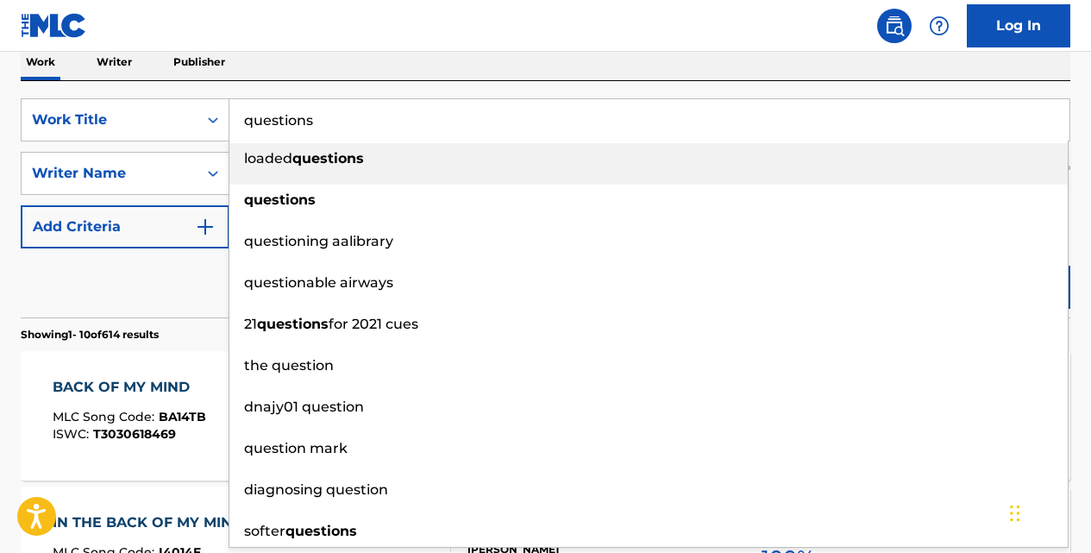
type input "questions"
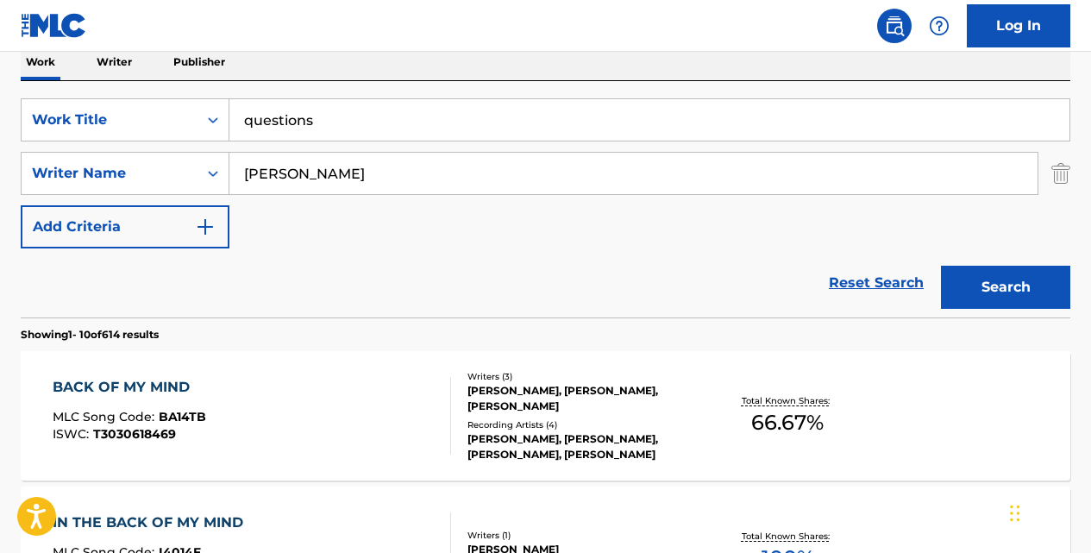
type input "[PERSON_NAME]"
click at [941, 266] on button "Search" at bounding box center [1005, 287] width 129 height 43
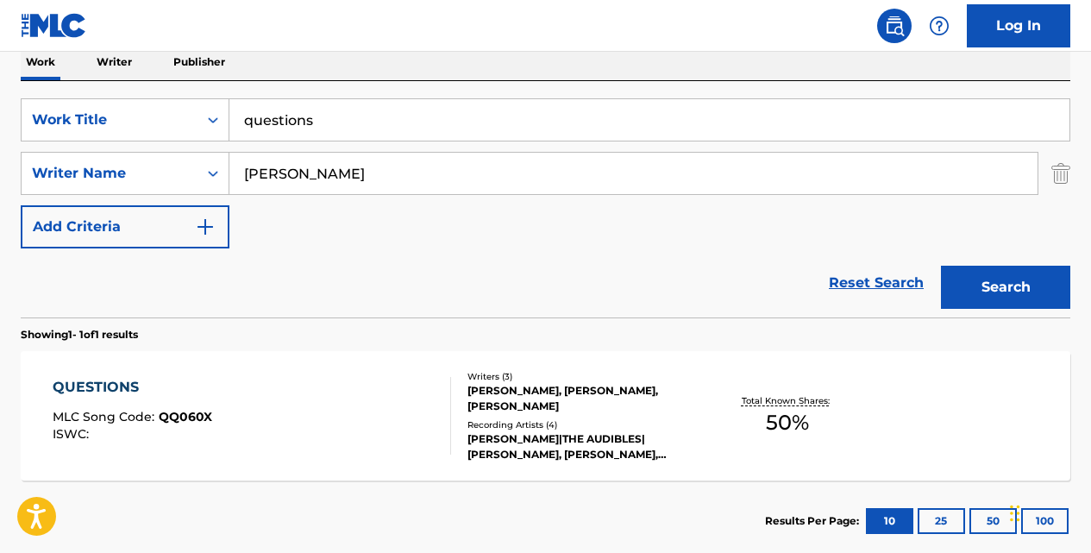
click at [110, 387] on div "QUESTIONS" at bounding box center [133, 387] width 160 height 21
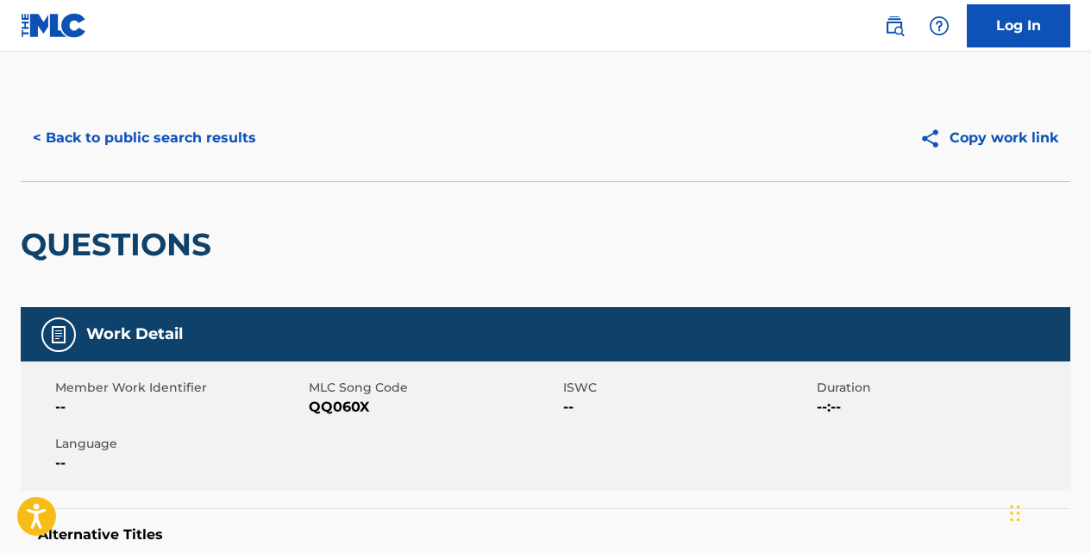
click at [210, 137] on button "< Back to public search results" at bounding box center [144, 137] width 247 height 43
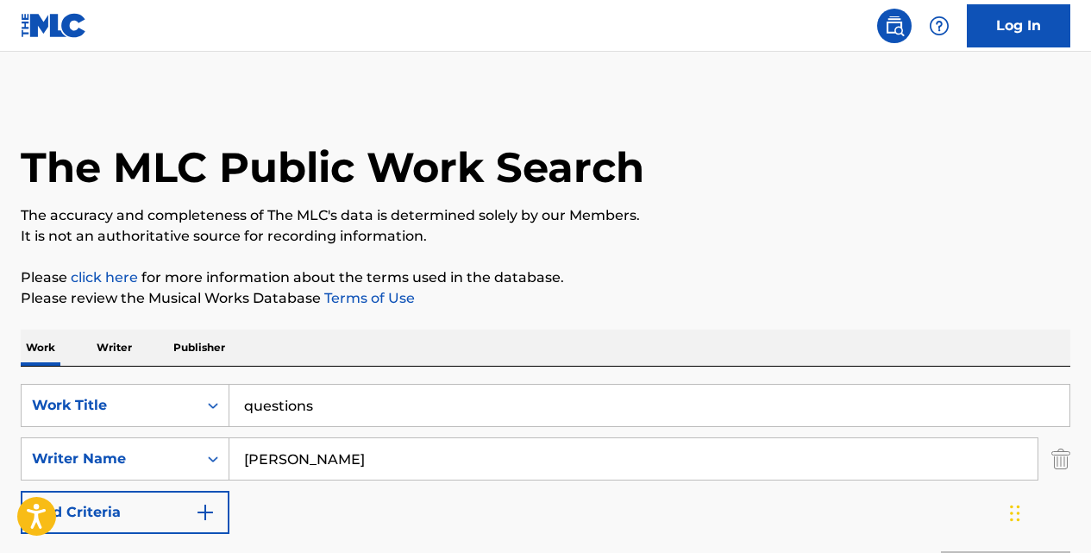
scroll to position [285, 0]
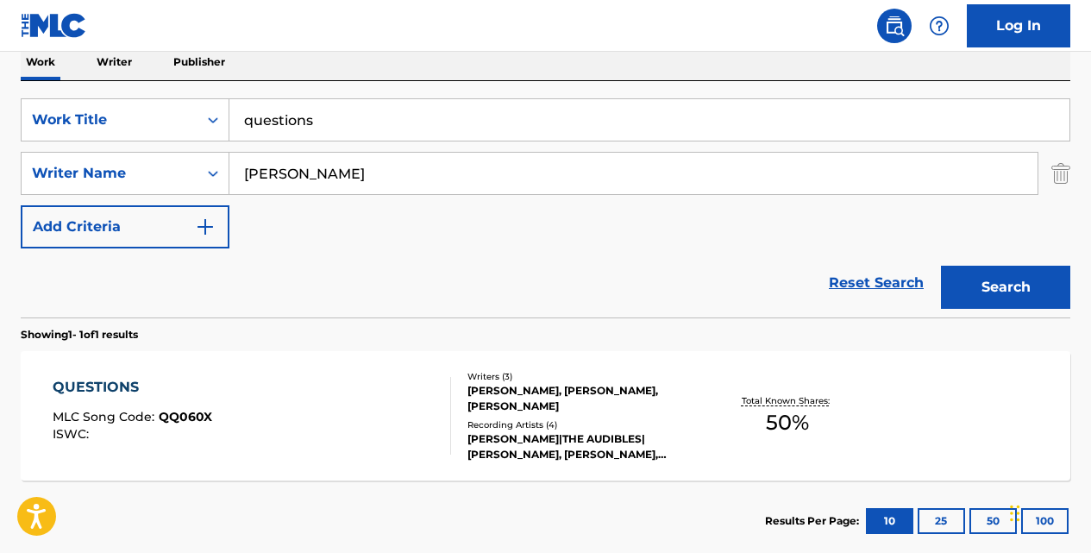
click at [325, 120] on input "questions" at bounding box center [649, 119] width 840 height 41
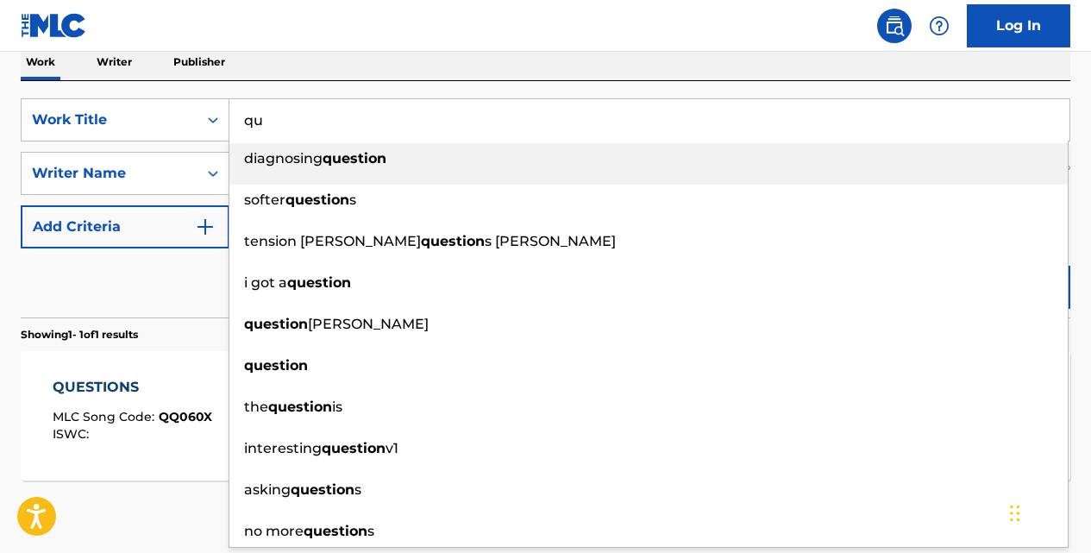
type input "q"
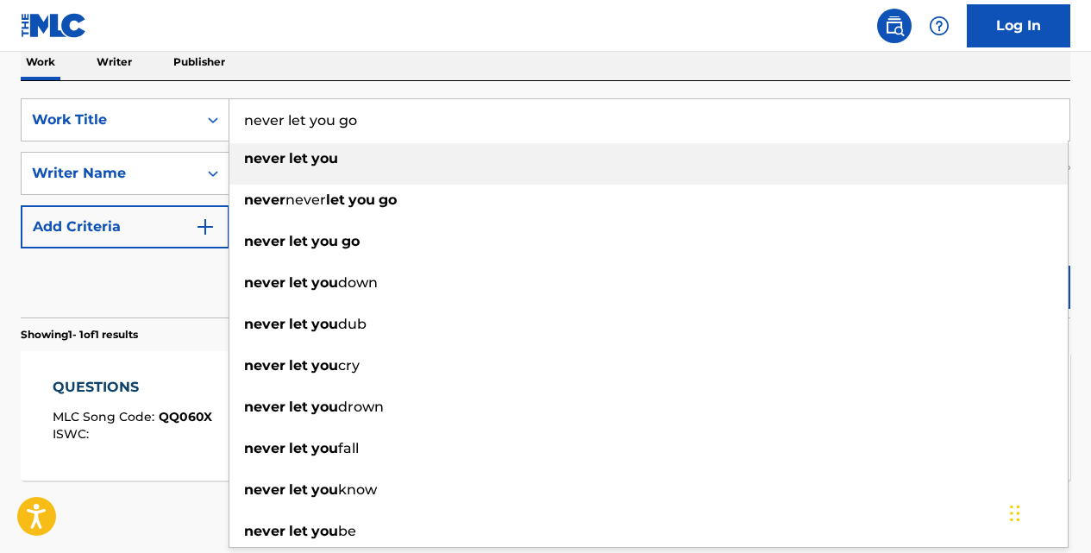
type input "never let you go"
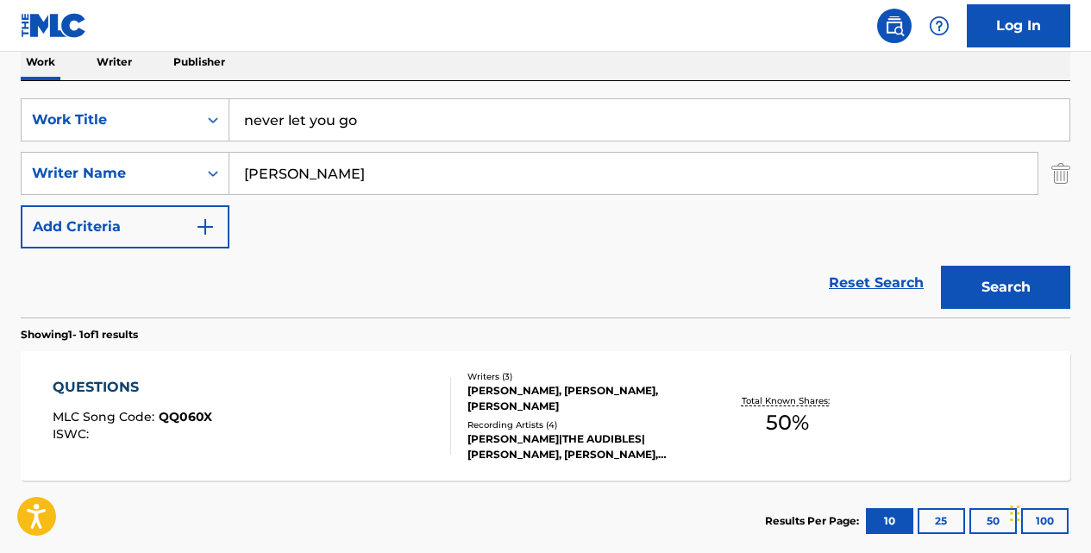
type input "[PERSON_NAME]"
click at [941, 266] on button "Search" at bounding box center [1005, 287] width 129 height 43
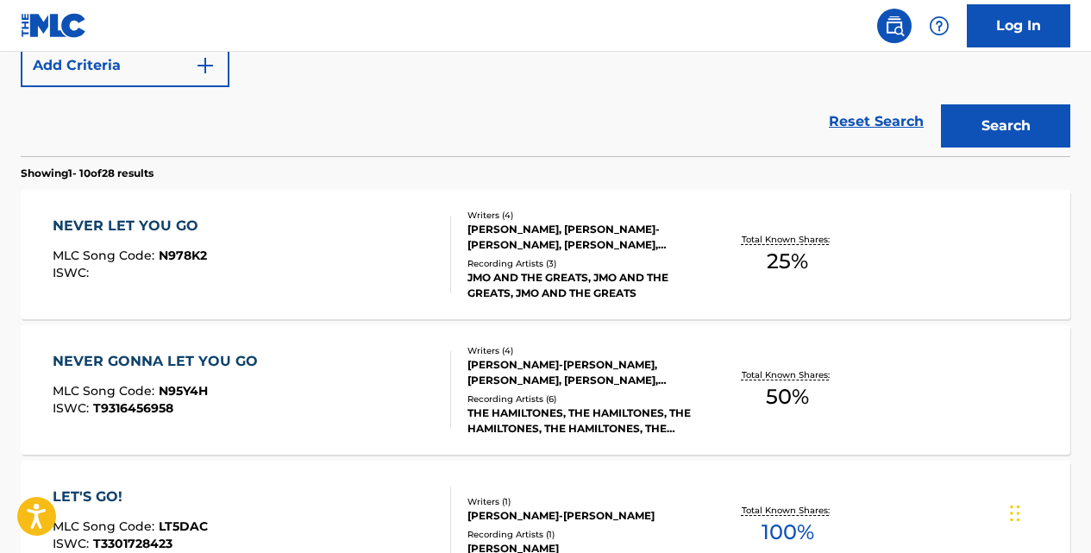
scroll to position [446, 0]
click at [188, 231] on div "NEVER LET YOU GO" at bounding box center [130, 226] width 154 height 21
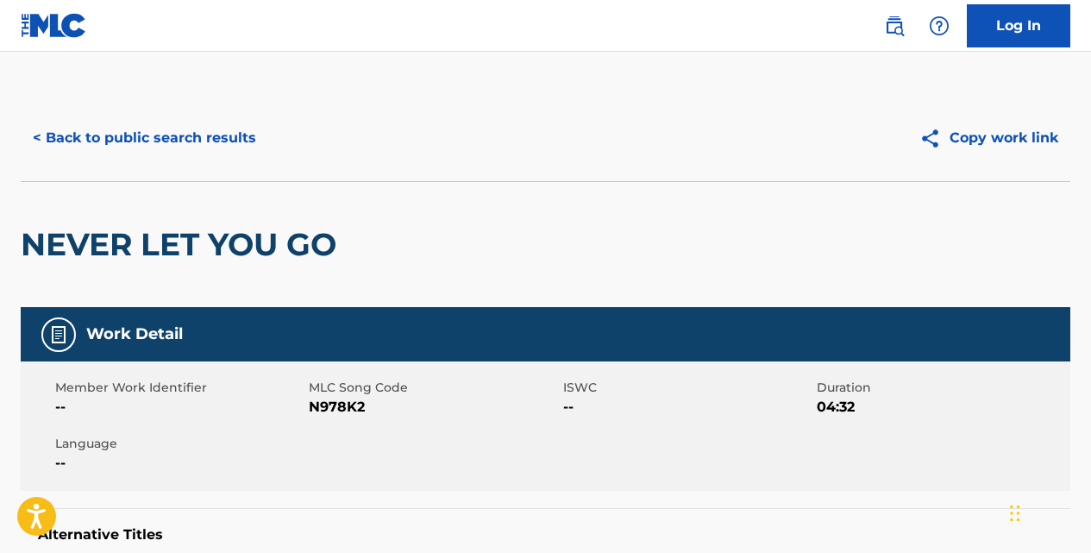
click at [222, 138] on button "< Back to public search results" at bounding box center [144, 137] width 247 height 43
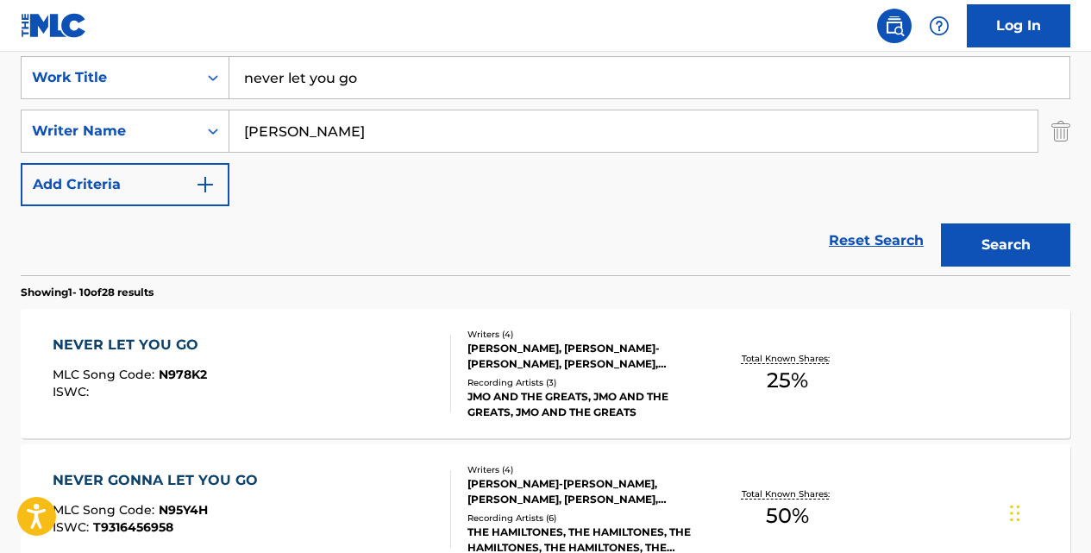
scroll to position [125, 0]
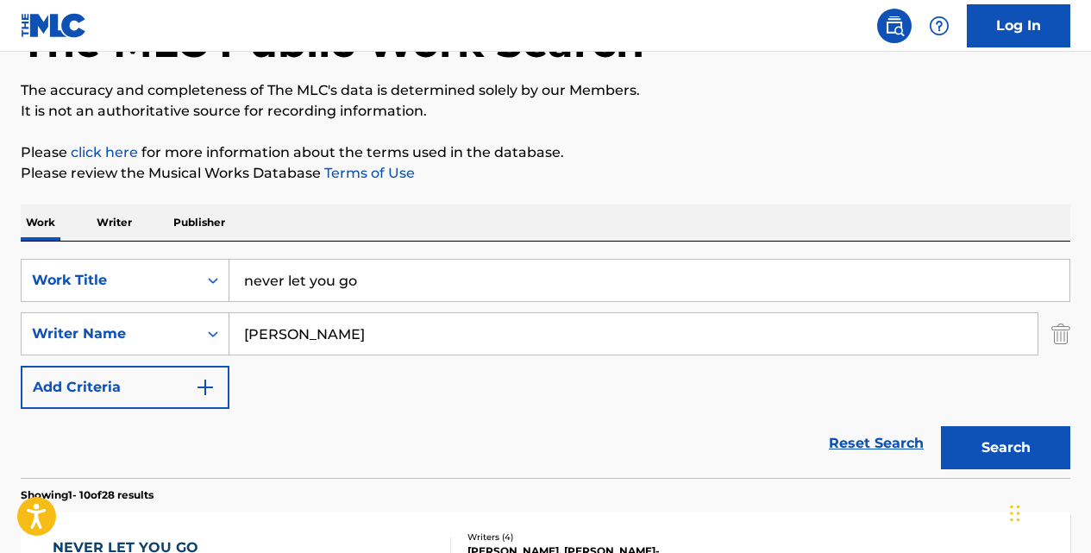
click at [379, 279] on input "never let you go" at bounding box center [649, 280] width 840 height 41
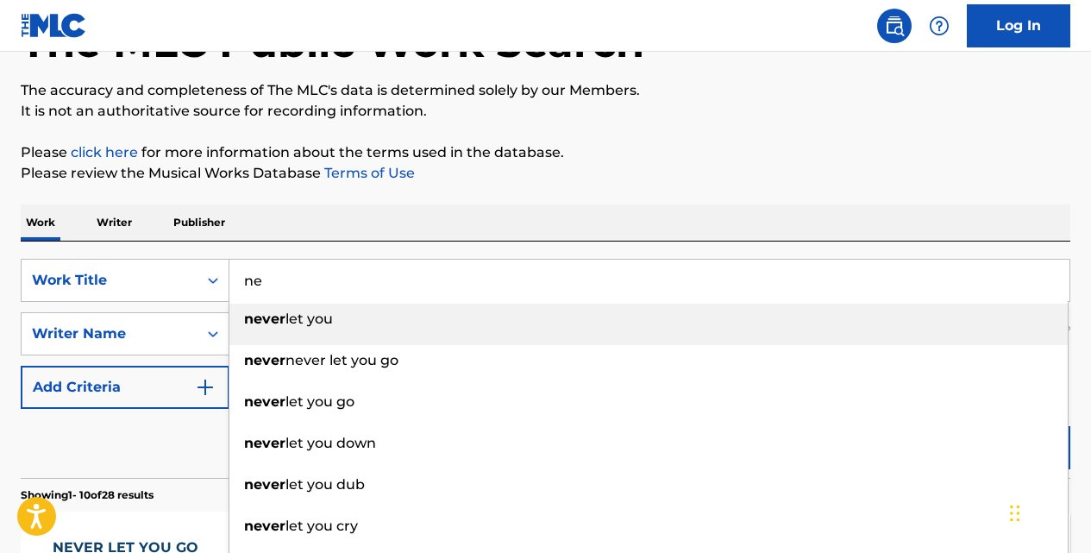
type input "n"
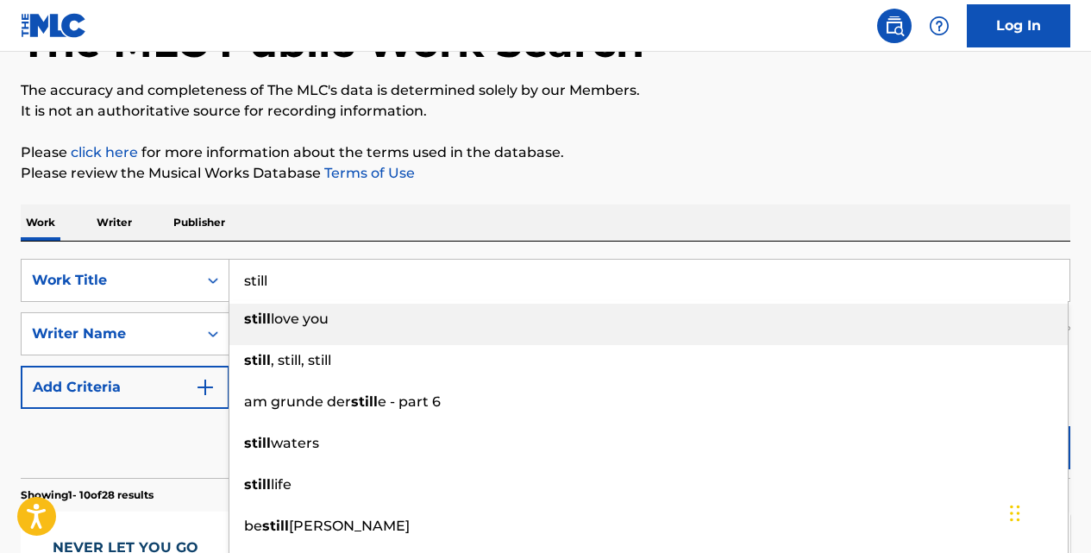
type input "still"
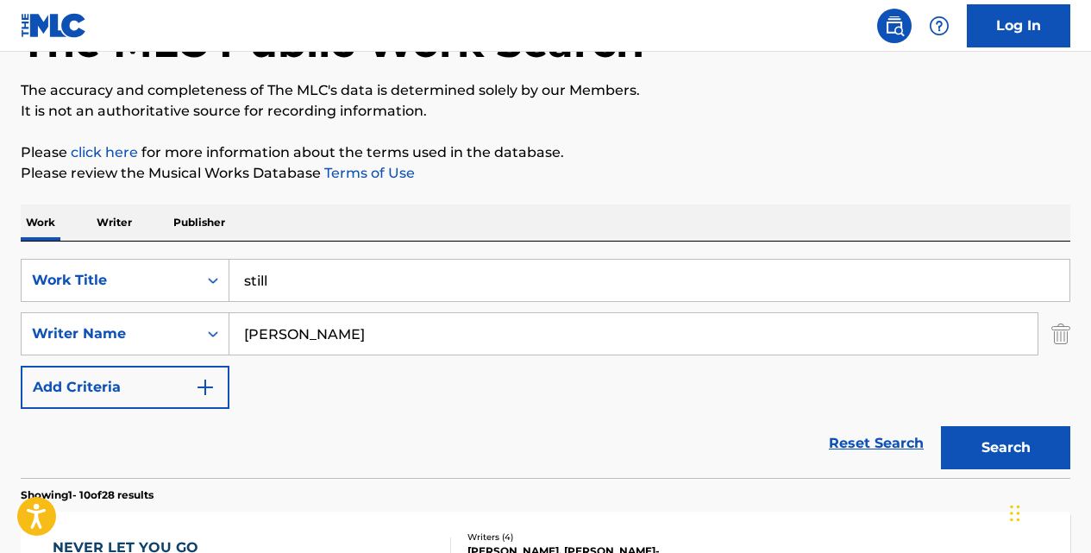
type input "[PERSON_NAME]"
click at [941, 426] on button "Search" at bounding box center [1005, 447] width 129 height 43
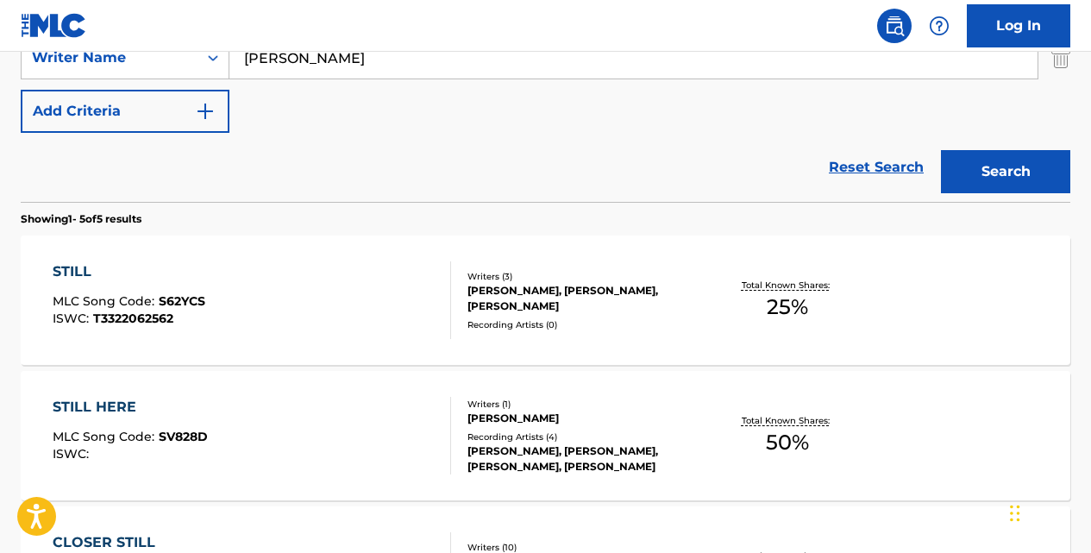
scroll to position [429, 0]
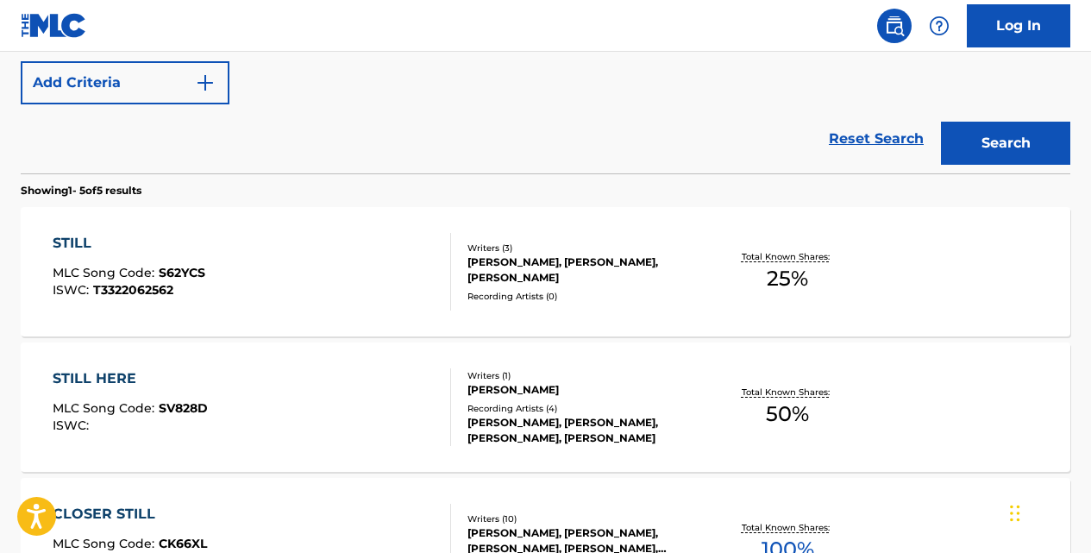
click at [88, 246] on div "STILL" at bounding box center [129, 243] width 153 height 21
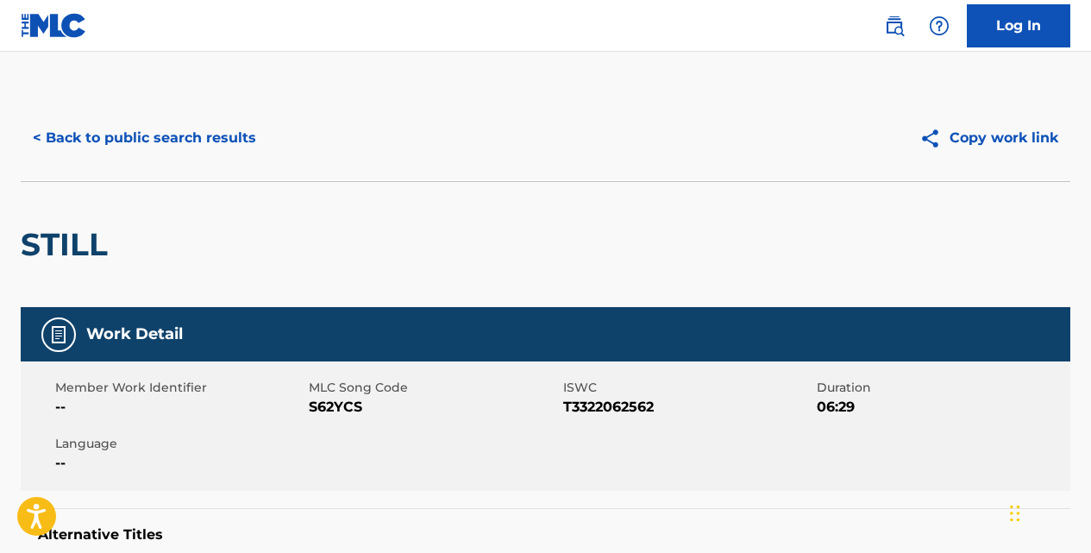
click at [245, 129] on button "< Back to public search results" at bounding box center [144, 137] width 247 height 43
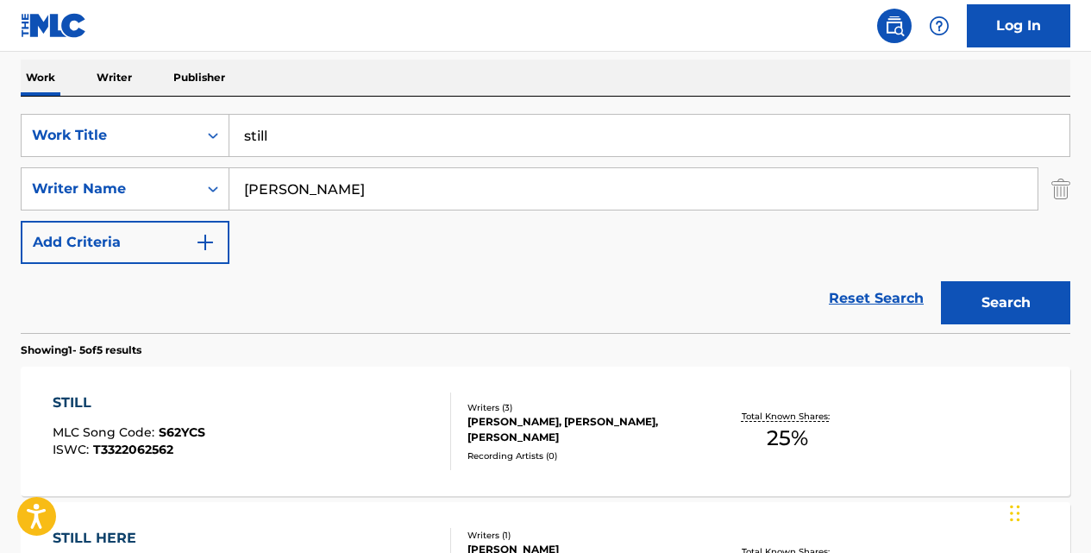
scroll to position [269, 0]
click at [328, 143] on input "still" at bounding box center [649, 136] width 840 height 41
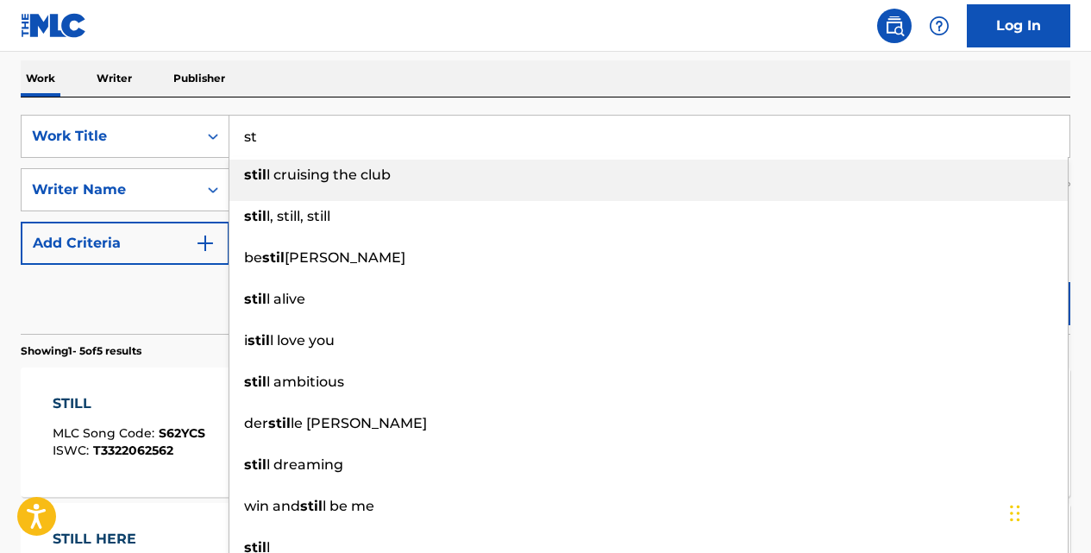
type input "s"
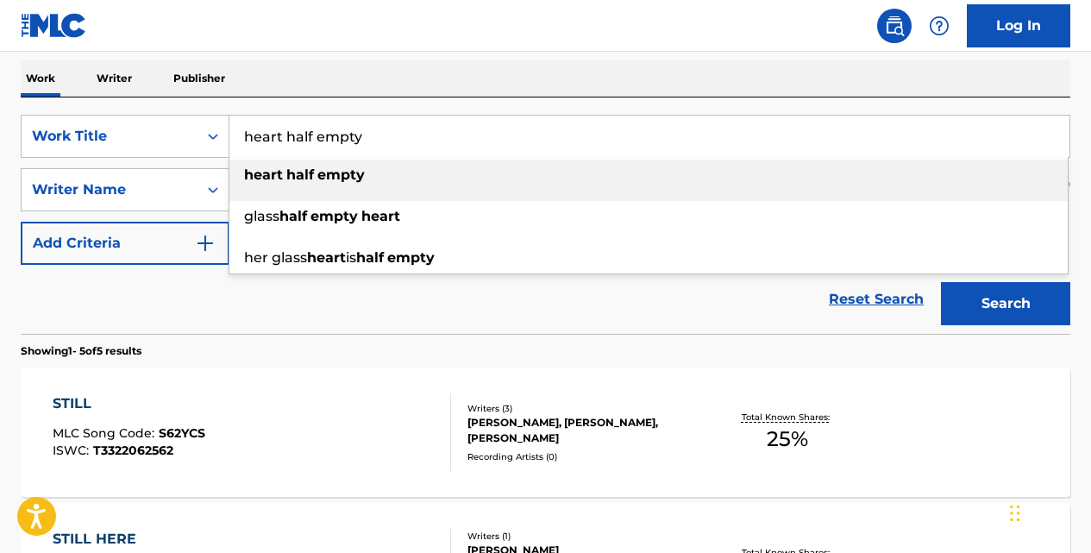
type input "heart half empty"
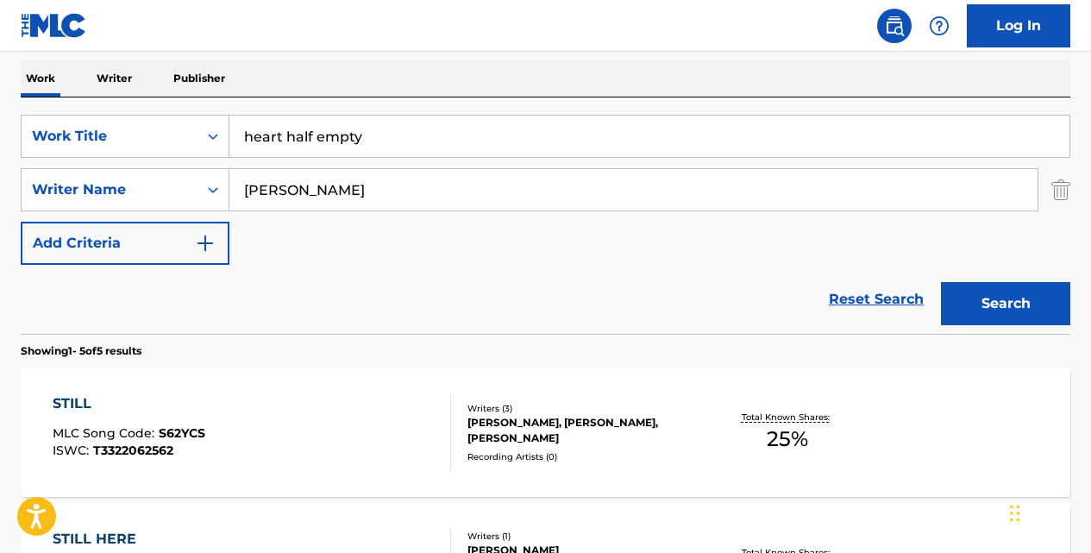
type input "[PERSON_NAME]"
click at [941, 282] on button "Search" at bounding box center [1005, 303] width 129 height 43
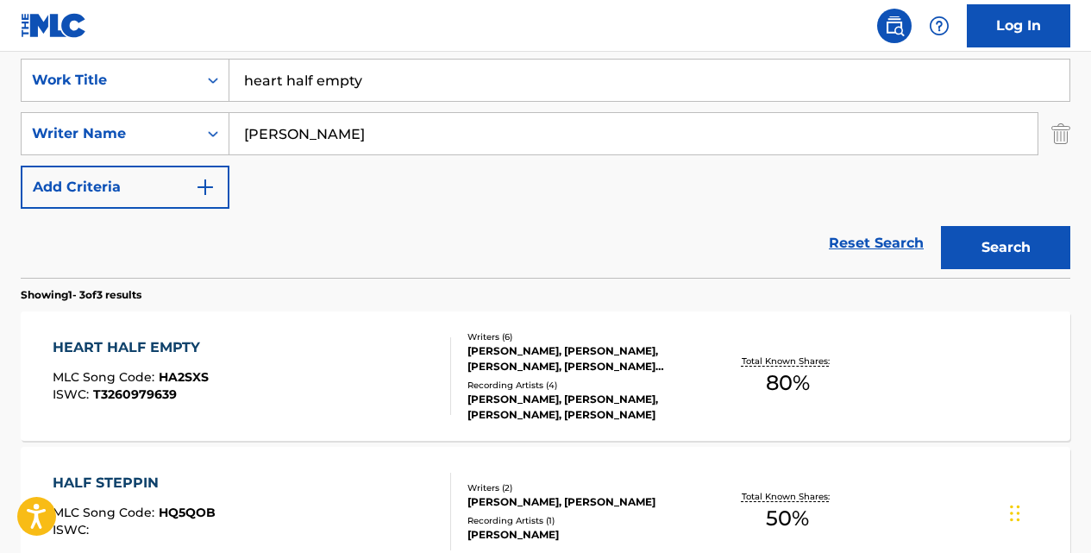
scroll to position [349, 0]
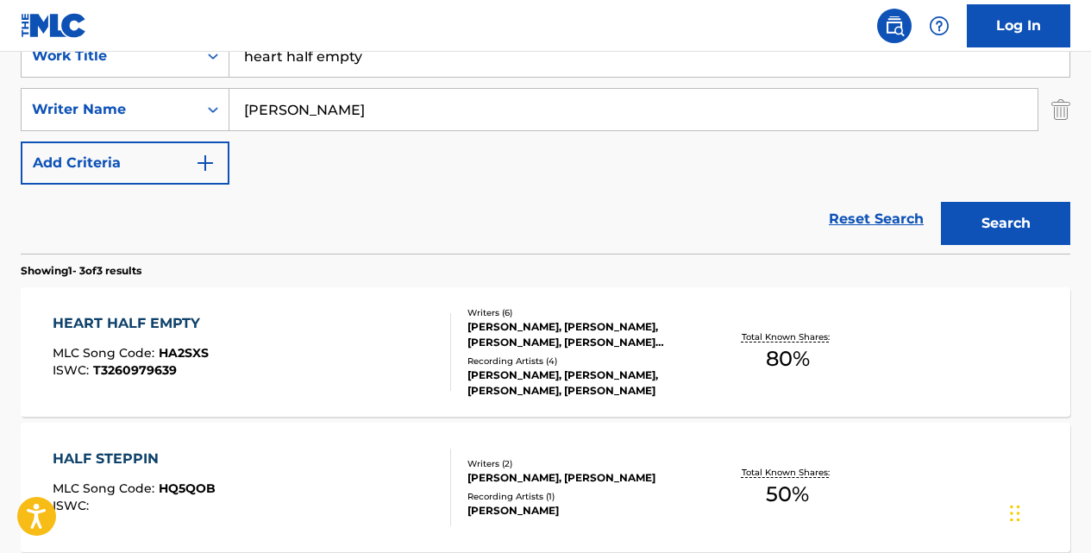
click at [187, 321] on div "HEART HALF EMPTY" at bounding box center [131, 323] width 156 height 21
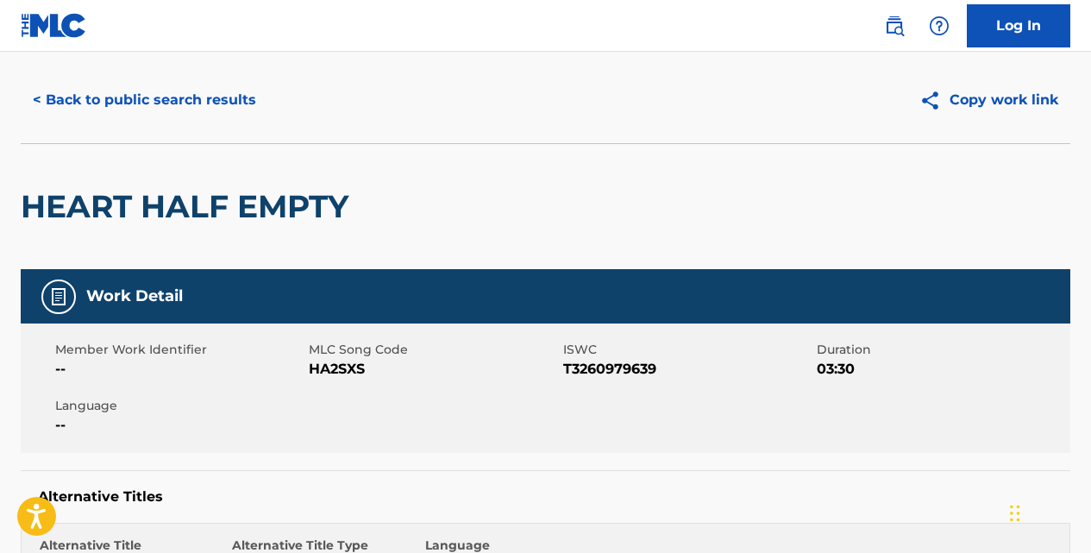
scroll to position [34, 0]
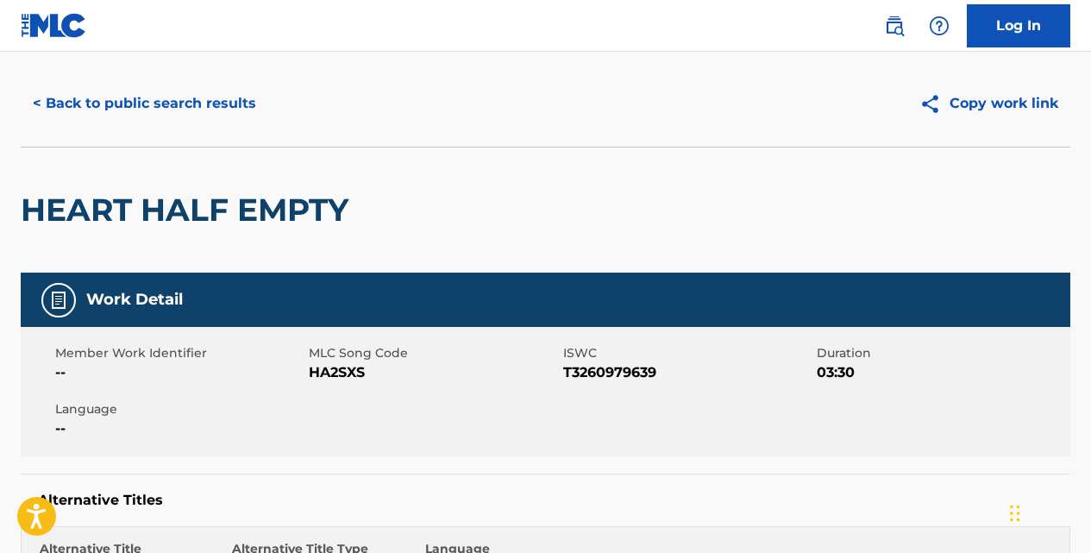
click at [239, 106] on button "< Back to public search results" at bounding box center [144, 103] width 247 height 43
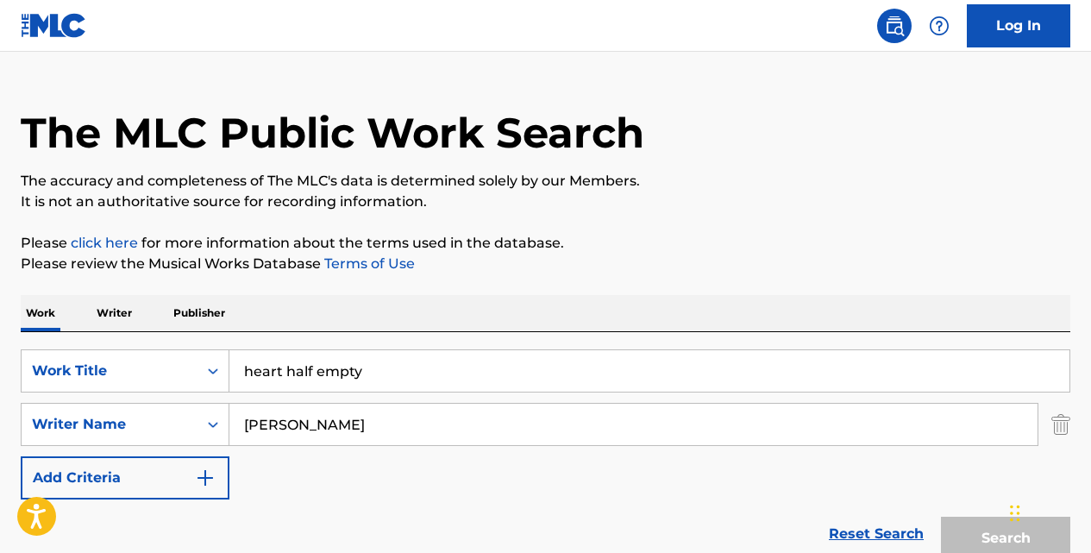
scroll to position [349, 0]
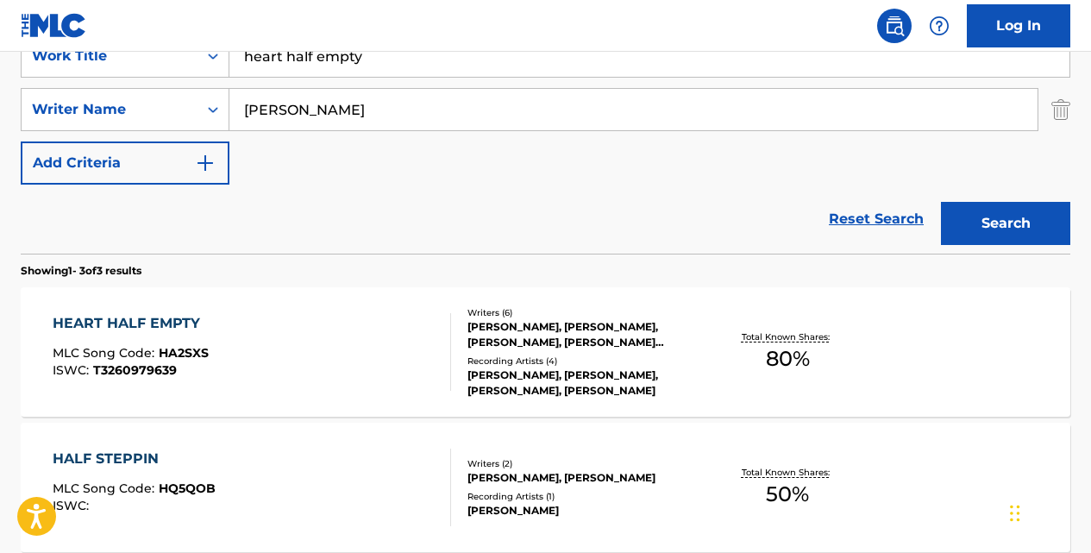
click at [438, 70] on input "heart half empty" at bounding box center [649, 55] width 840 height 41
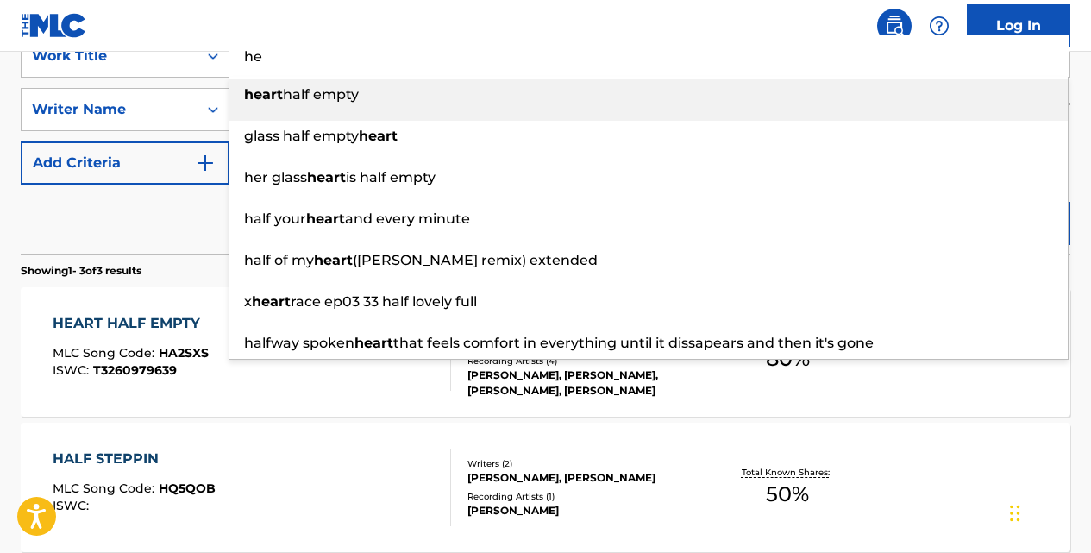
type input "h"
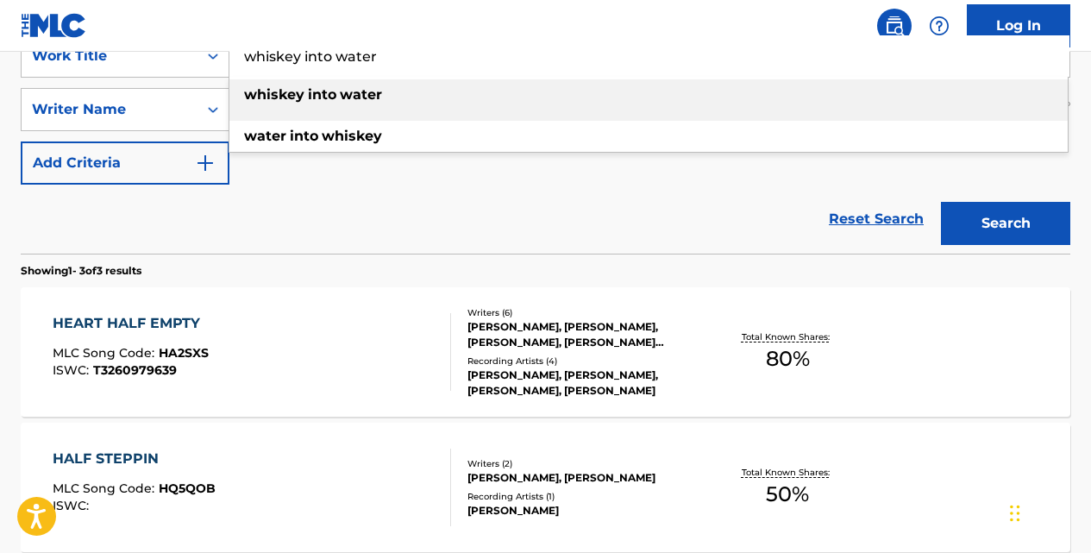
type input "whiskey into water"
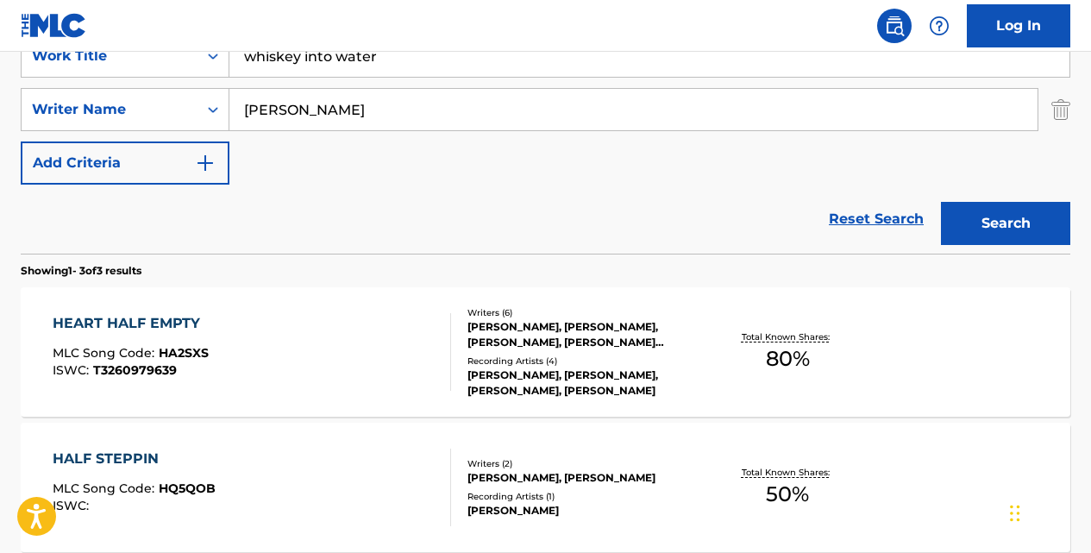
type input "[PERSON_NAME]"
click at [941, 202] on button "Search" at bounding box center [1005, 223] width 129 height 43
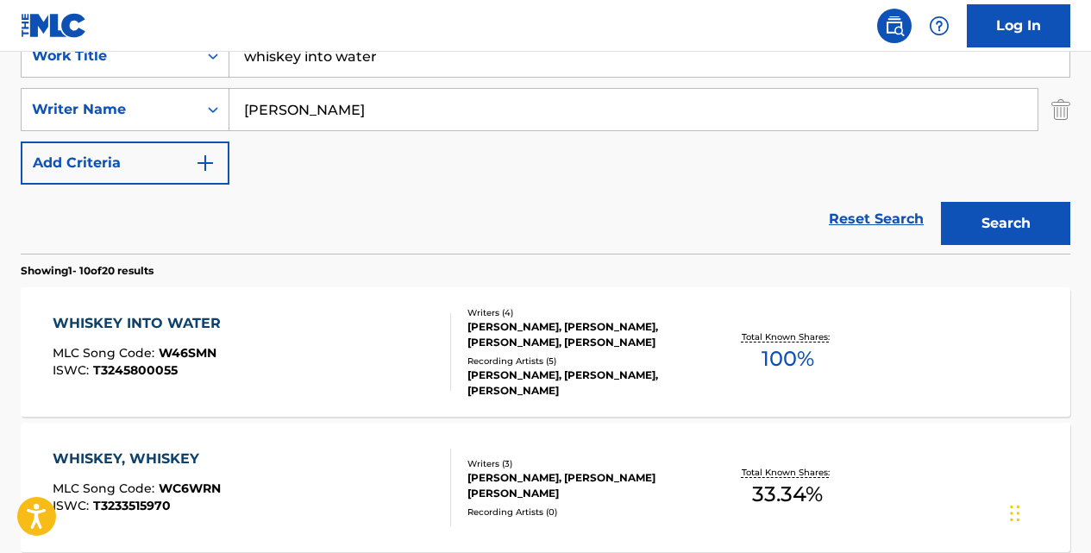
click at [222, 313] on div "WHISKEY INTO WATER" at bounding box center [141, 323] width 177 height 21
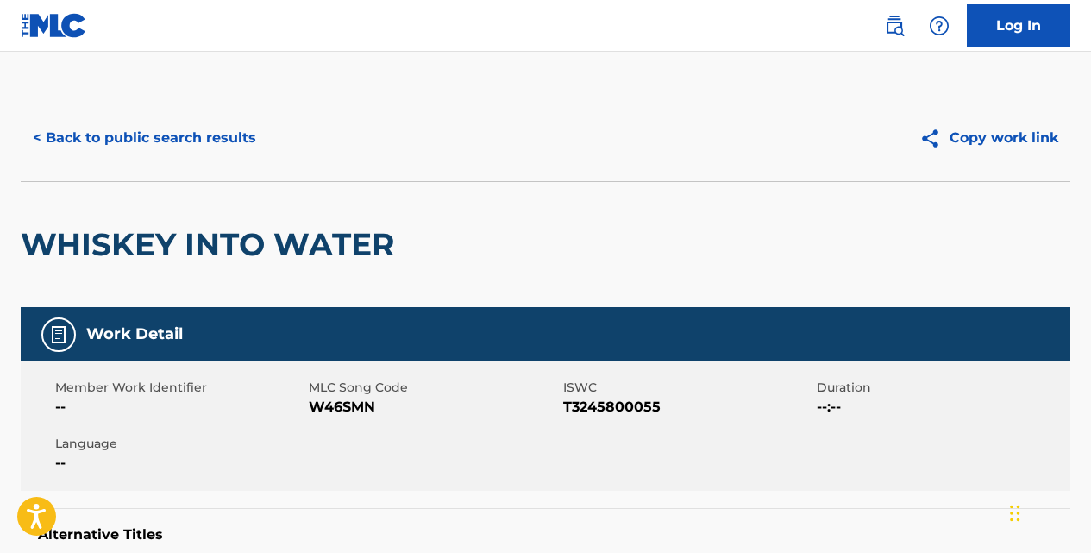
click at [210, 128] on button "< Back to public search results" at bounding box center [144, 137] width 247 height 43
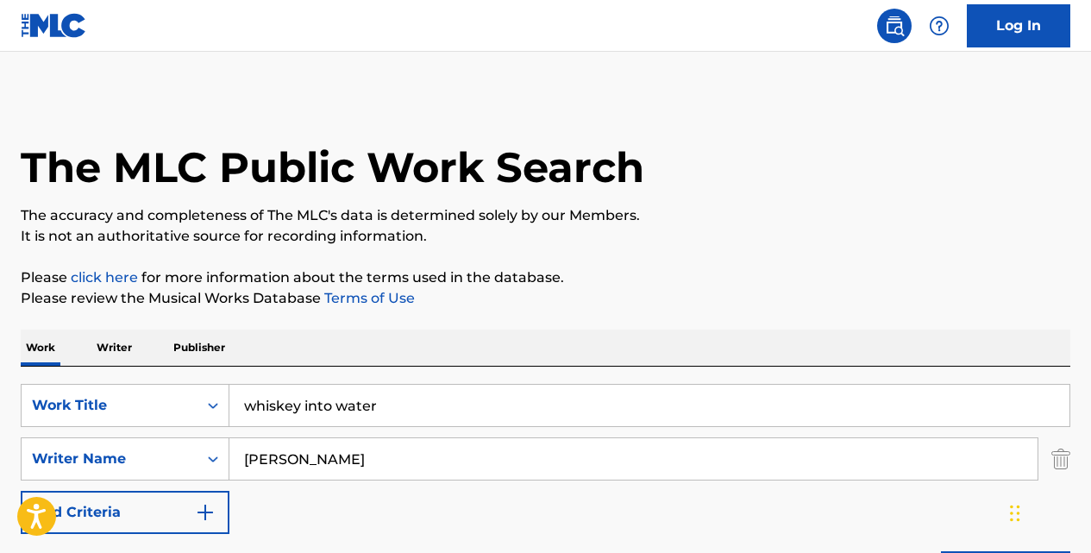
scroll to position [349, 0]
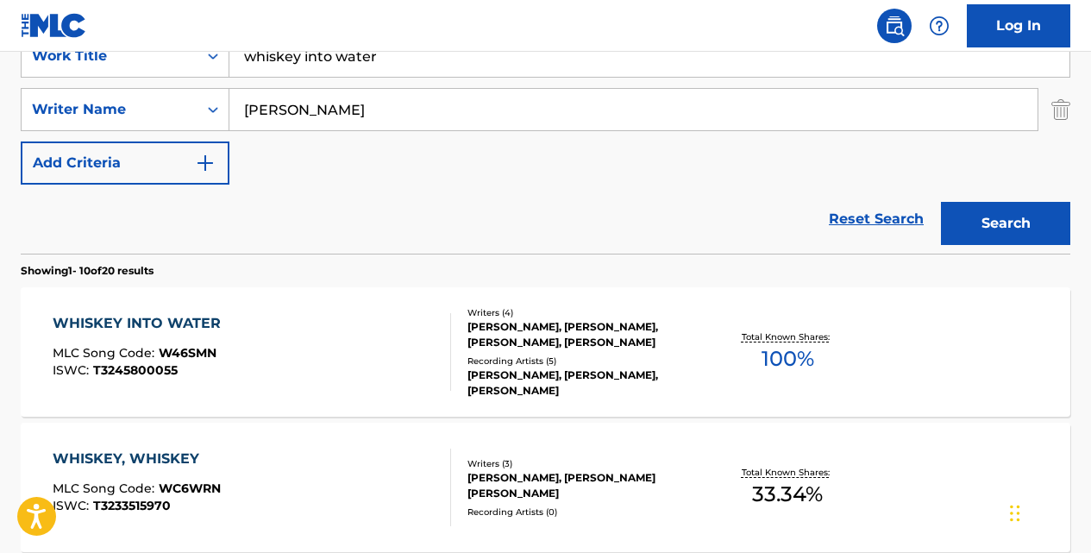
click at [399, 65] on input "whiskey into water" at bounding box center [649, 55] width 840 height 41
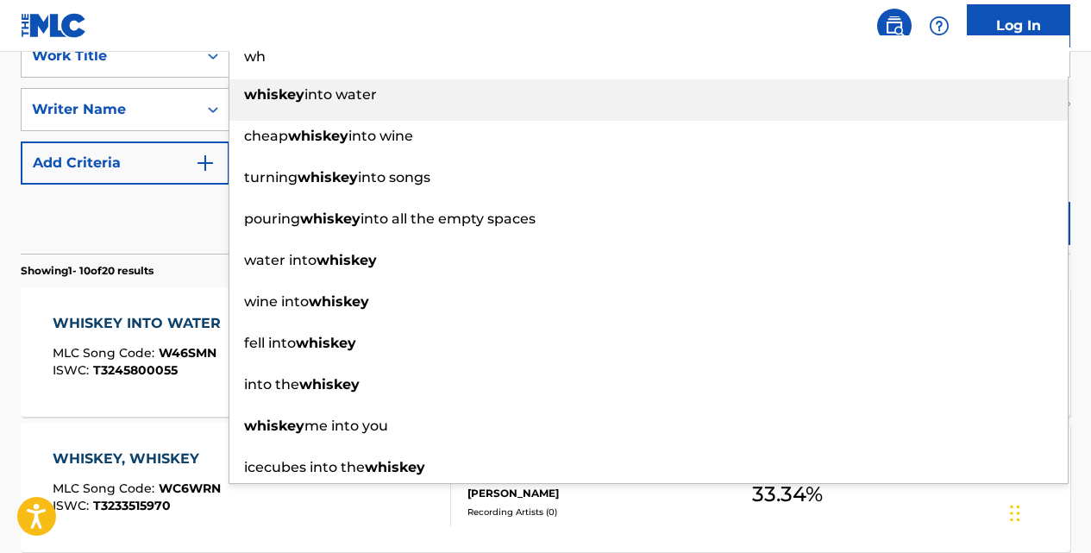
type input "w"
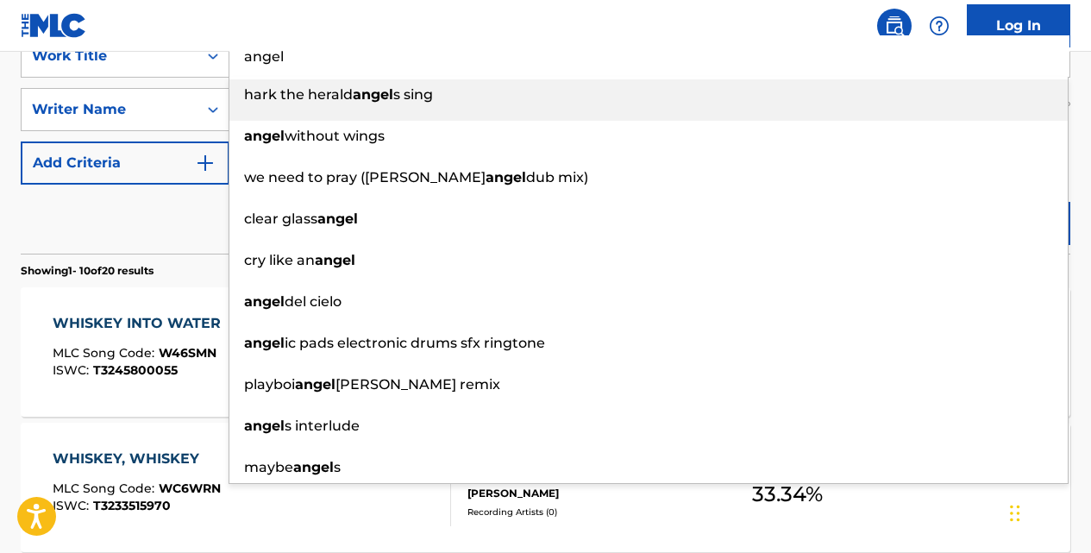
type input "angel"
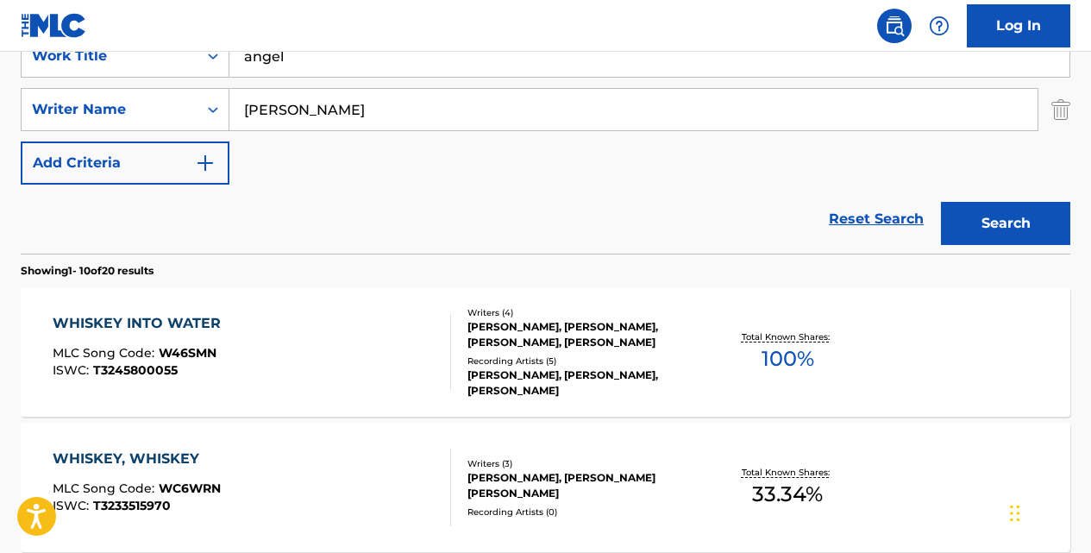
type input "[PERSON_NAME]"
click at [941, 202] on button "Search" at bounding box center [1005, 223] width 129 height 43
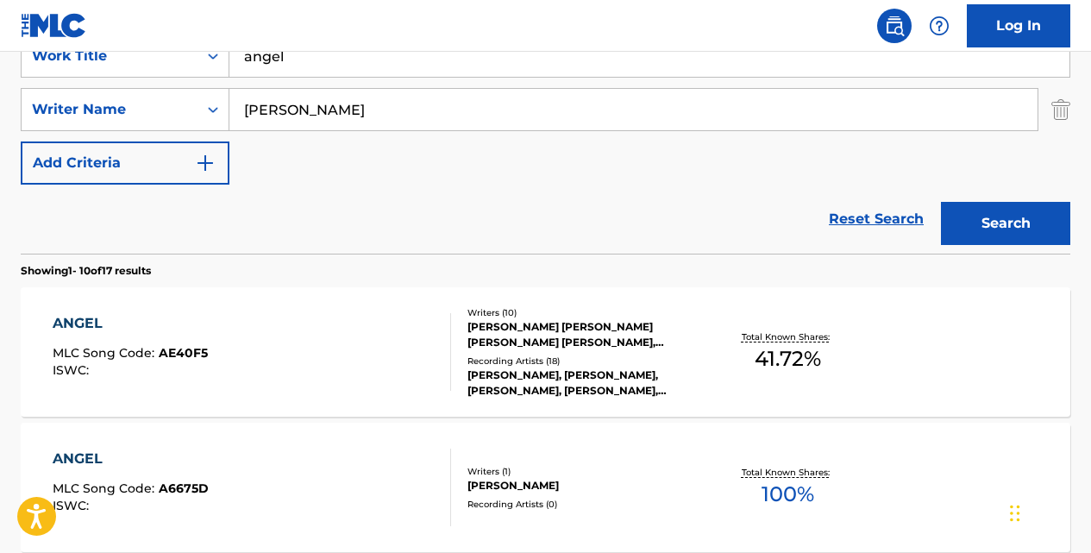
click at [96, 319] on div "ANGEL" at bounding box center [130, 323] width 155 height 21
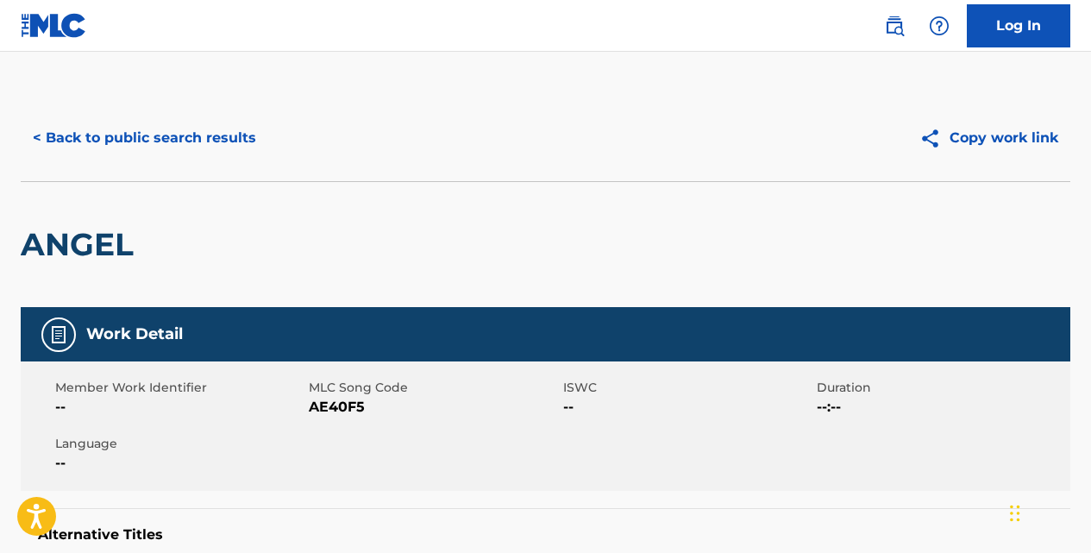
click at [215, 132] on button "< Back to public search results" at bounding box center [144, 137] width 247 height 43
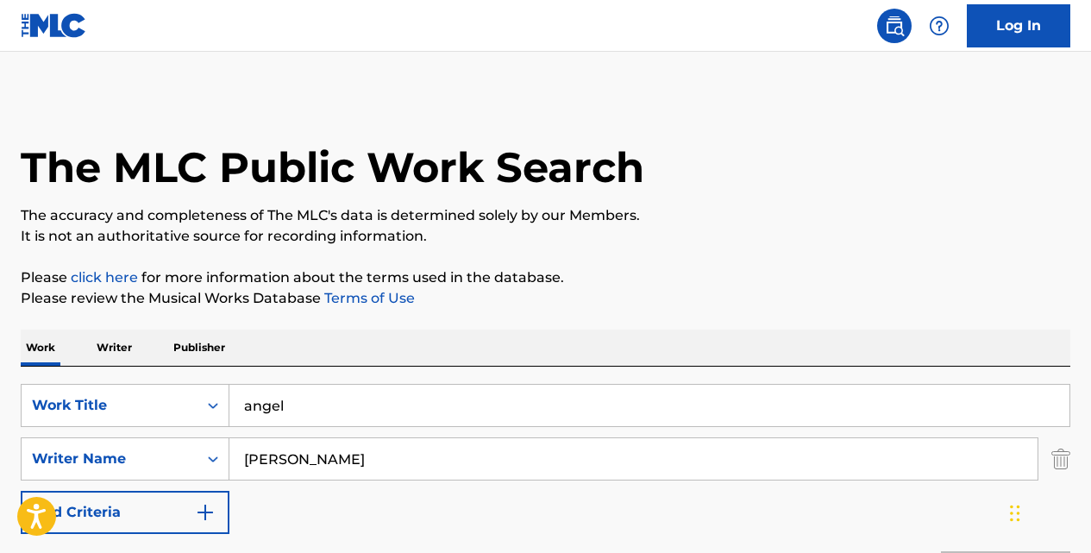
scroll to position [349, 0]
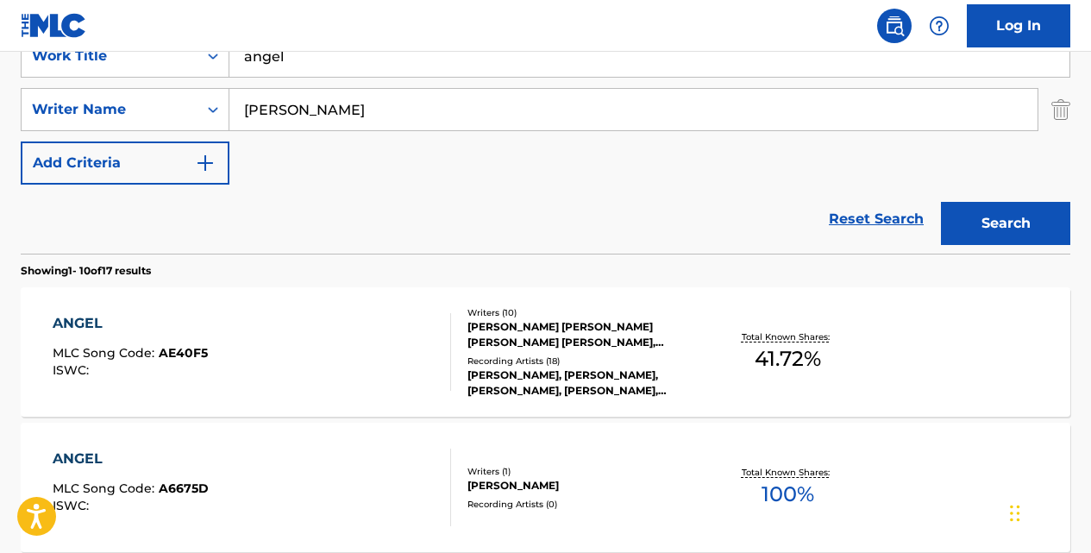
click at [303, 67] on input "angel" at bounding box center [649, 55] width 840 height 41
type input "a"
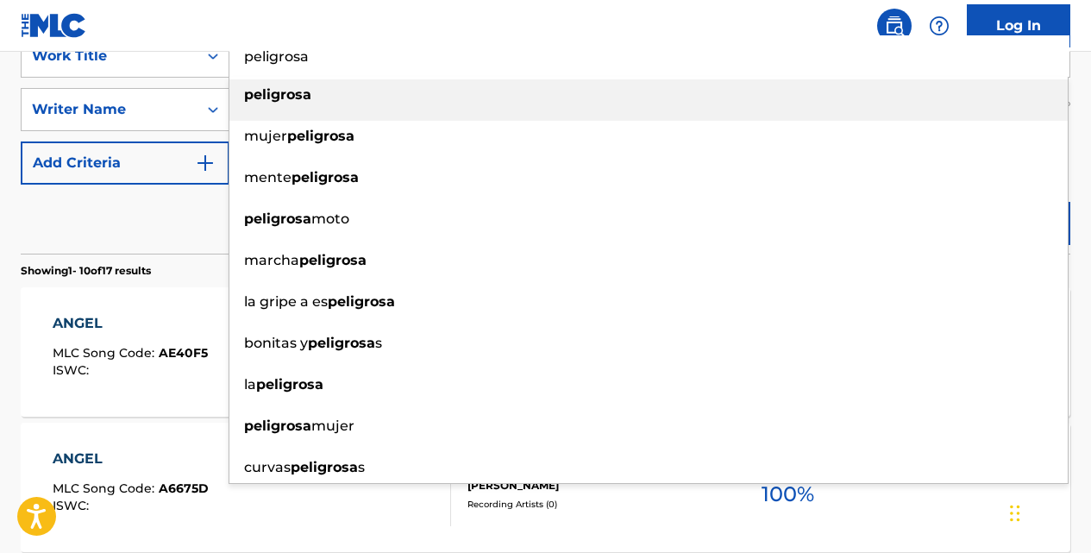
type input "peligrosa"
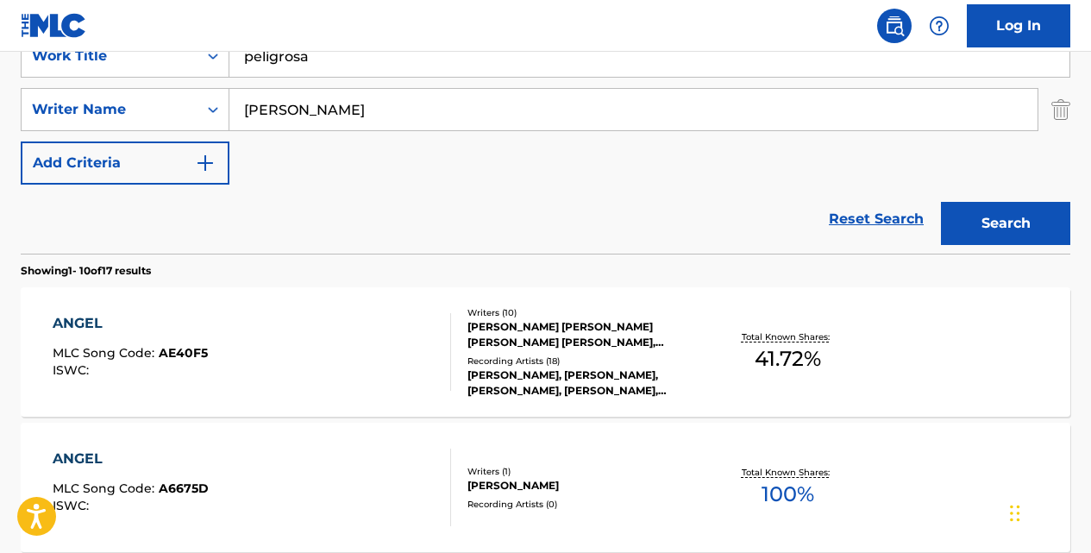
click at [941, 202] on button "Search" at bounding box center [1005, 223] width 129 height 43
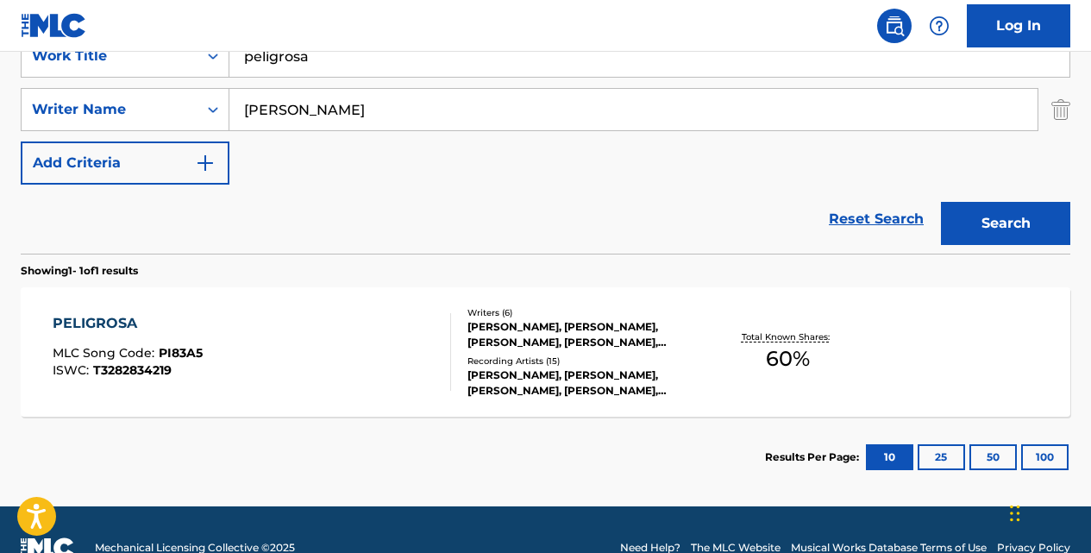
click at [128, 323] on div "PELIGROSA" at bounding box center [128, 323] width 150 height 21
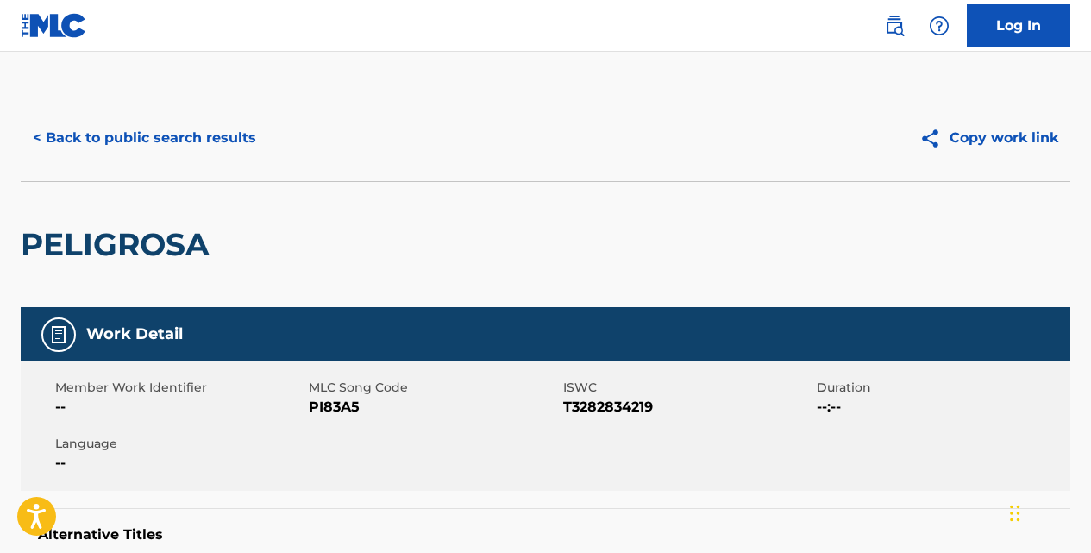
click at [167, 151] on button "< Back to public search results" at bounding box center [144, 137] width 247 height 43
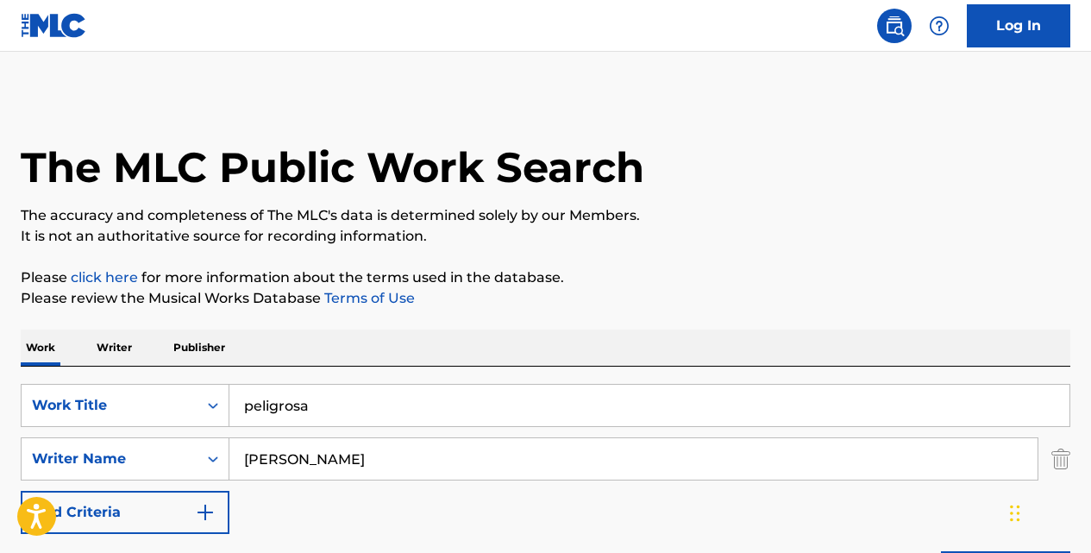
scroll to position [287, 0]
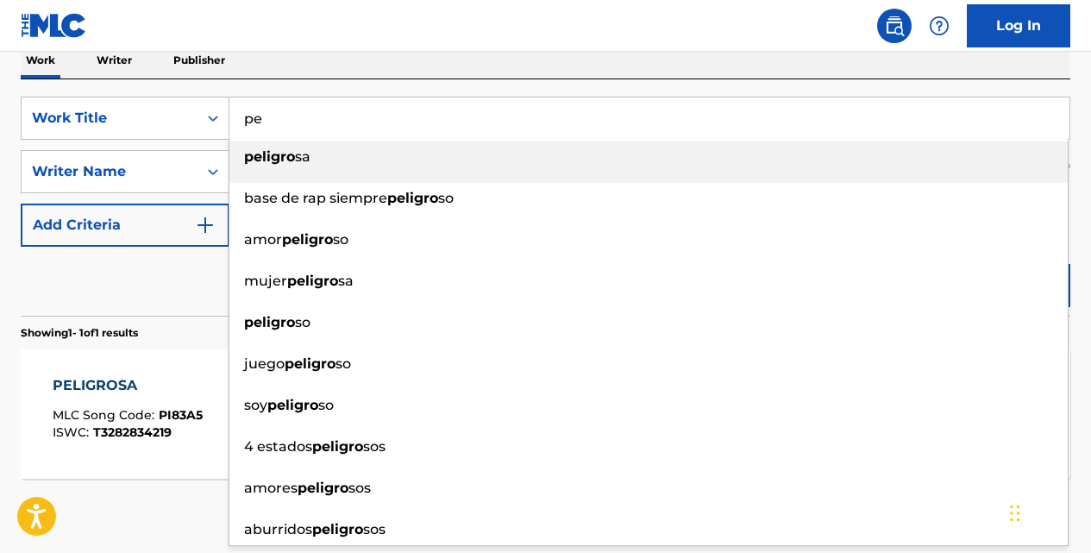
type input "p"
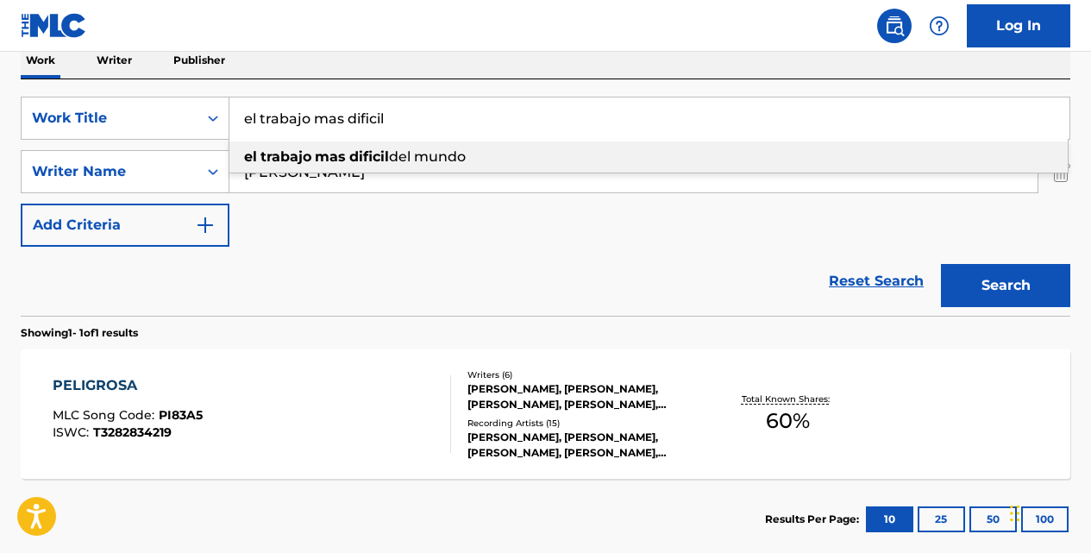
type input "el trabajo mas dificil"
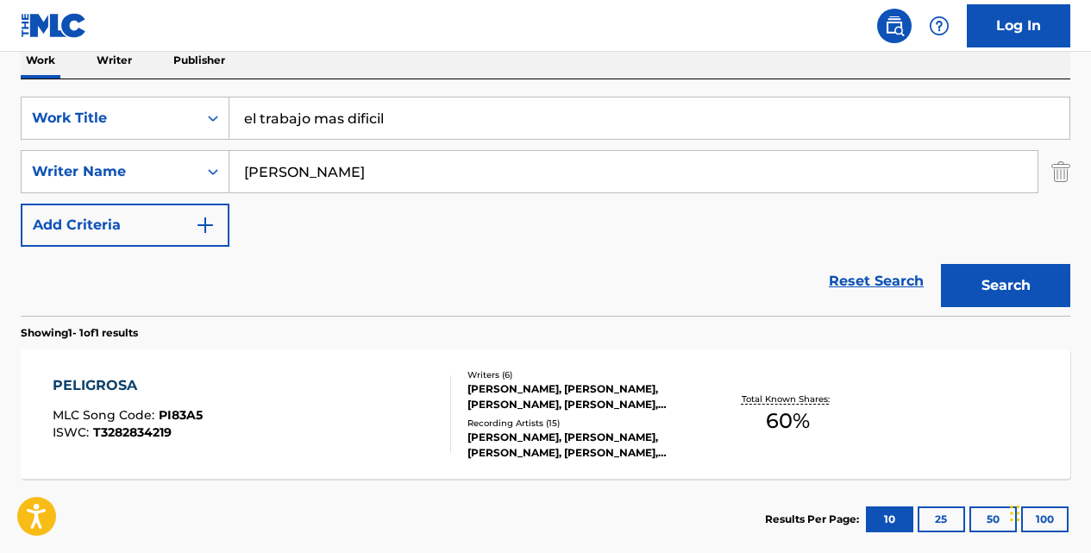
click at [941, 264] on button "Search" at bounding box center [1005, 285] width 129 height 43
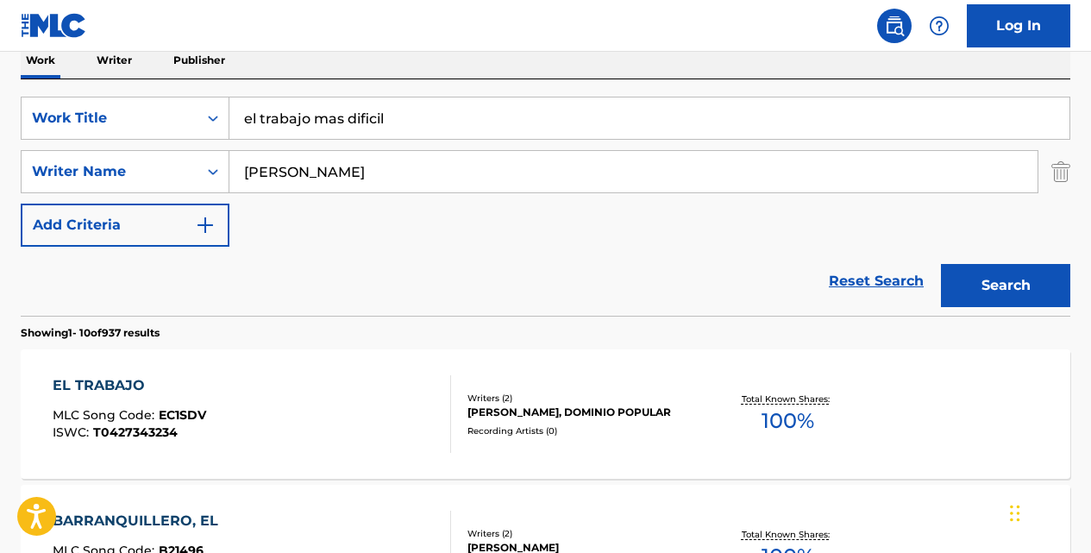
click at [321, 173] on input "[PERSON_NAME]" at bounding box center [633, 171] width 808 height 41
type input "g"
type input "[PERSON_NAME]"
click at [941, 264] on button "Search" at bounding box center [1005, 285] width 129 height 43
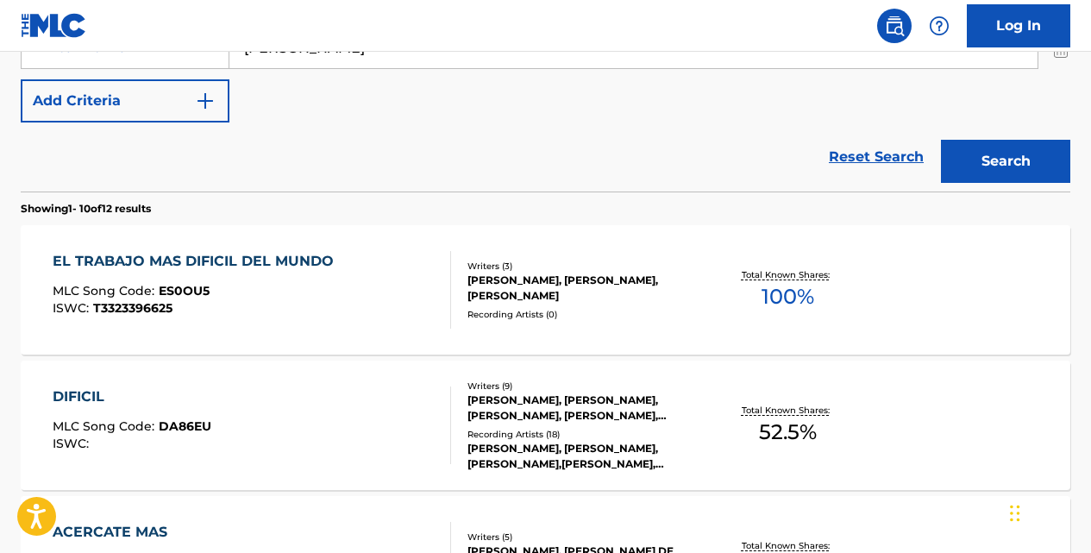
scroll to position [413, 0]
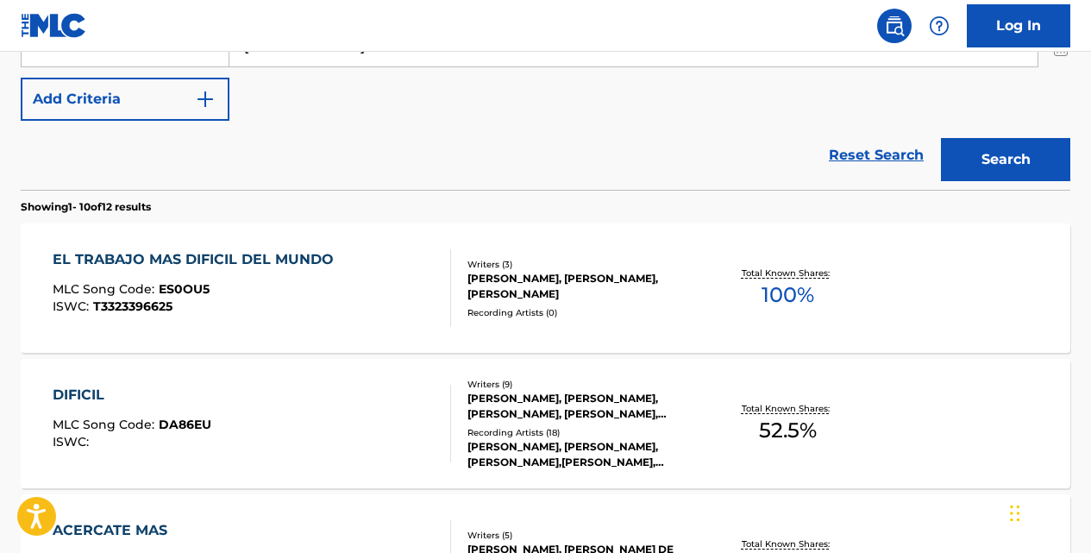
click at [289, 257] on div "EL TRABAJO MAS DIFICIL DEL MUNDO" at bounding box center [198, 259] width 290 height 21
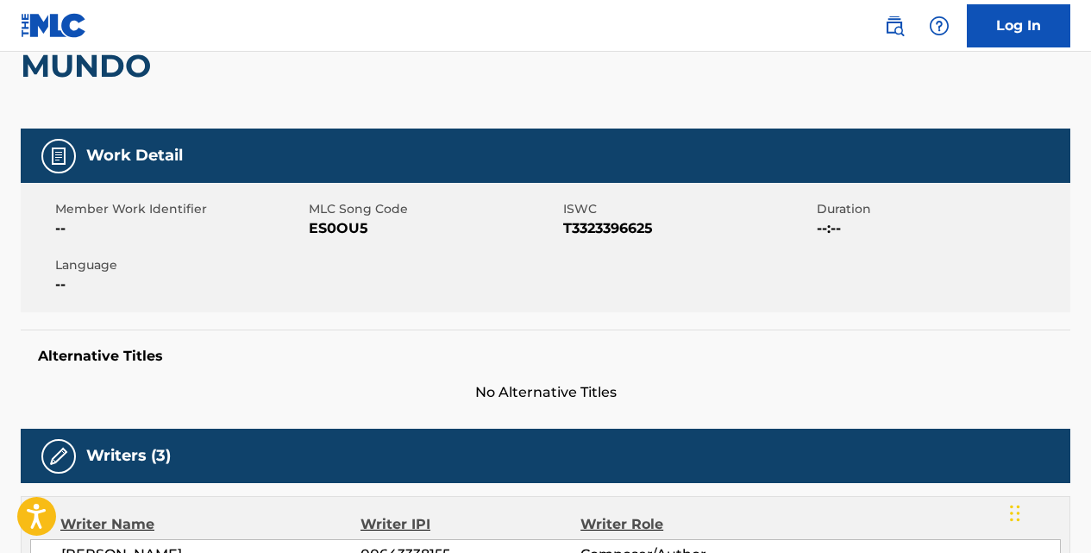
scroll to position [207, 0]
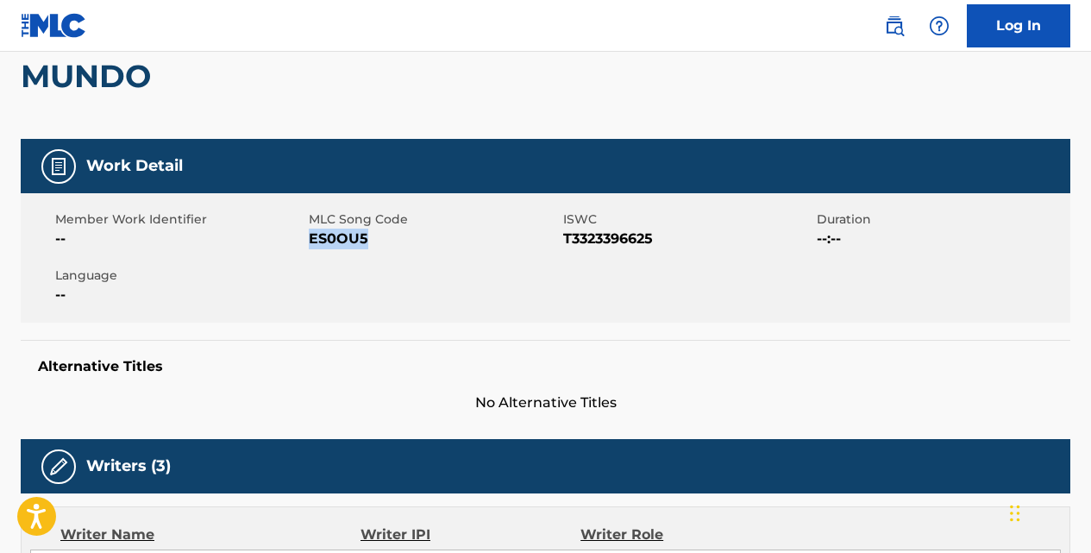
drag, startPoint x: 354, startPoint y: 234, endPoint x: 311, endPoint y: 235, distance: 42.3
click at [311, 235] on span "ES0OU5" at bounding box center [433, 239] width 249 height 21
copy span "ES0OU5"
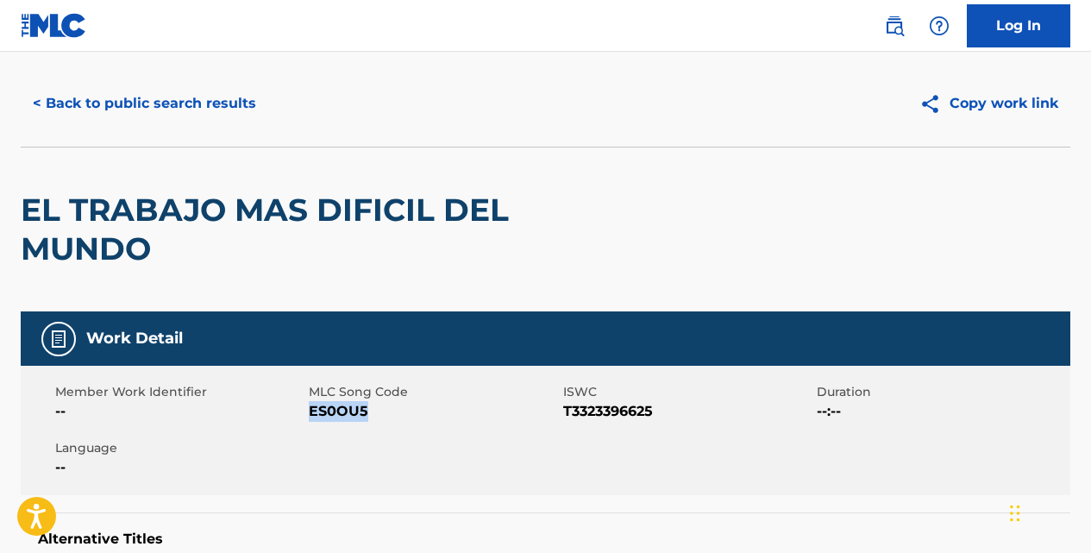
scroll to position [0, 0]
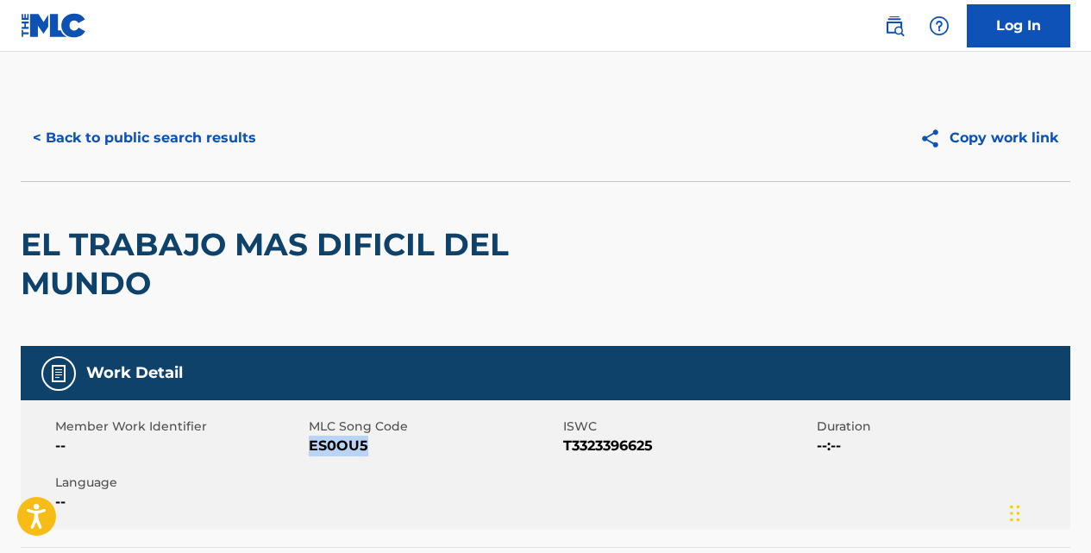
click at [245, 135] on button "< Back to public search results" at bounding box center [144, 137] width 247 height 43
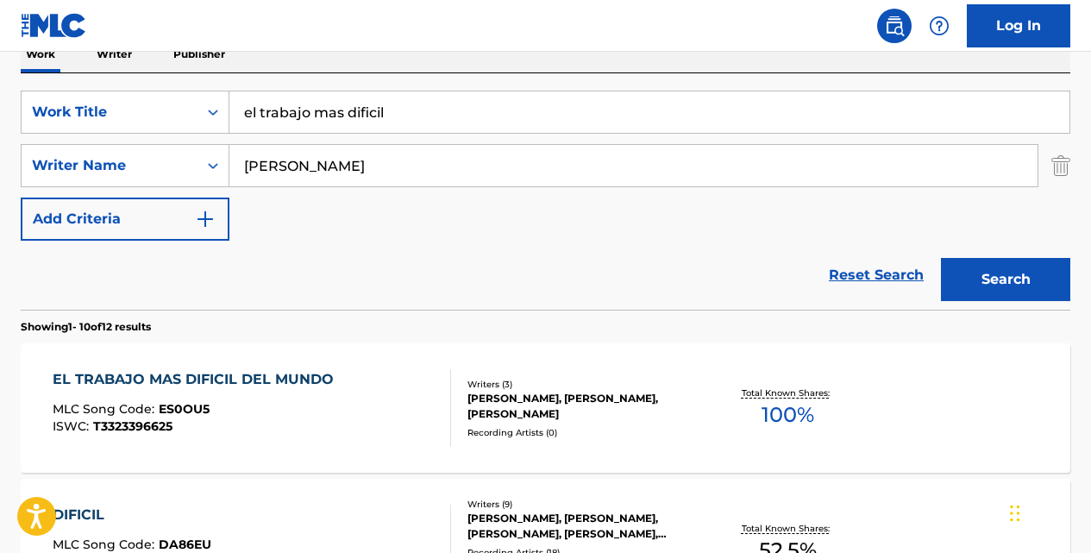
scroll to position [287, 0]
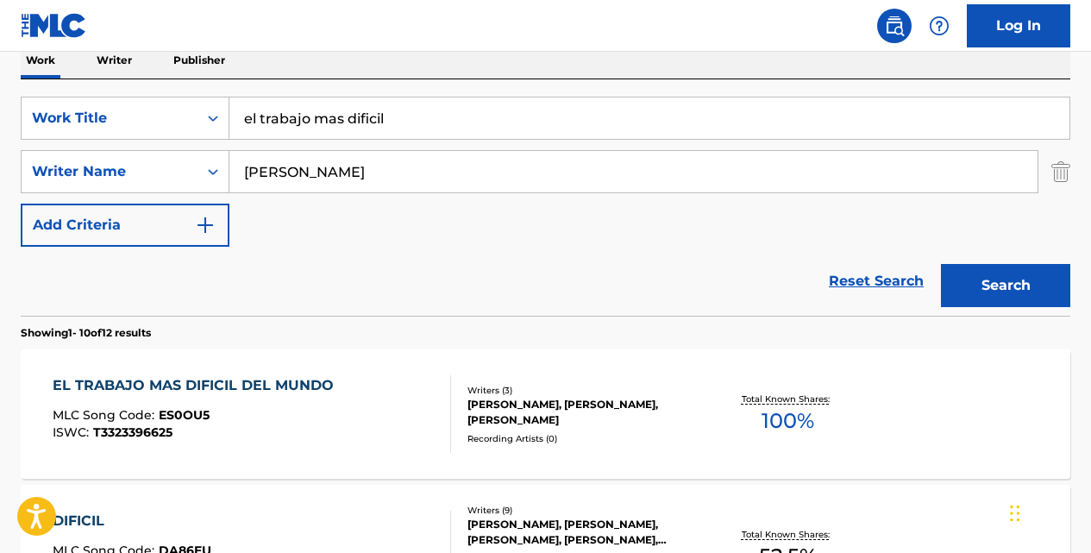
click at [417, 123] on input "el trabajo mas dificil" at bounding box center [649, 117] width 840 height 41
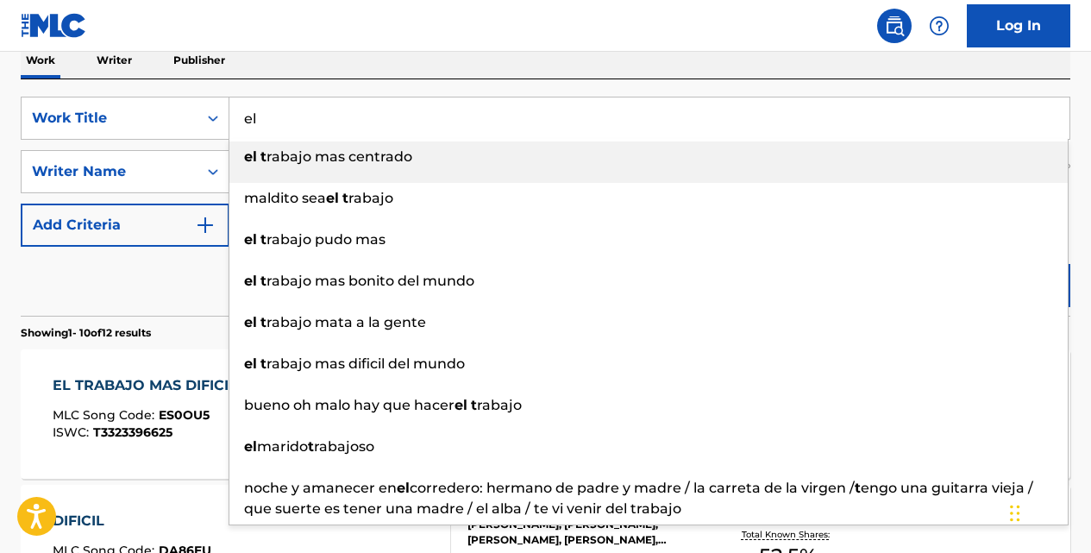
type input "e"
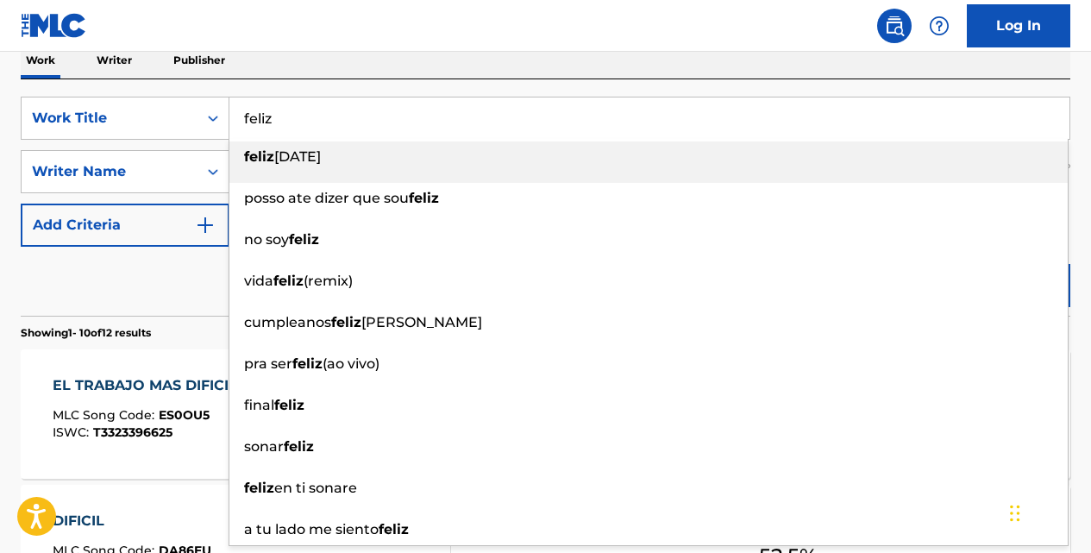
type input "feliz"
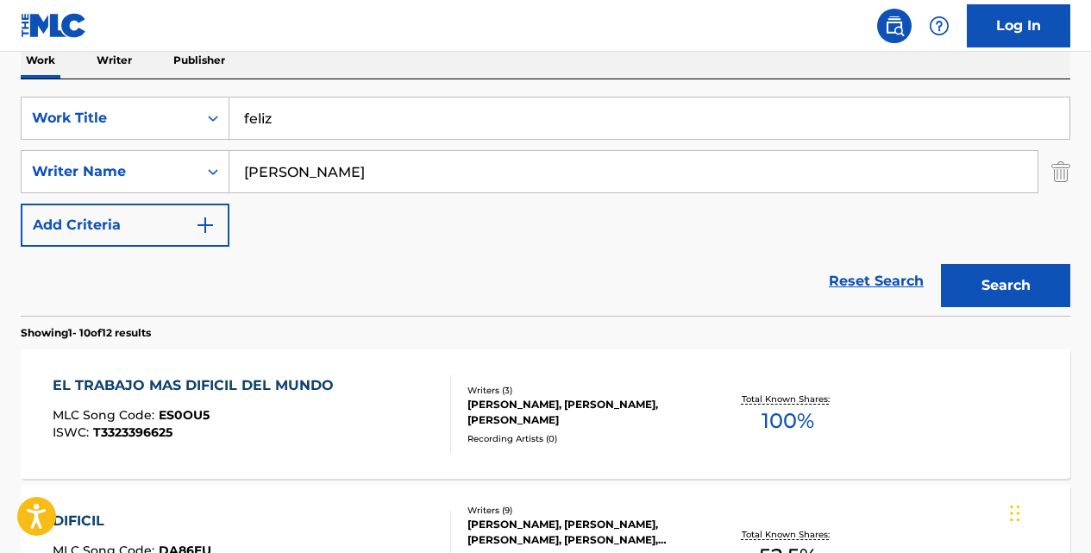
type input "[PERSON_NAME]"
click at [941, 264] on button "Search" at bounding box center [1005, 285] width 129 height 43
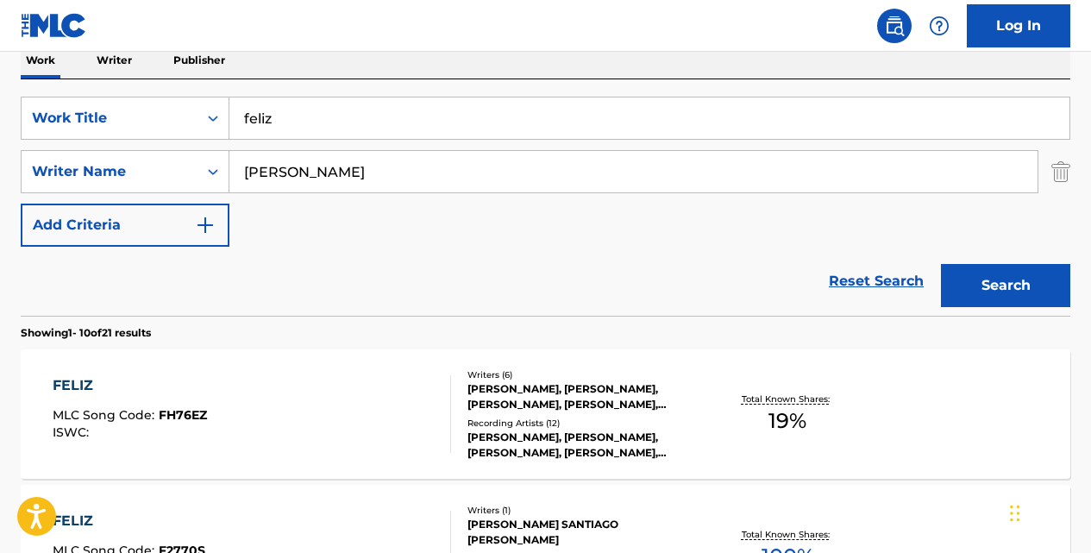
click at [238, 379] on div "FELIZ MLC Song Code : FH76EZ ISWC :" at bounding box center [252, 414] width 398 height 78
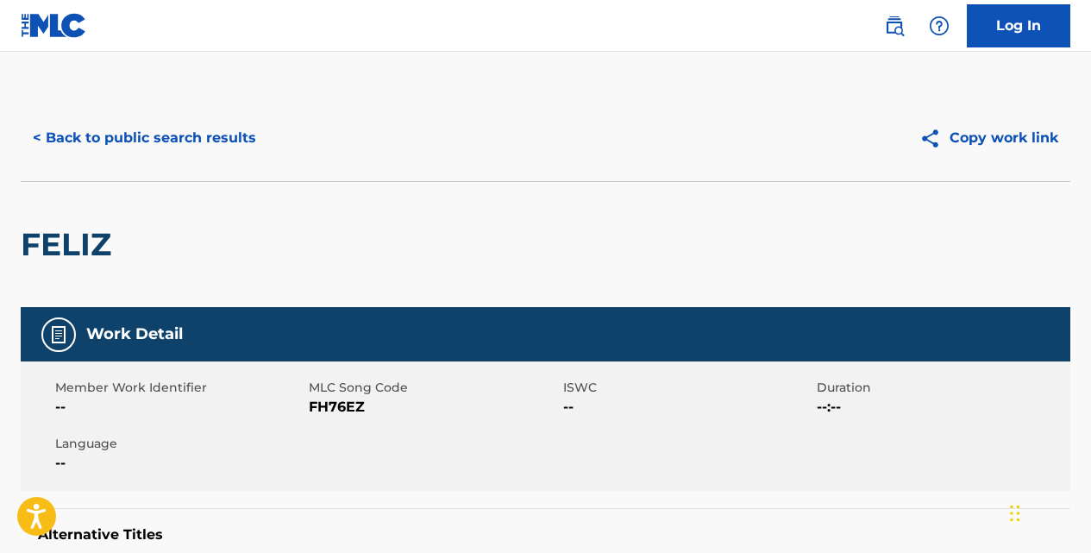
drag, startPoint x: 238, startPoint y: 379, endPoint x: 197, endPoint y: 237, distance: 147.9
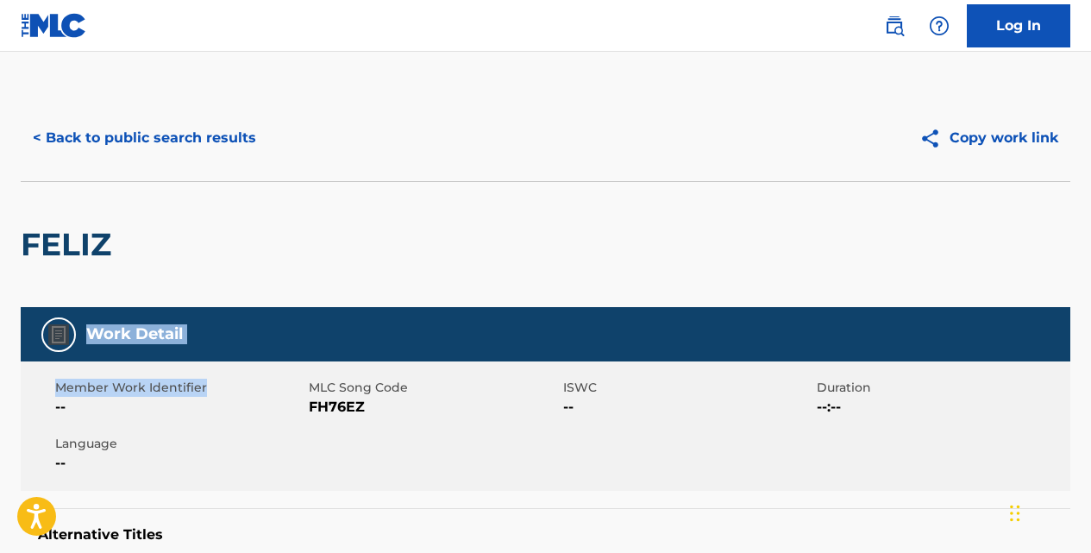
click at [172, 128] on button "< Back to public search results" at bounding box center [144, 137] width 247 height 43
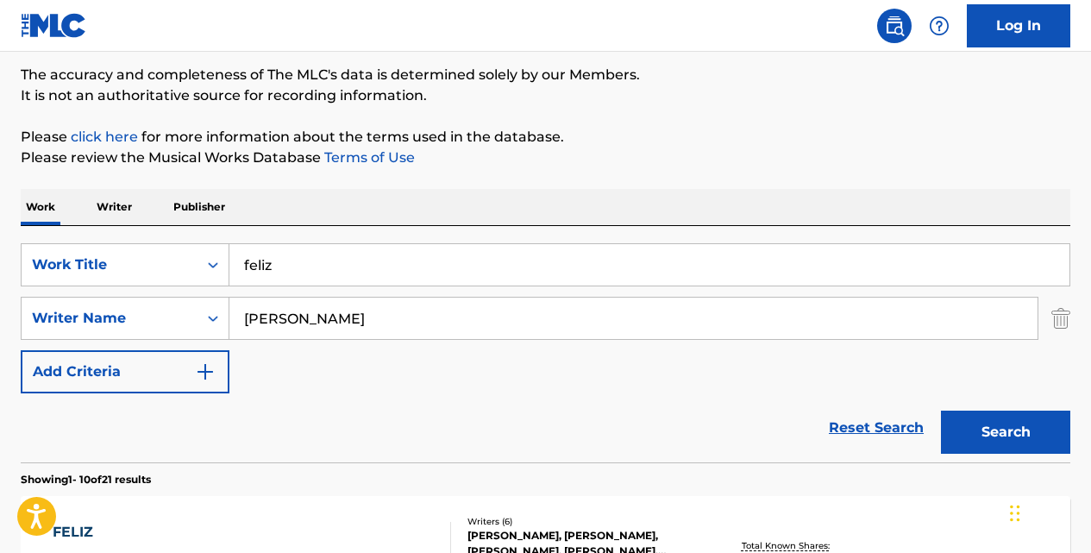
scroll to position [140, 0]
click at [329, 263] on input "feliz" at bounding box center [649, 265] width 840 height 41
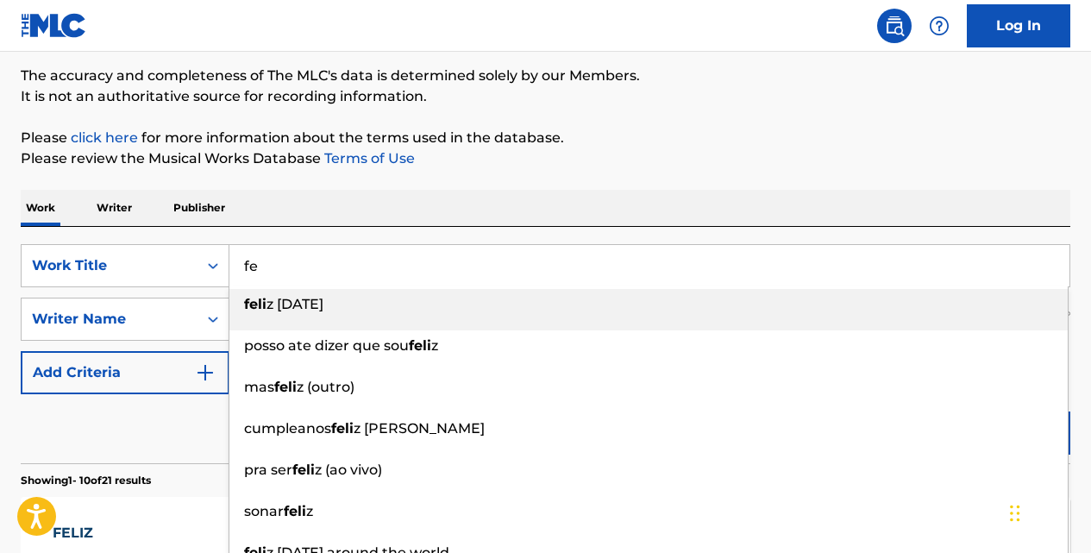
type input "f"
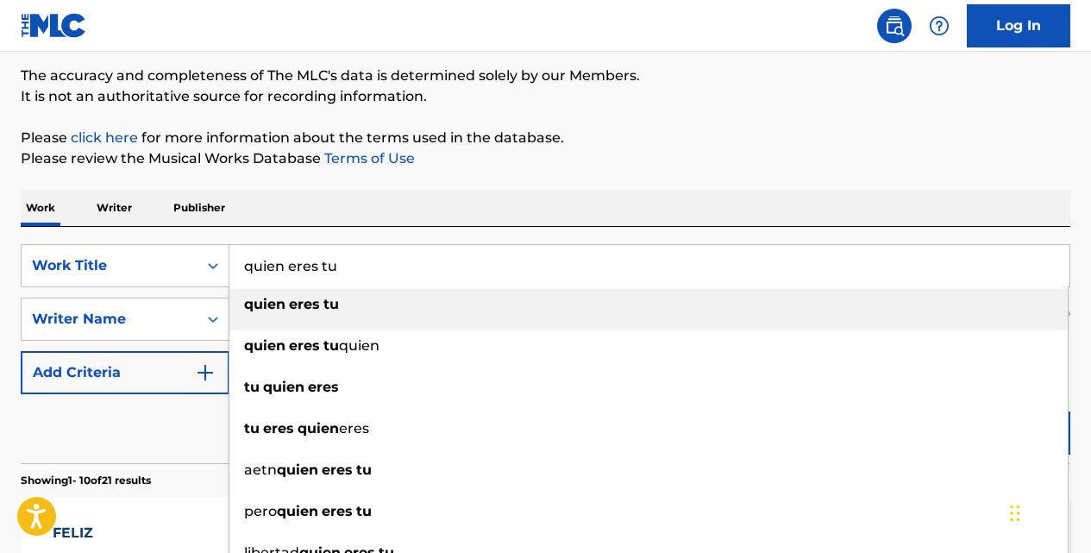
type input "quien eres tu"
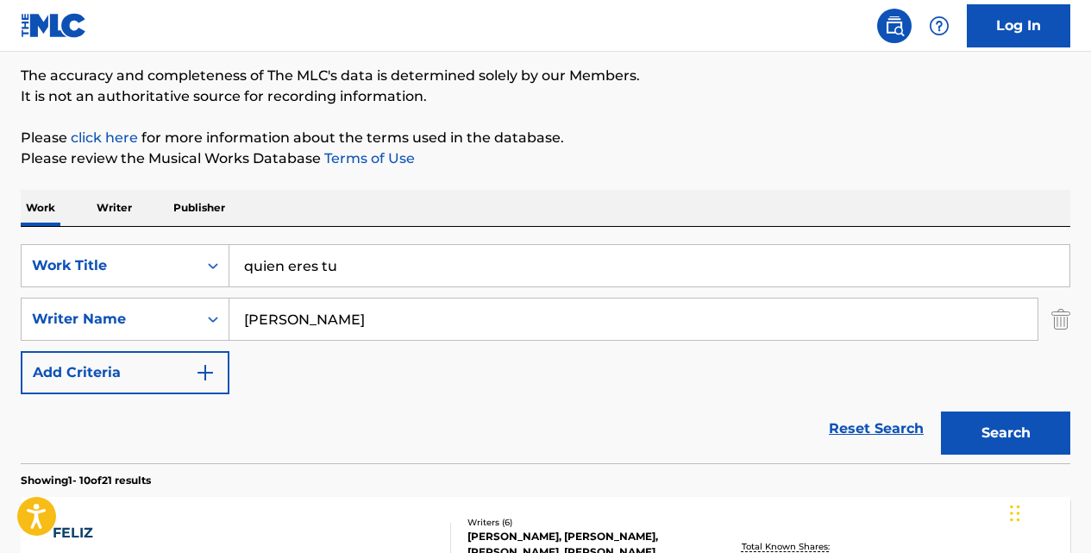
click at [941, 411] on button "Search" at bounding box center [1005, 432] width 129 height 43
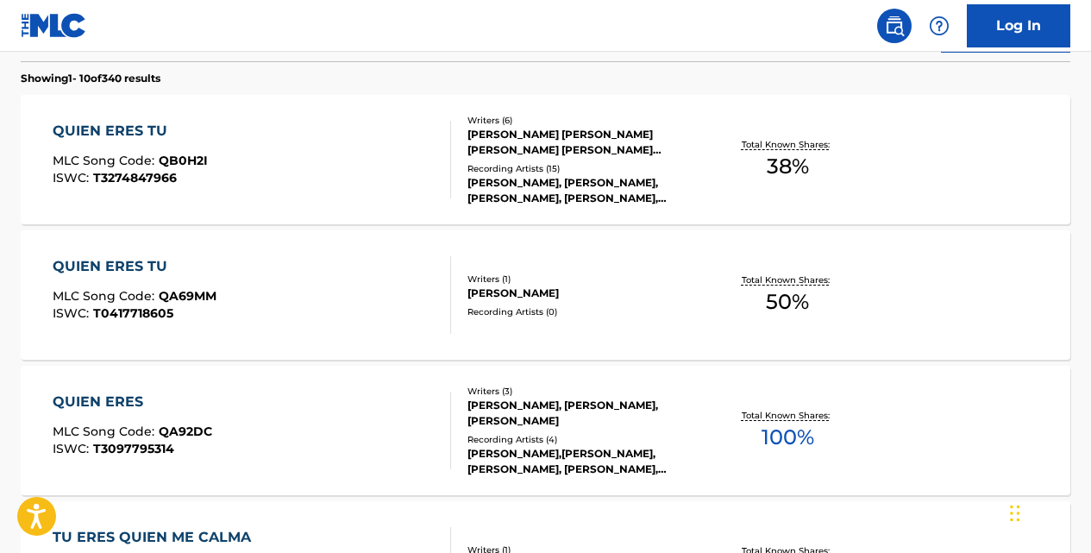
scroll to position [542, 0]
click at [163, 127] on div "QUIEN ERES TU" at bounding box center [130, 130] width 155 height 21
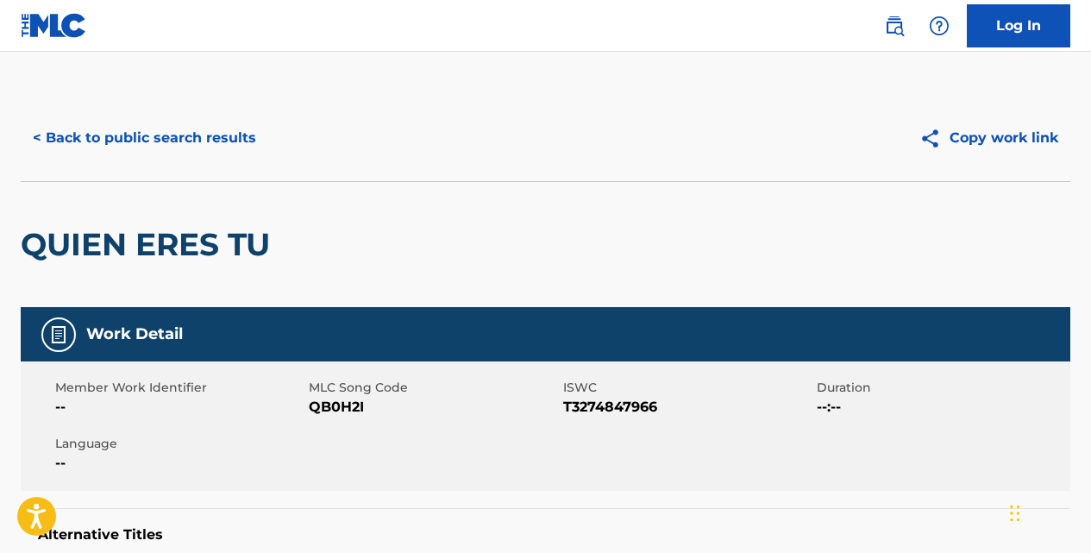
click at [249, 130] on button "< Back to public search results" at bounding box center [144, 137] width 247 height 43
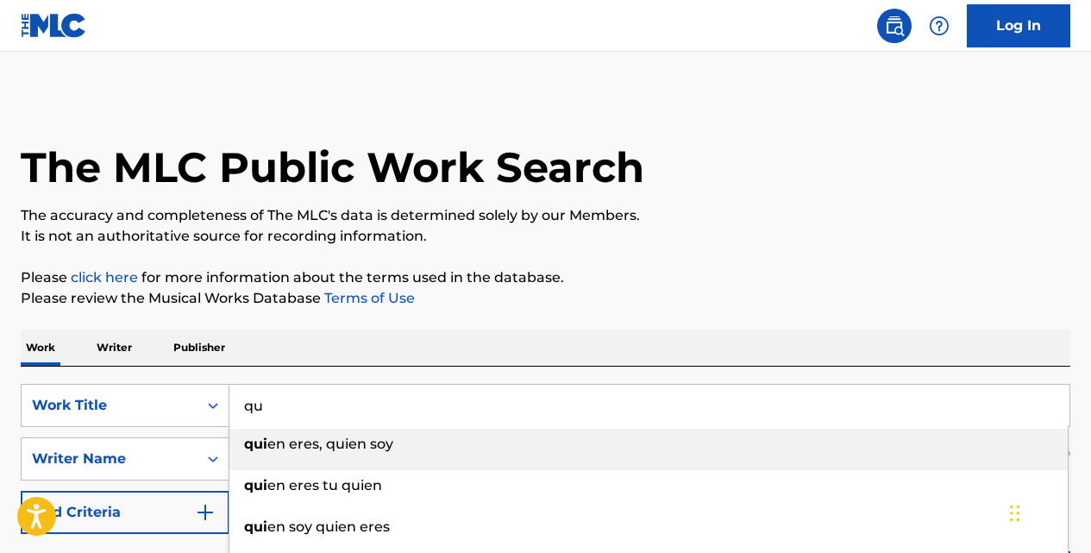
type input "q"
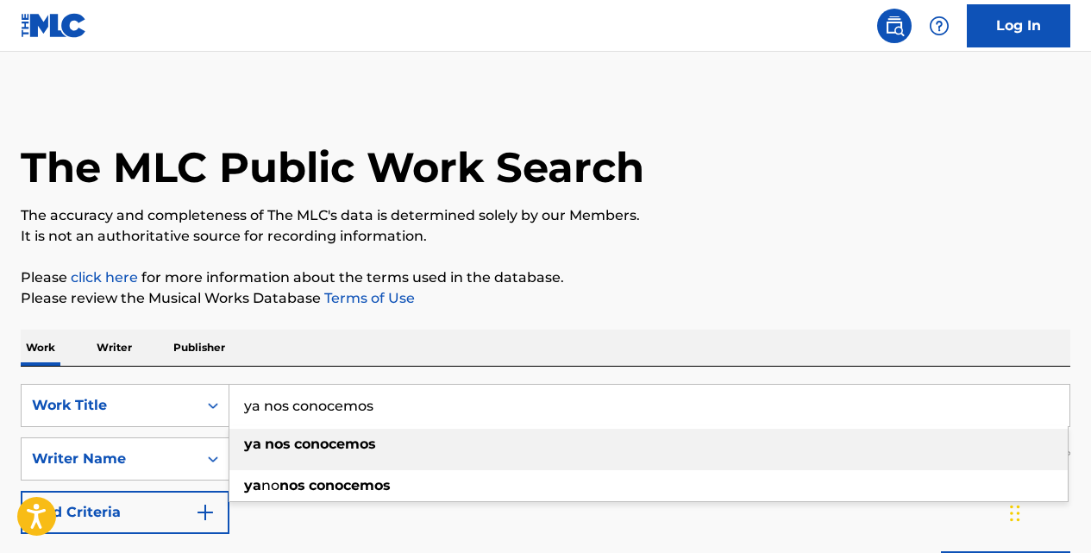
type input "ya nos conocemos"
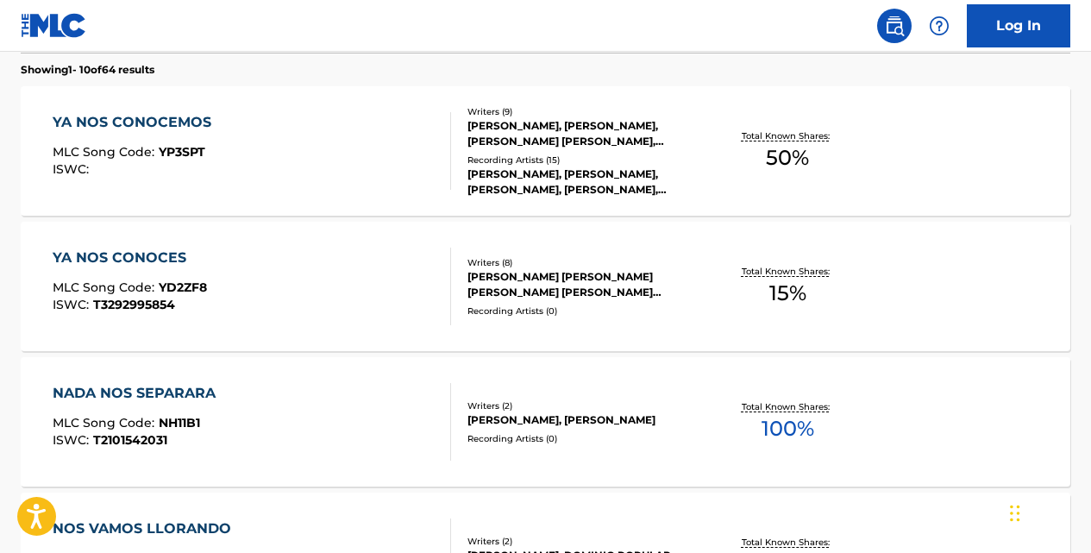
scroll to position [556, 0]
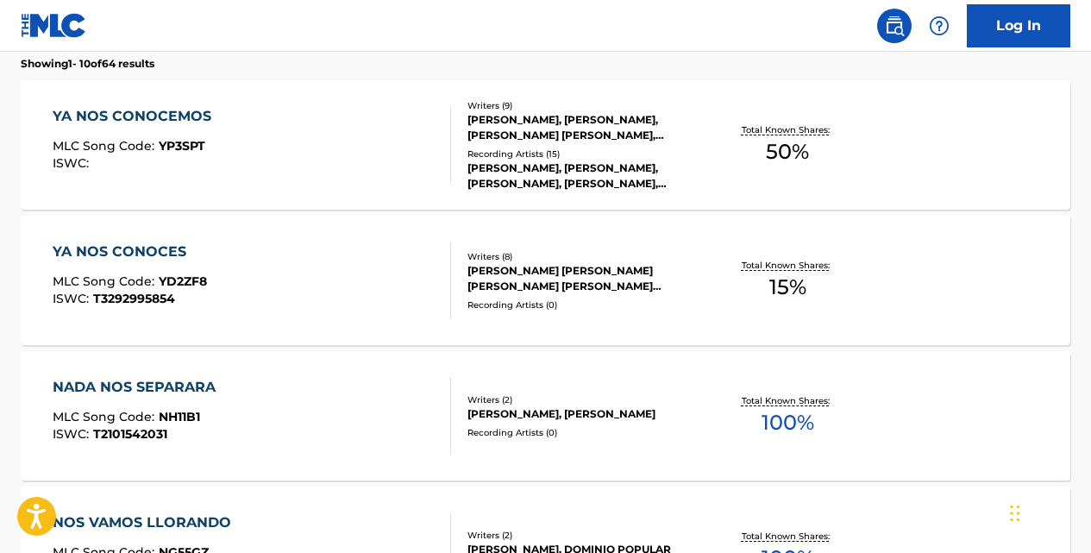
click at [202, 122] on div "YA NOS CONOCEMOS" at bounding box center [136, 116] width 167 height 21
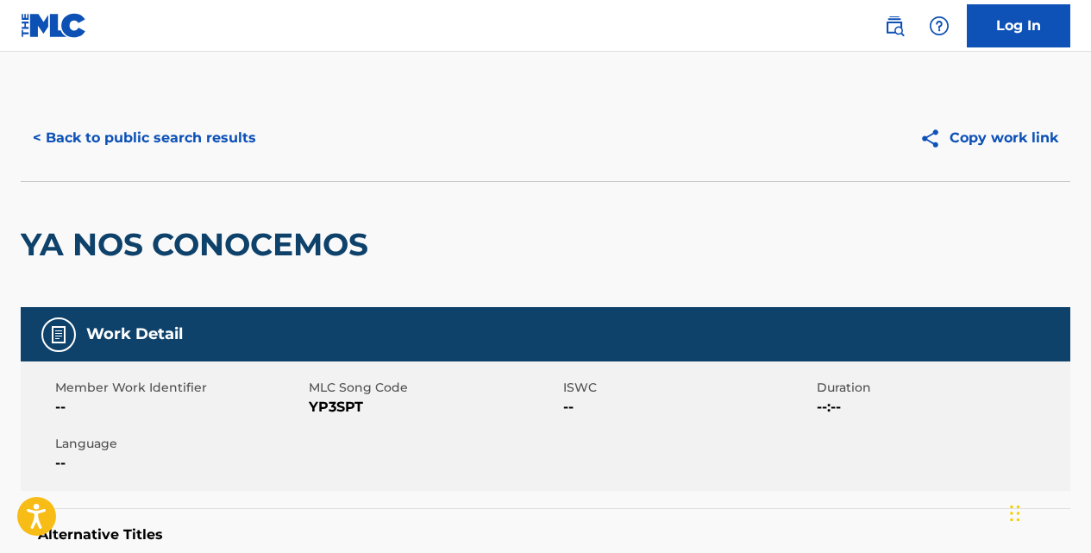
click at [145, 134] on button "< Back to public search results" at bounding box center [144, 137] width 247 height 43
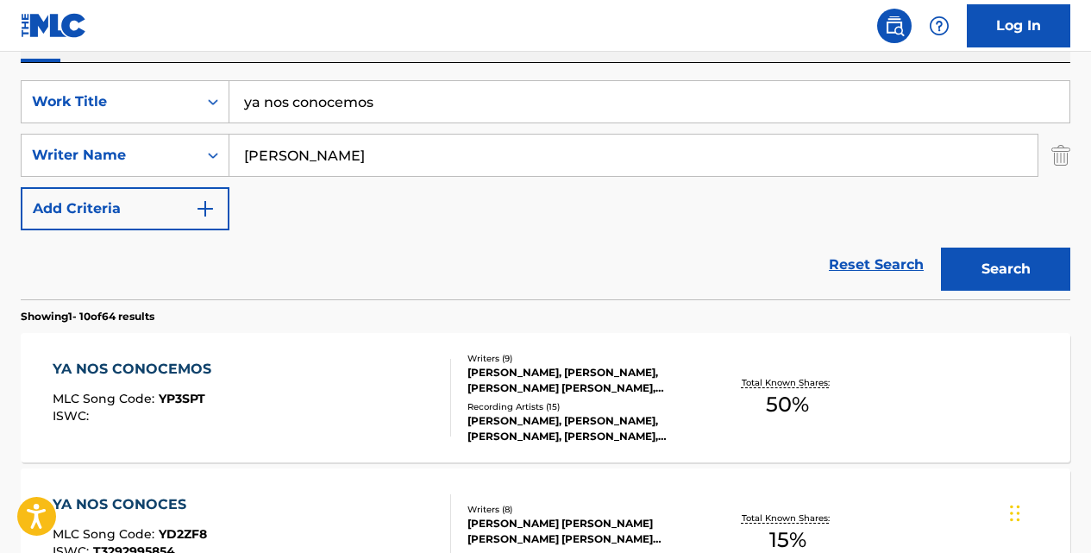
scroll to position [304, 0]
click at [200, 356] on div "YA NOS CONOCEMOS MLC Song Code : YP3SPT ISWC : Writers ( 9 ) [PERSON_NAME], [PE…" at bounding box center [545, 396] width 1049 height 129
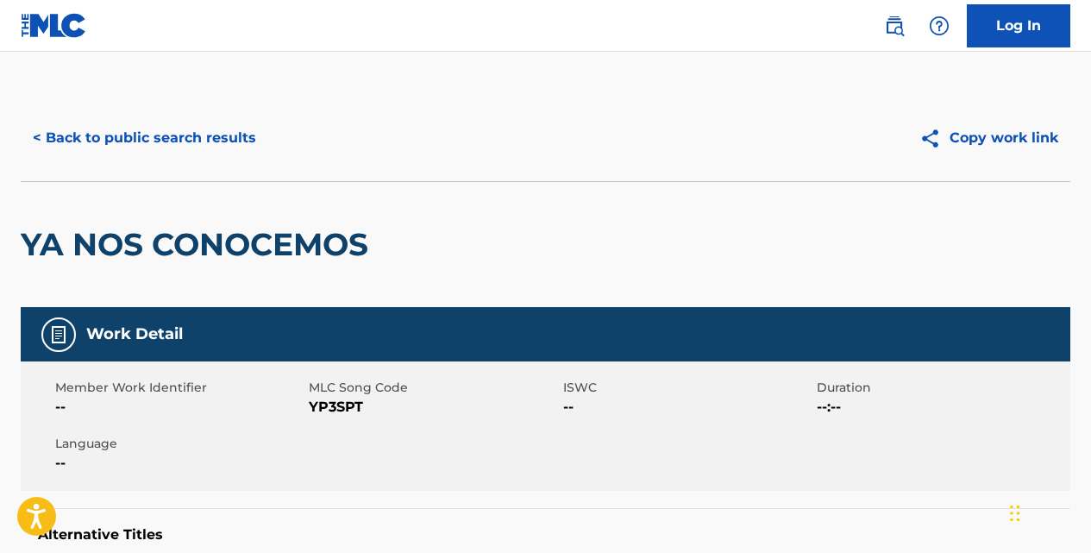
drag, startPoint x: 364, startPoint y: 408, endPoint x: 324, endPoint y: 404, distance: 39.8
drag, startPoint x: 310, startPoint y: 405, endPoint x: 363, endPoint y: 405, distance: 52.6
click at [363, 405] on span "YP3SPT" at bounding box center [433, 407] width 249 height 21
copy span "YP3SPT"
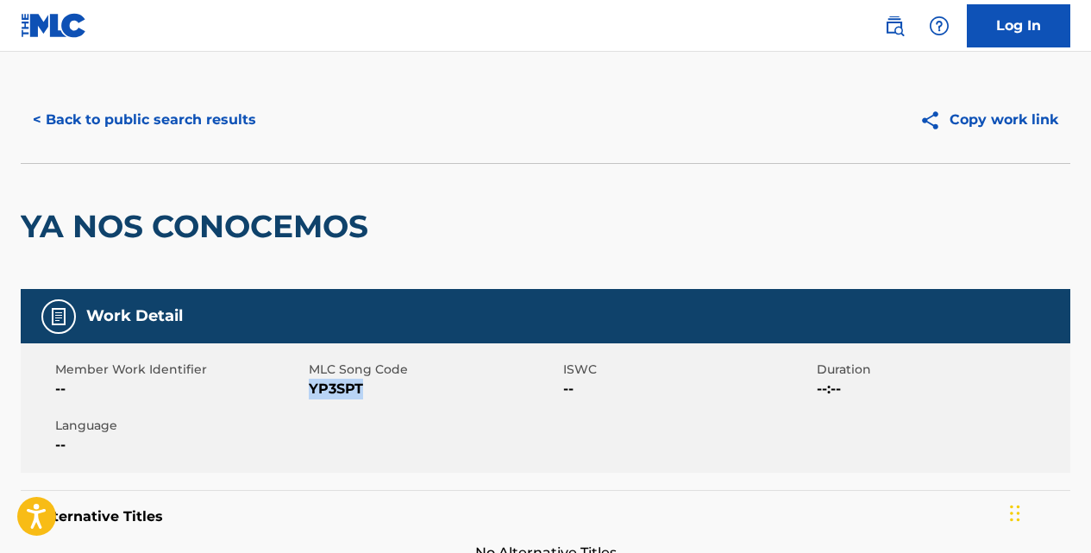
scroll to position [17, 0]
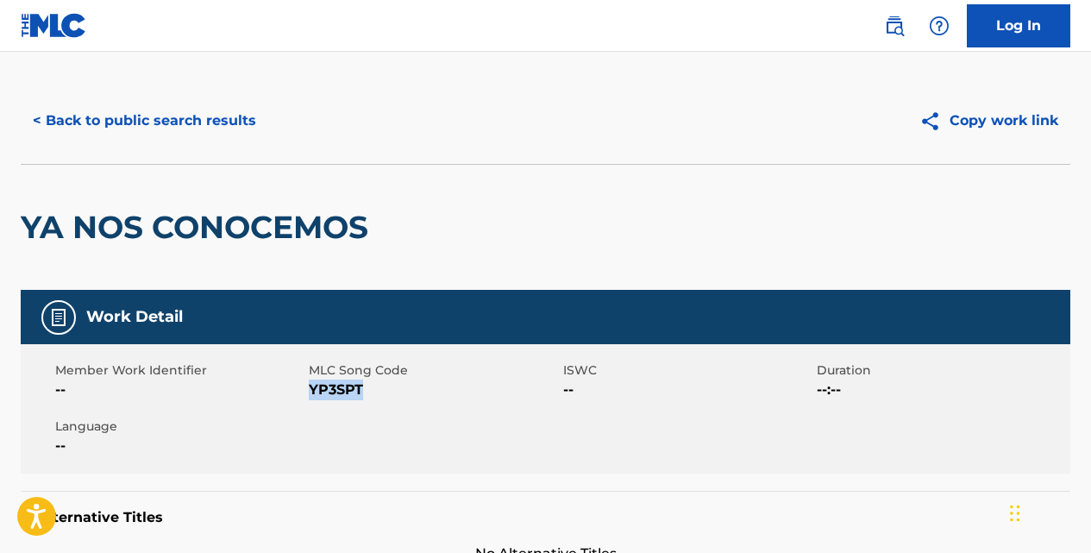
click at [207, 110] on button "< Back to public search results" at bounding box center [144, 120] width 247 height 43
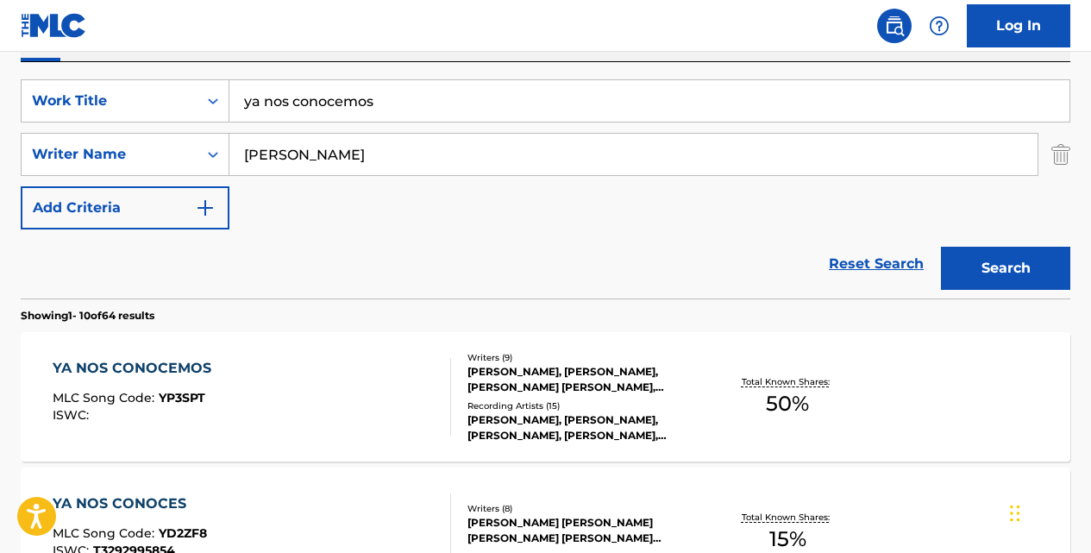
click at [387, 97] on input "ya nos conocemos" at bounding box center [649, 100] width 840 height 41
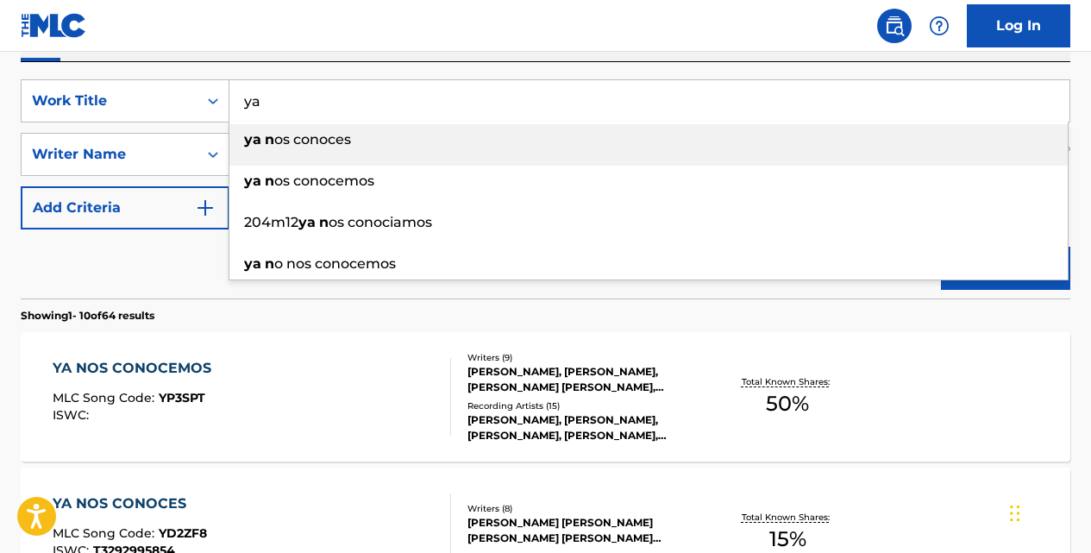
type input "y"
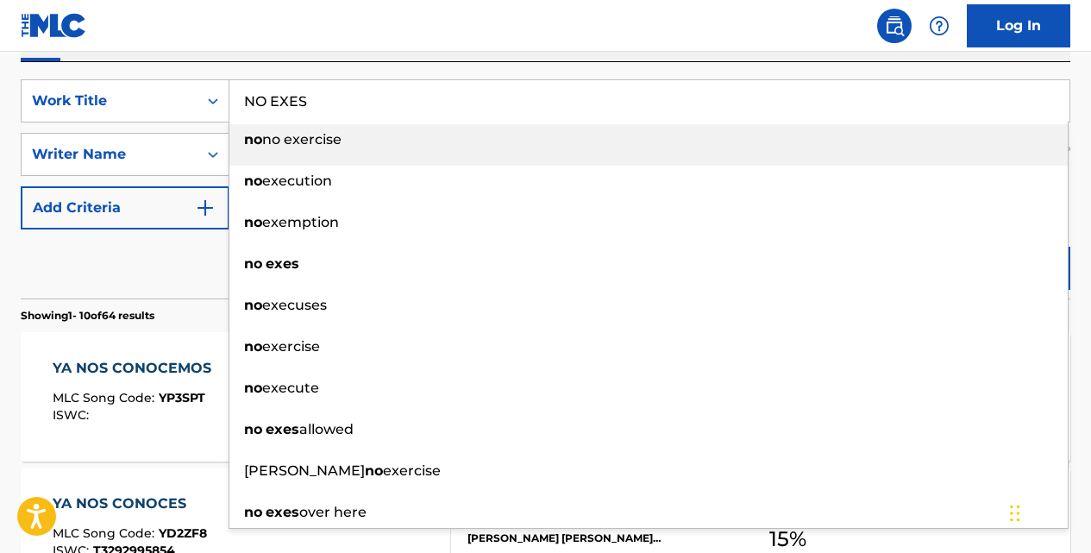
type input "NO EXES"
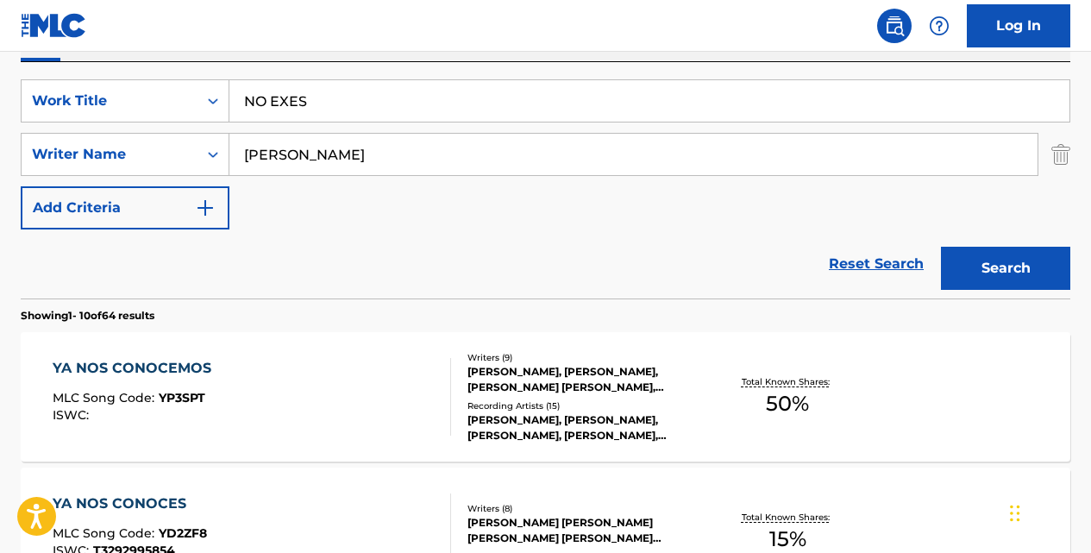
type input "[PERSON_NAME]"
click at [941, 247] on button "Search" at bounding box center [1005, 268] width 129 height 43
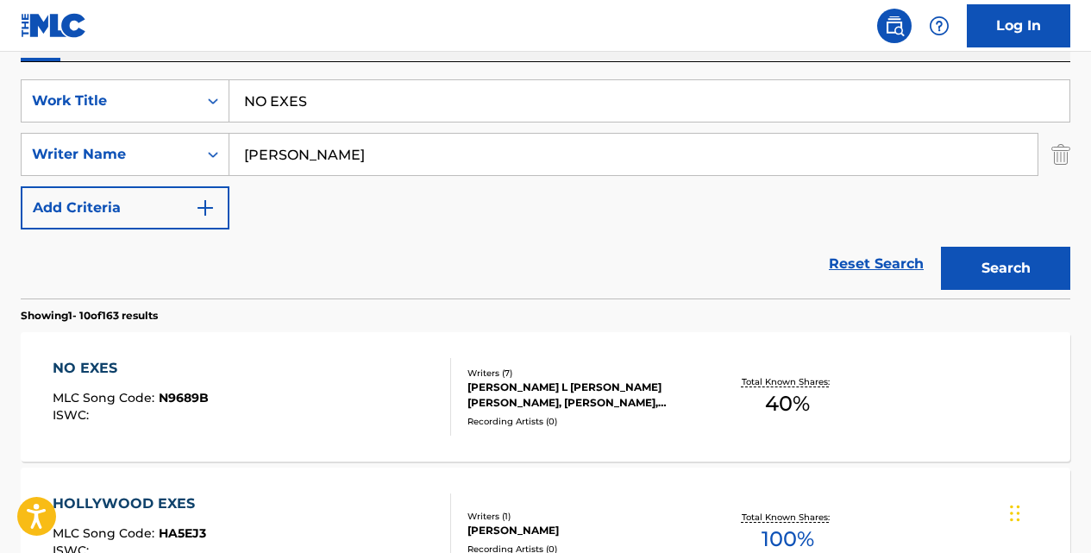
click at [113, 369] on div "NO EXES" at bounding box center [131, 368] width 156 height 21
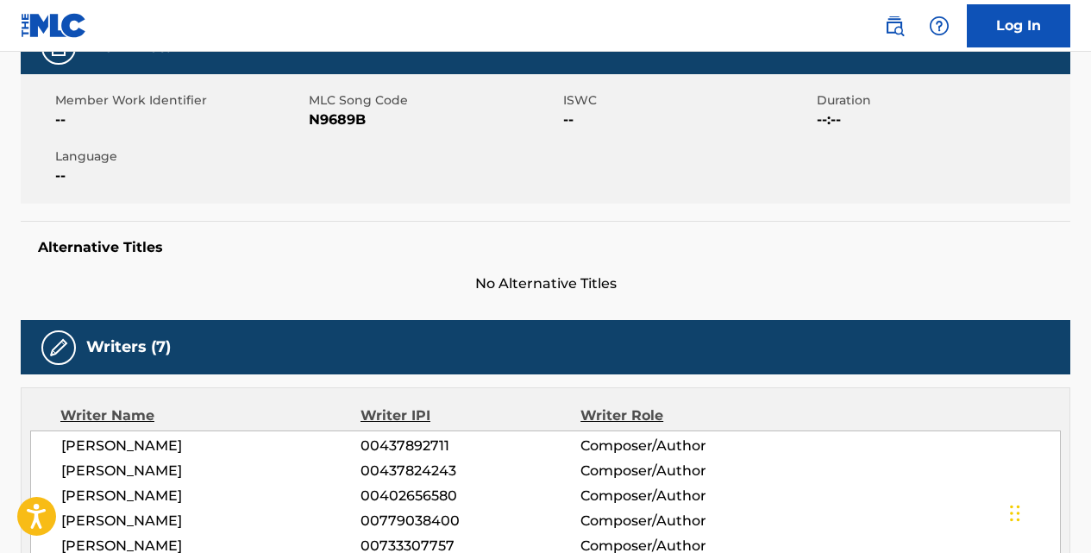
scroll to position [281, 0]
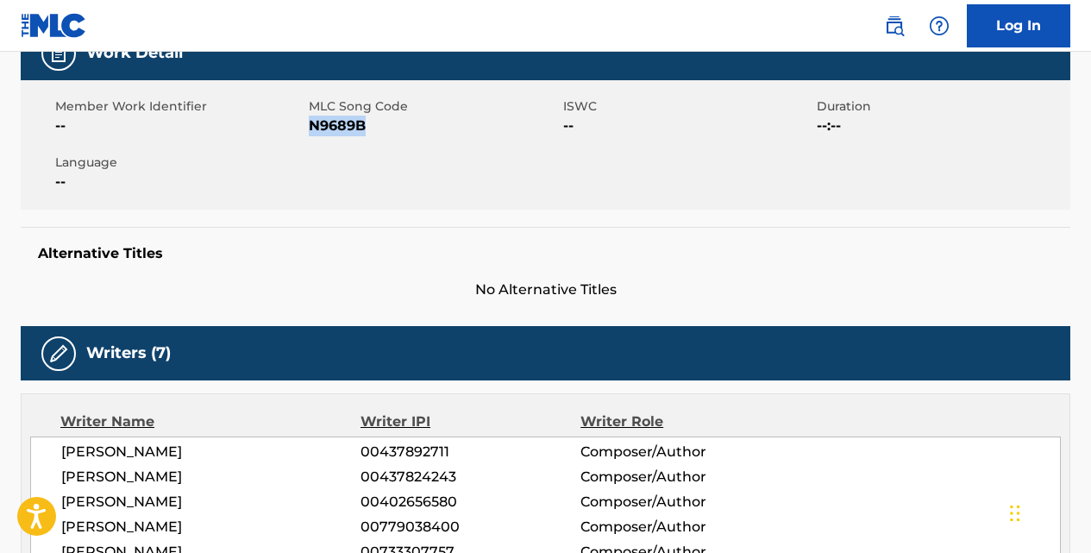
drag, startPoint x: 367, startPoint y: 125, endPoint x: 314, endPoint y: 123, distance: 53.5
click at [314, 123] on span "N9689B" at bounding box center [433, 126] width 249 height 21
copy span "N9689B"
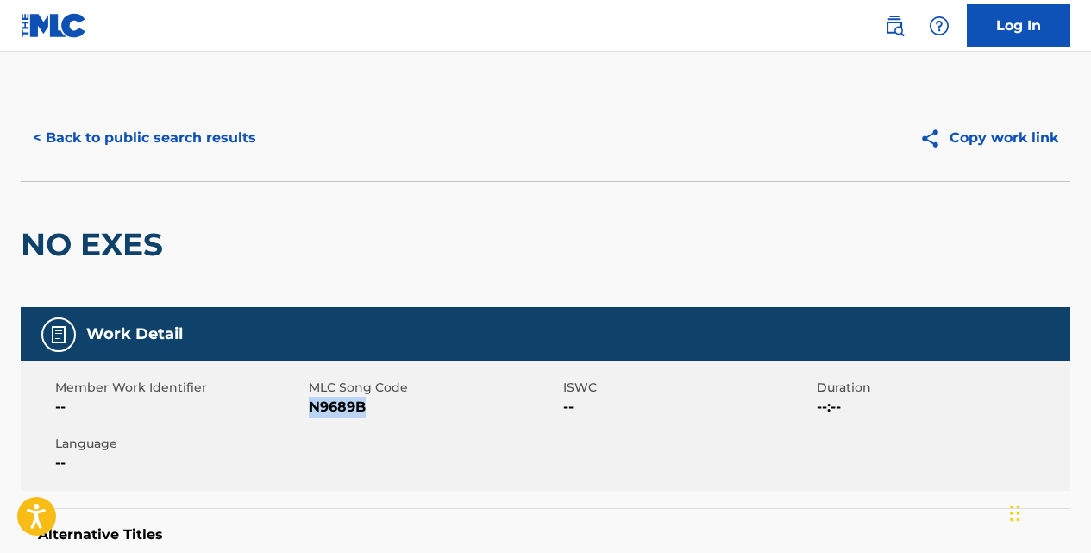
click at [219, 130] on button "< Back to public search results" at bounding box center [144, 137] width 247 height 43
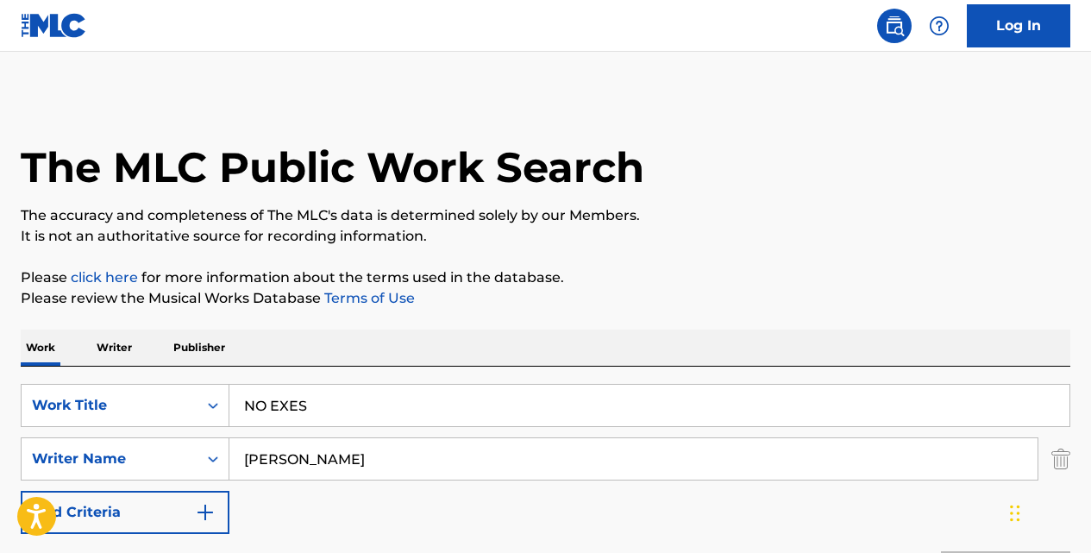
scroll to position [304, 0]
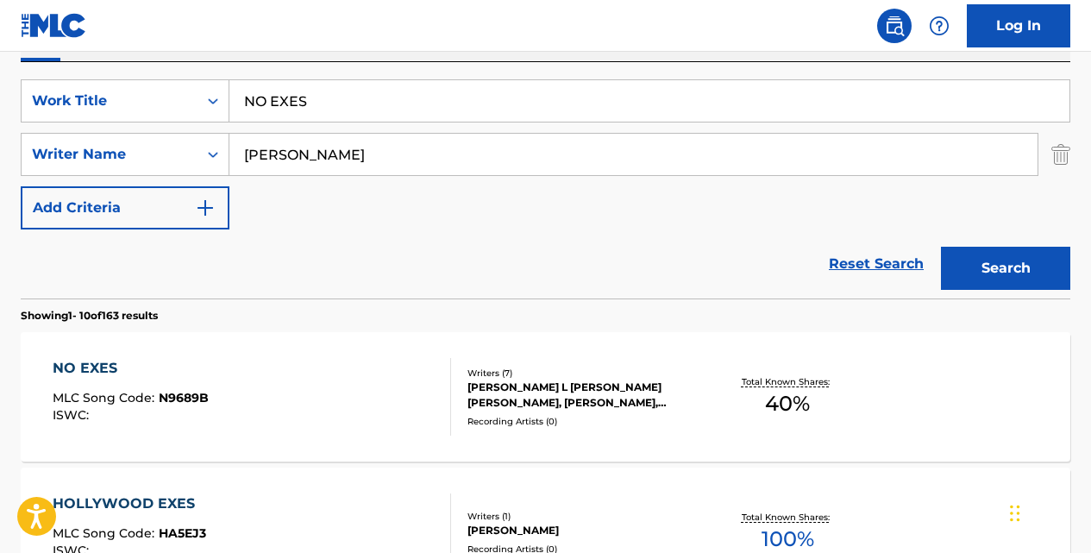
click at [350, 108] on input "NO EXES" at bounding box center [649, 100] width 840 height 41
type input "N"
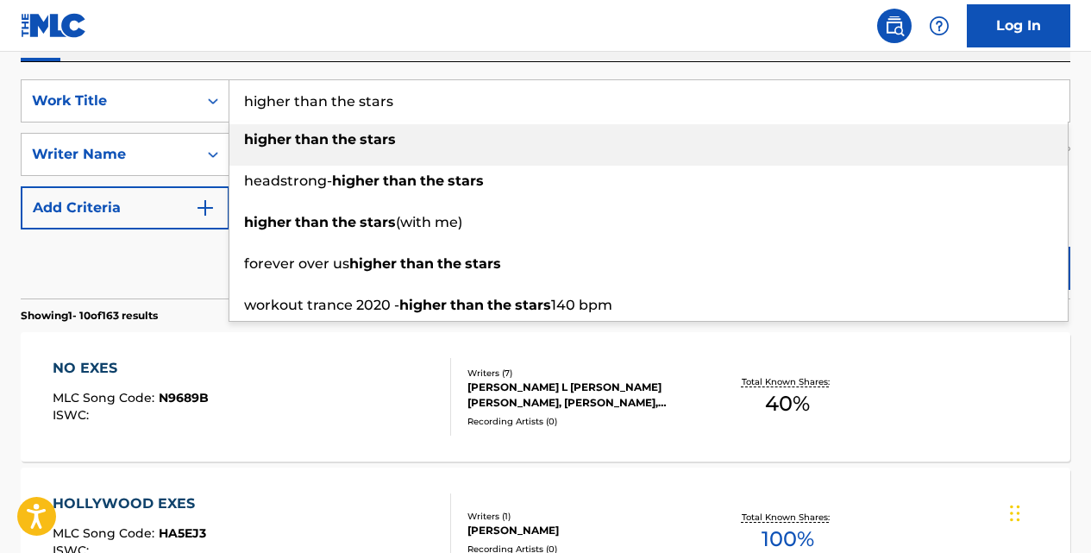
type input "higher than the stars"
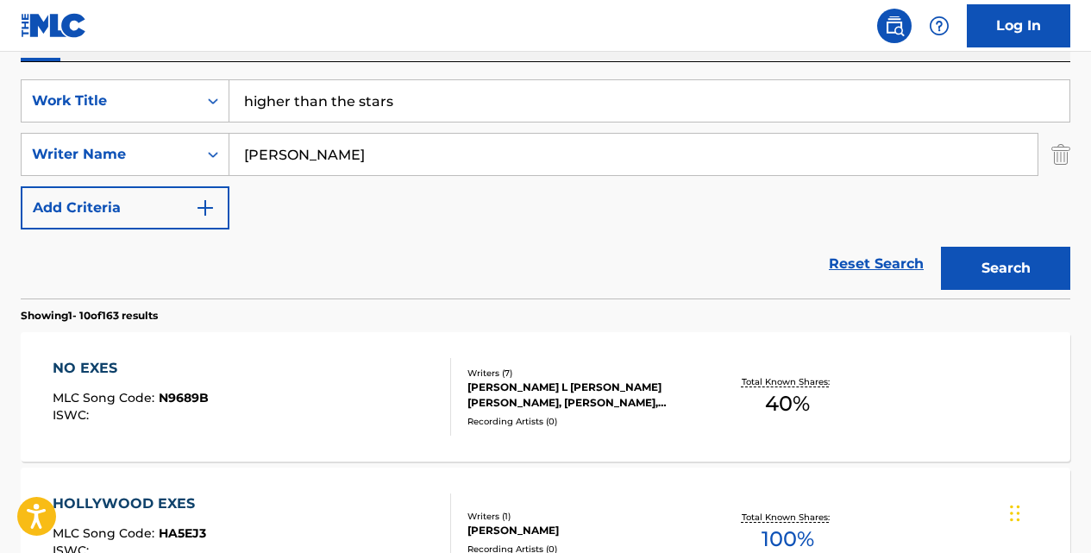
type input "[PERSON_NAME]"
click at [941, 247] on button "Search" at bounding box center [1005, 268] width 129 height 43
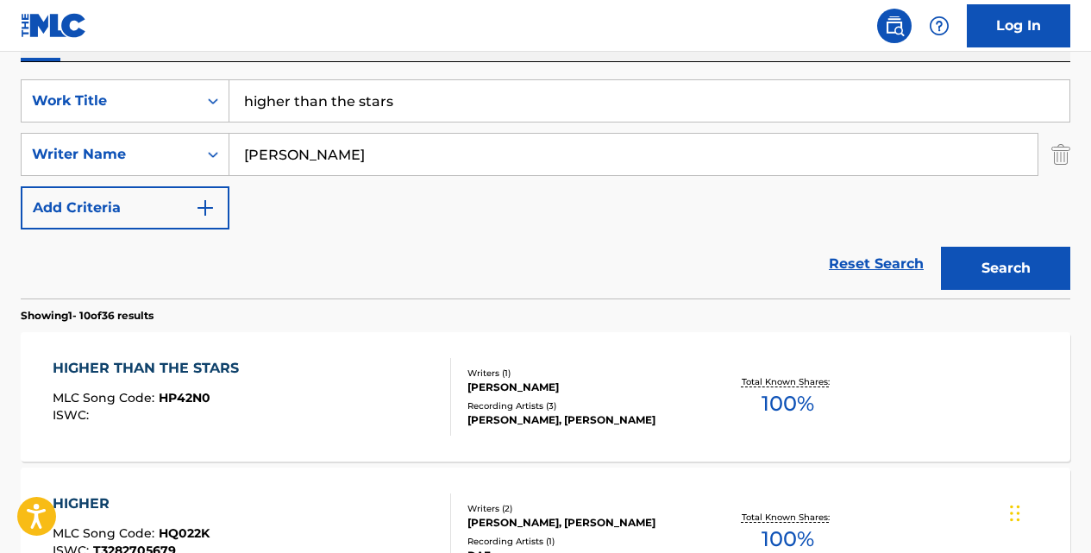
click at [182, 364] on div "HIGHER THAN THE STARS" at bounding box center [150, 368] width 195 height 21
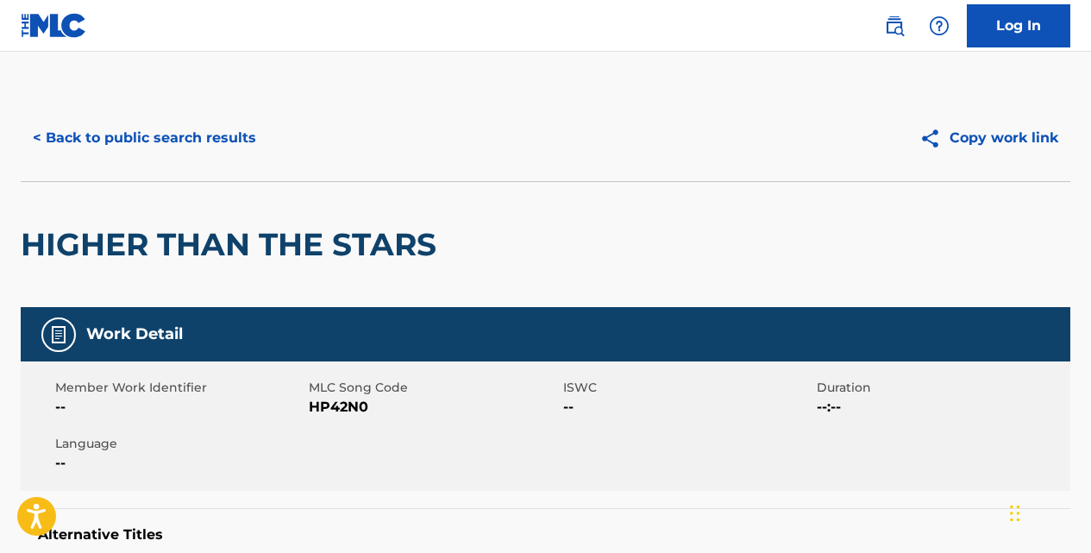
click at [247, 135] on button "< Back to public search results" at bounding box center [144, 137] width 247 height 43
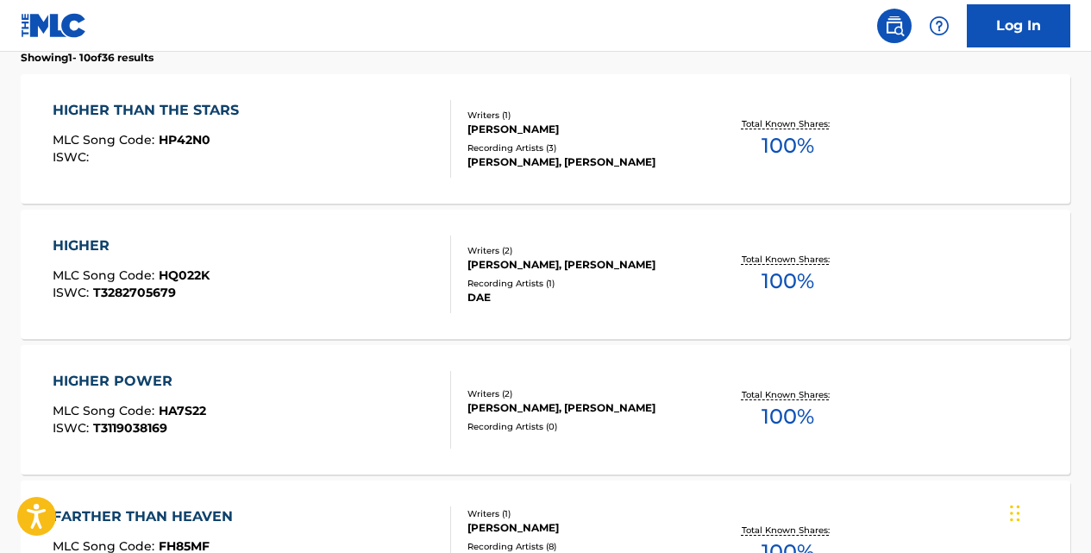
scroll to position [563, 0]
click at [103, 245] on div "HIGHER" at bounding box center [131, 245] width 157 height 21
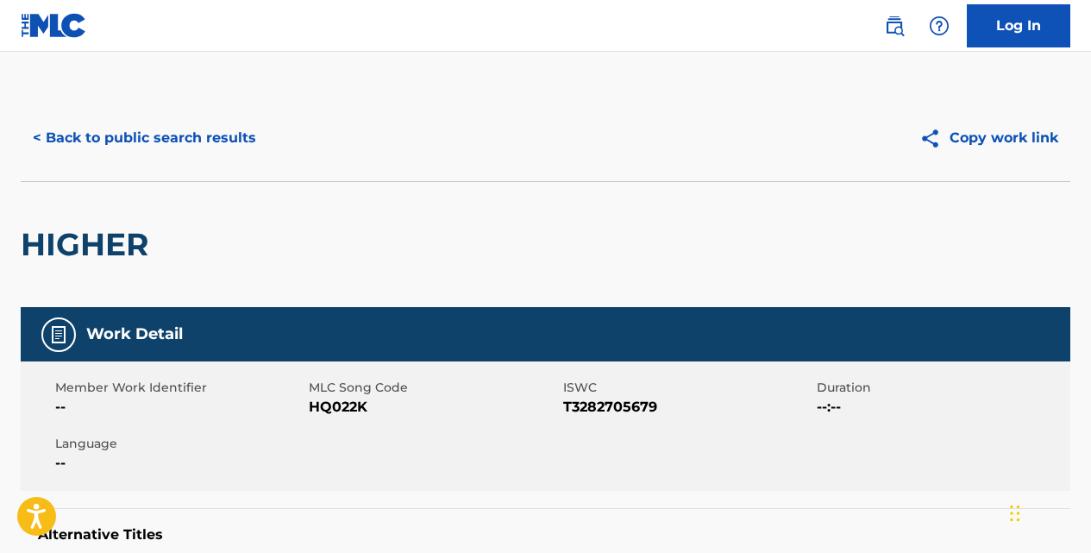
click at [208, 124] on button "< Back to public search results" at bounding box center [144, 137] width 247 height 43
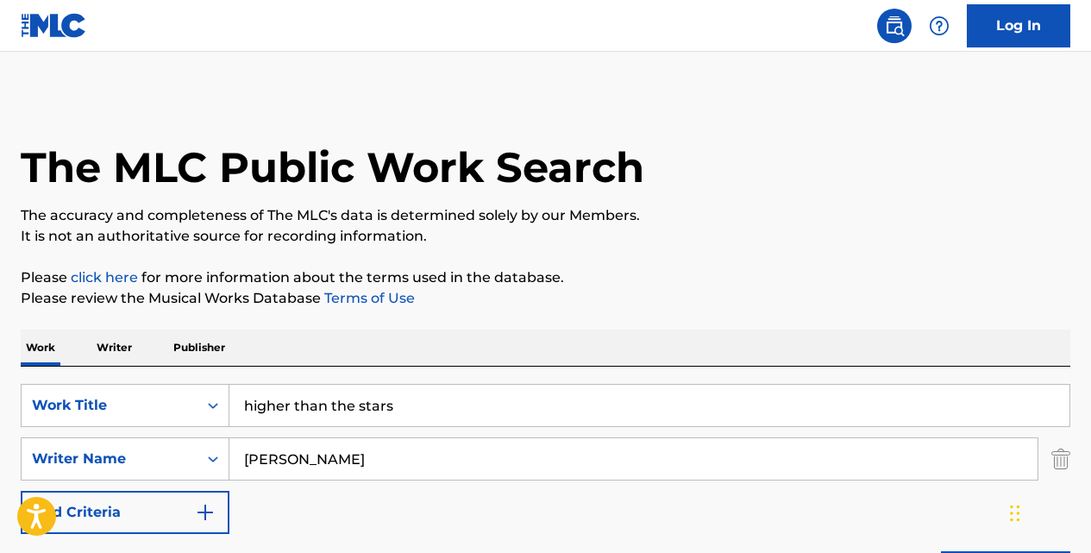
click at [393, 401] on input "higher than the stars" at bounding box center [649, 405] width 840 height 41
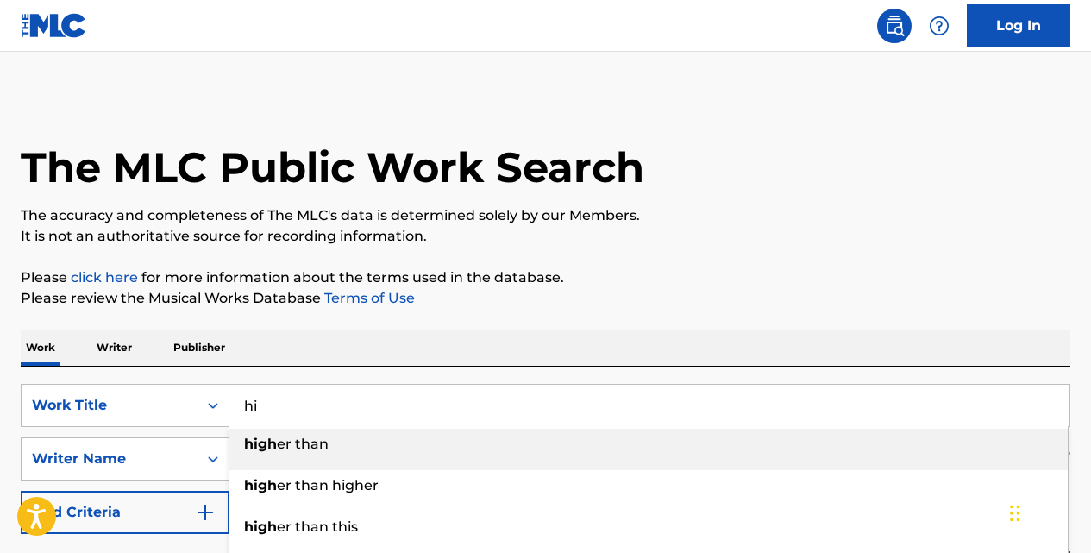
type input "h"
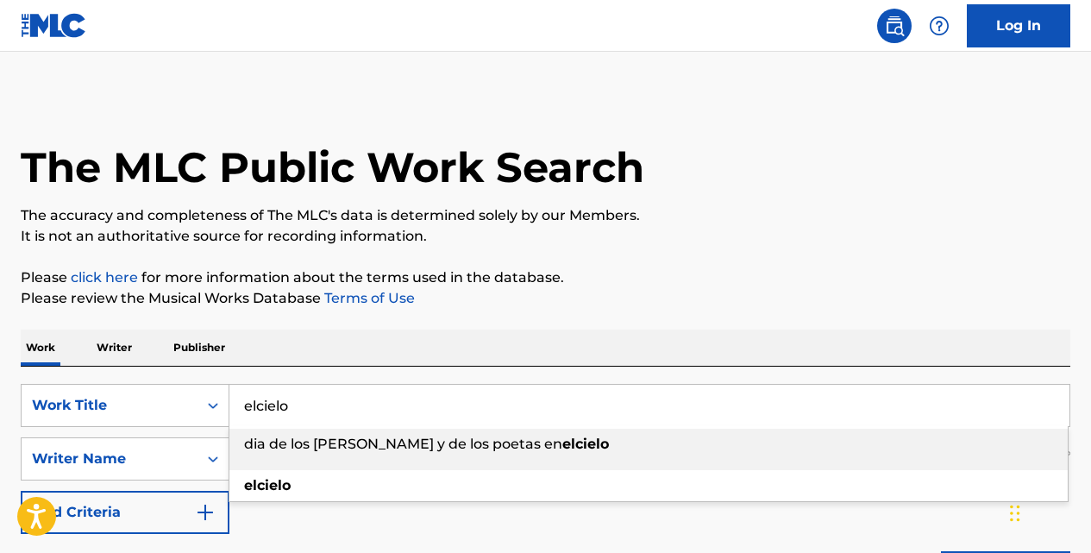
type input "elcielo"
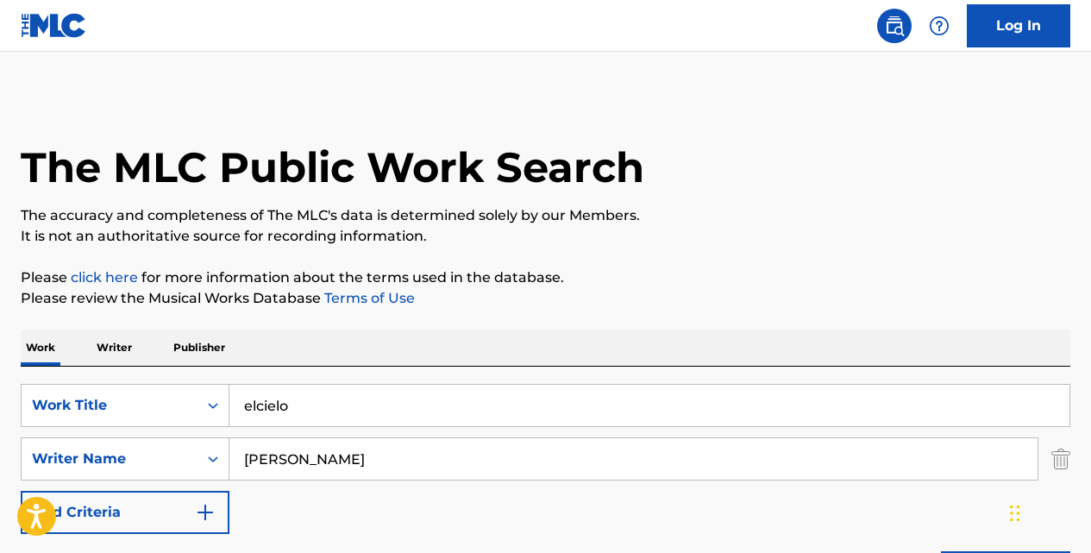
type input "[PERSON_NAME]"
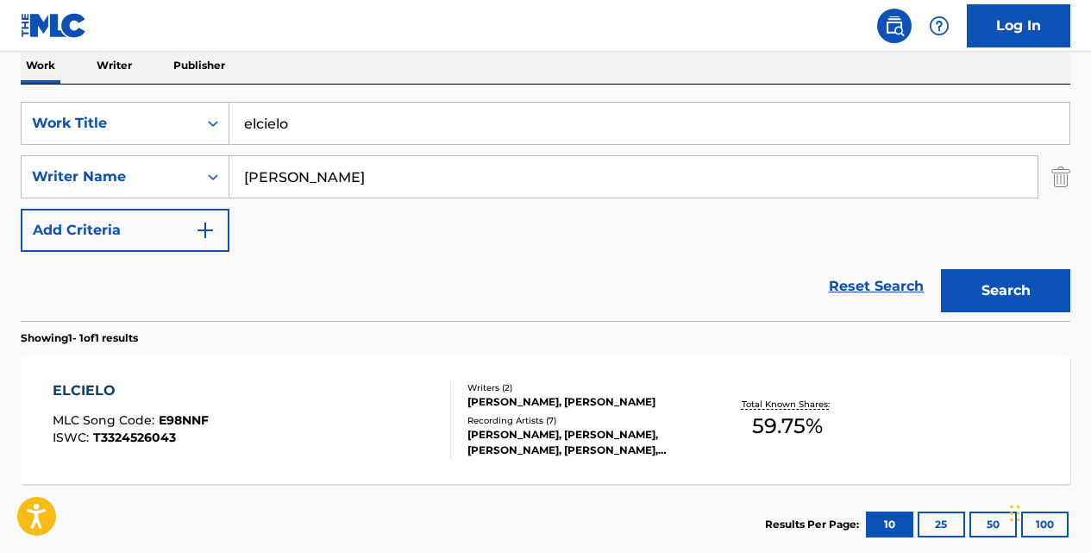
scroll to position [298, 0]
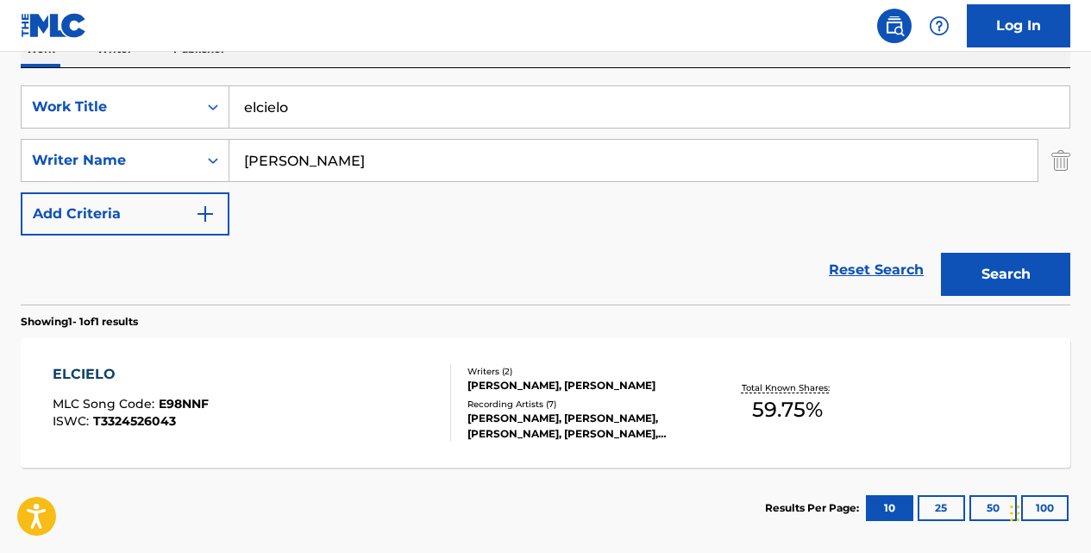
click at [105, 371] on div "ELCIELO" at bounding box center [131, 374] width 156 height 21
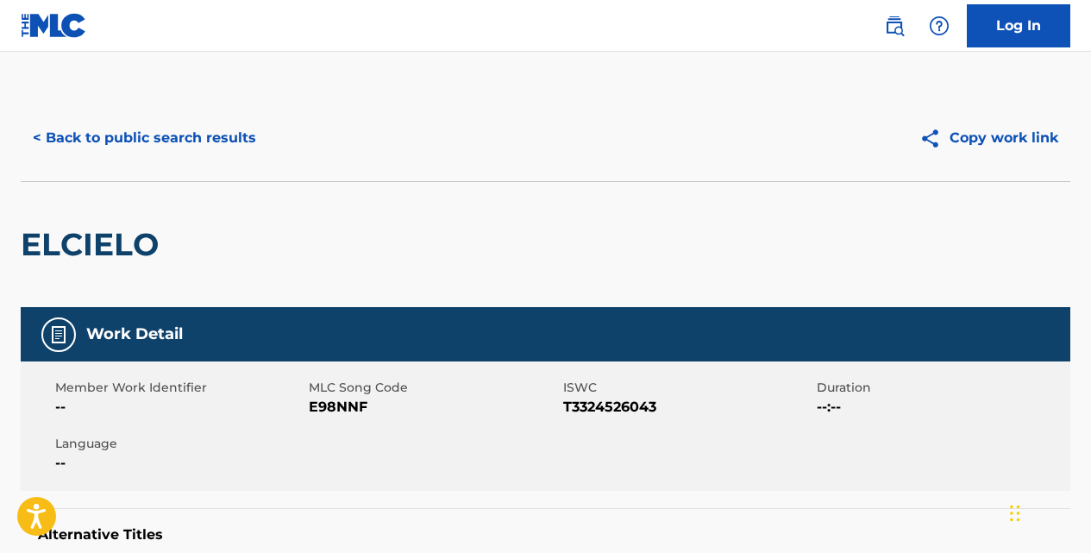
click at [241, 127] on button "< Back to public search results" at bounding box center [144, 137] width 247 height 43
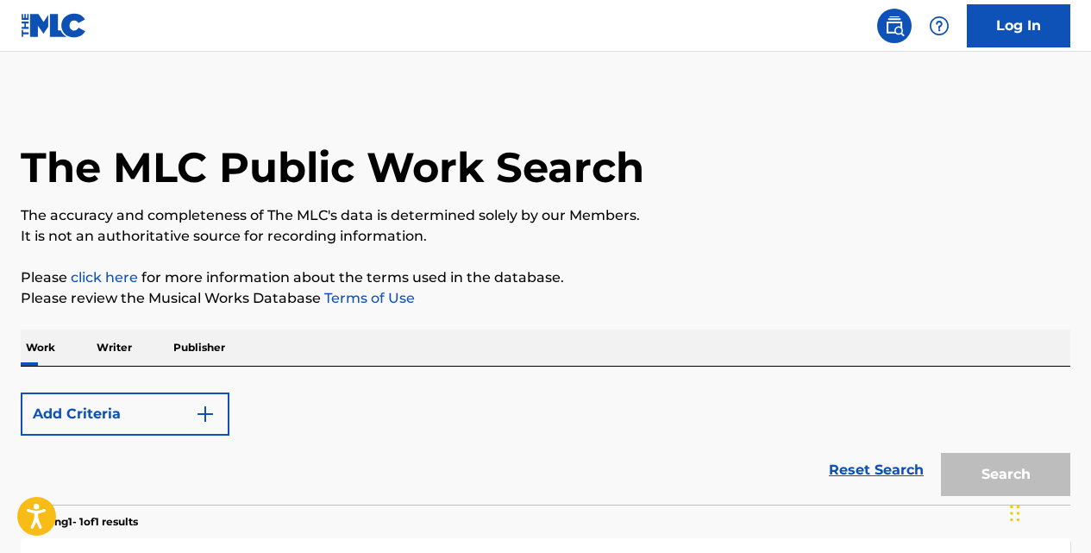
scroll to position [287, 0]
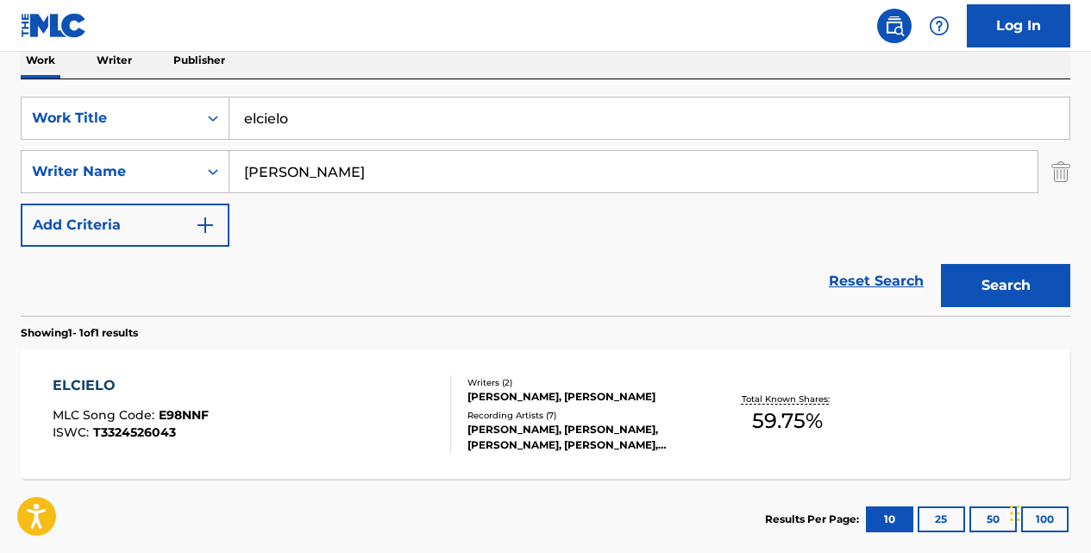
click at [258, 120] on input "elcielo" at bounding box center [649, 117] width 840 height 41
type input "e"
click at [941, 264] on button "Search" at bounding box center [1005, 285] width 129 height 43
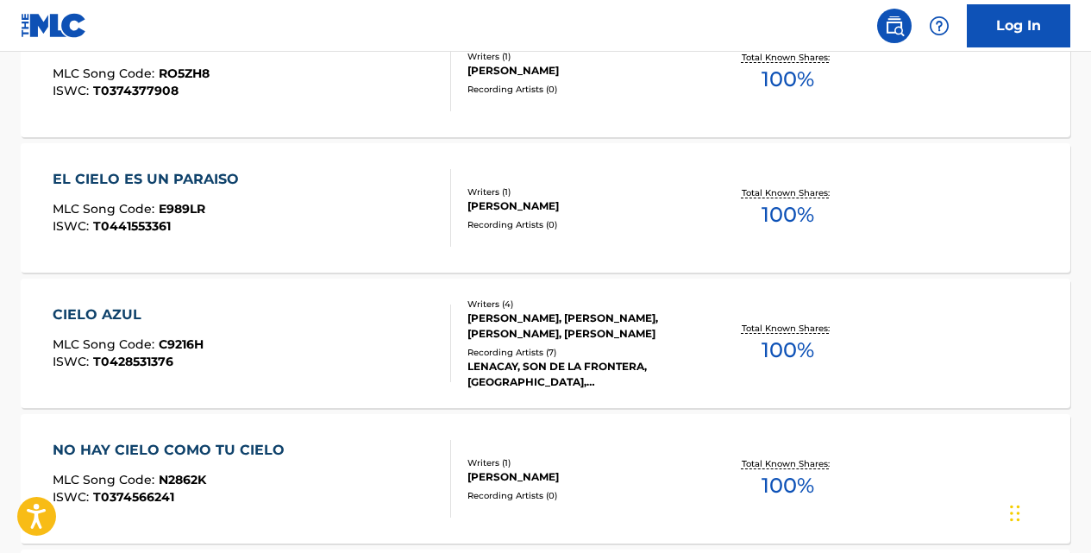
scroll to position [0, 0]
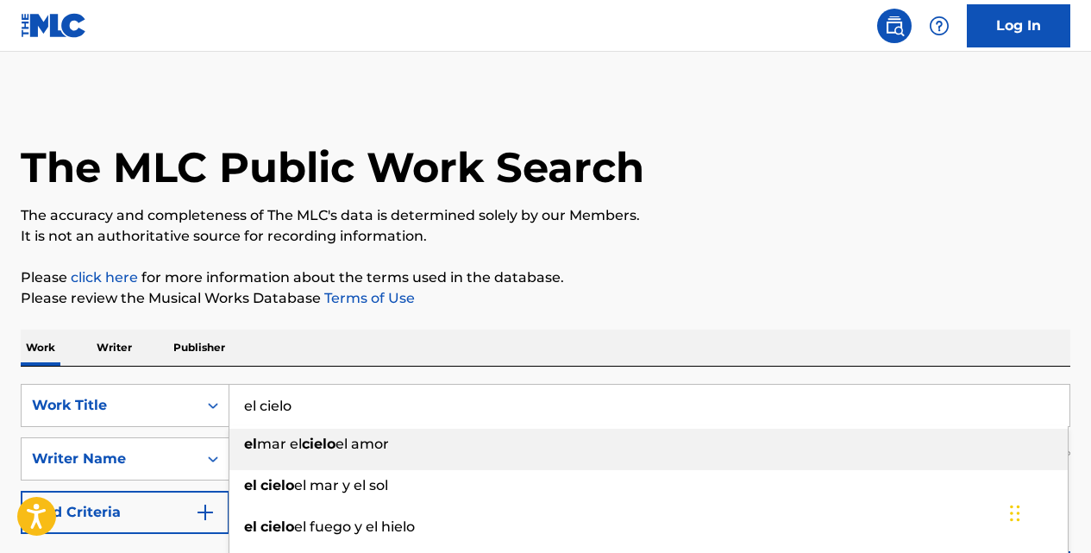
click at [309, 392] on input "el cielo" at bounding box center [649, 405] width 840 height 41
type input "e"
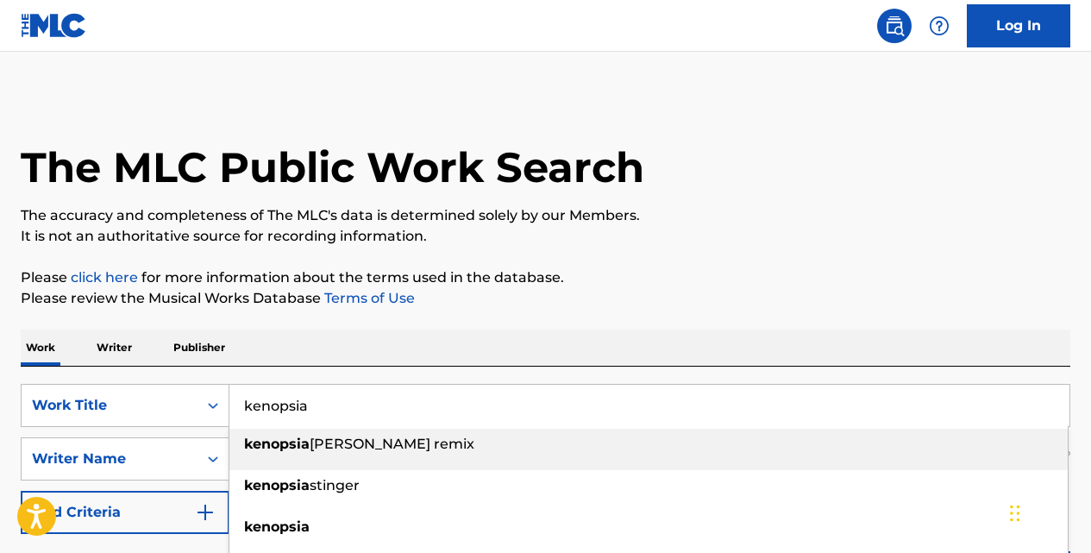
type input "kenopsia"
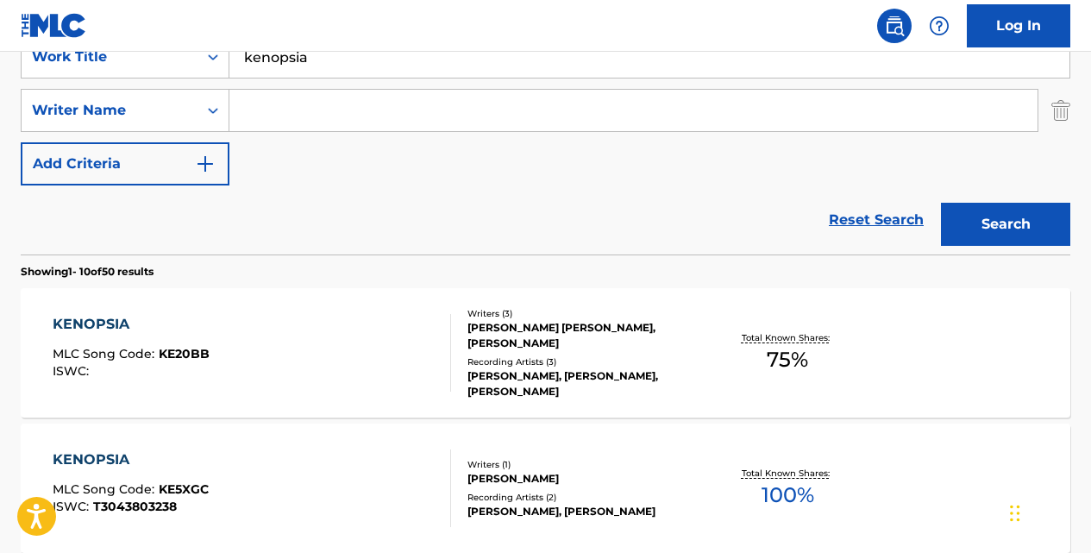
scroll to position [207, 0]
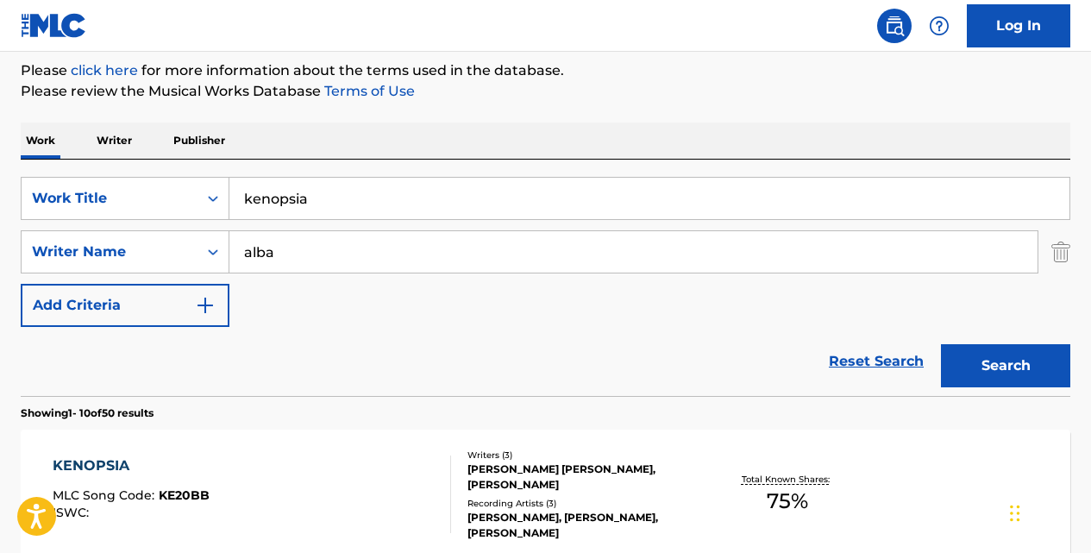
type input "alba"
click at [941, 344] on button "Search" at bounding box center [1005, 365] width 129 height 43
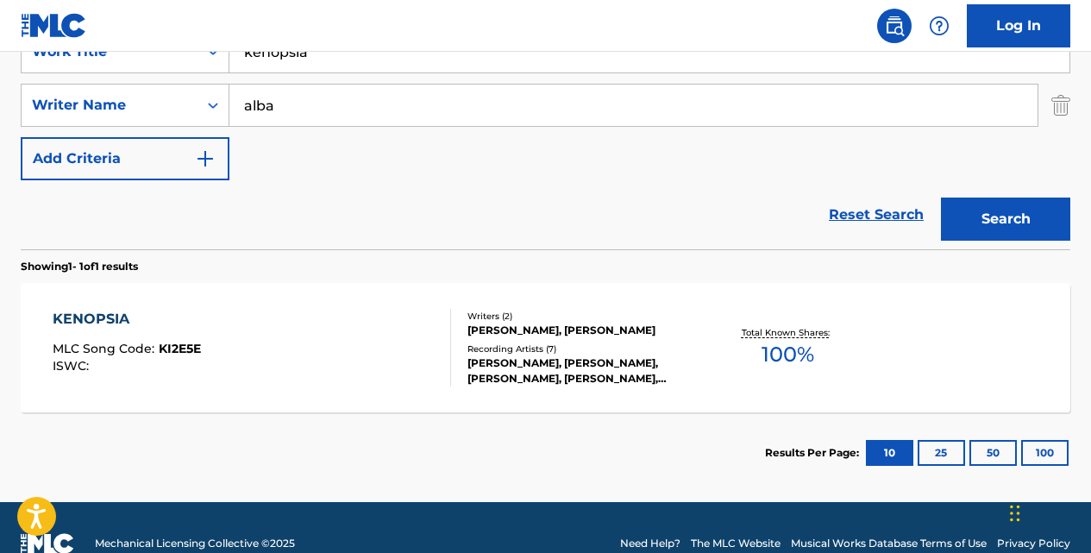
scroll to position [356, 0]
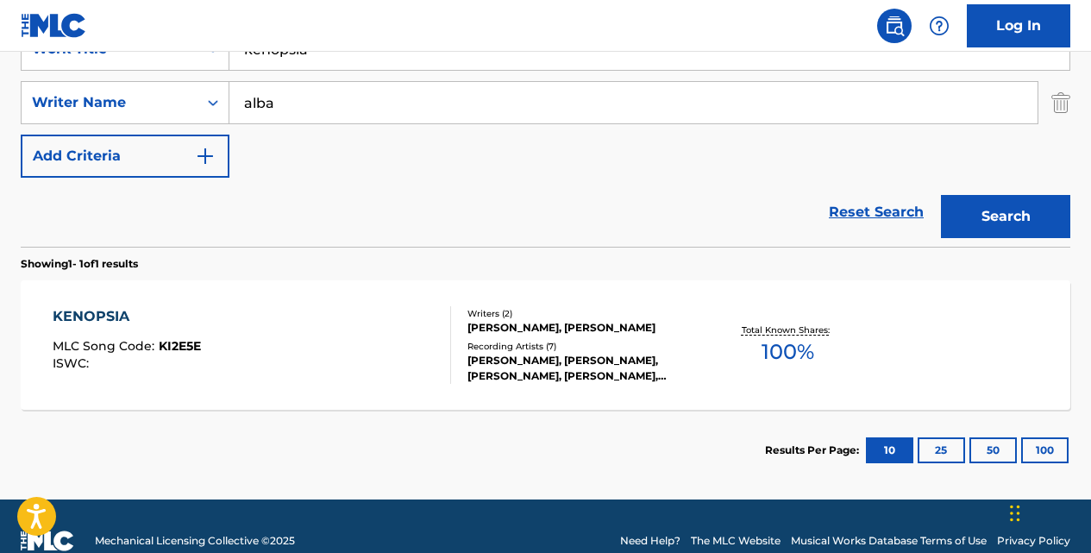
click at [122, 319] on div "KENOPSIA" at bounding box center [127, 316] width 148 height 21
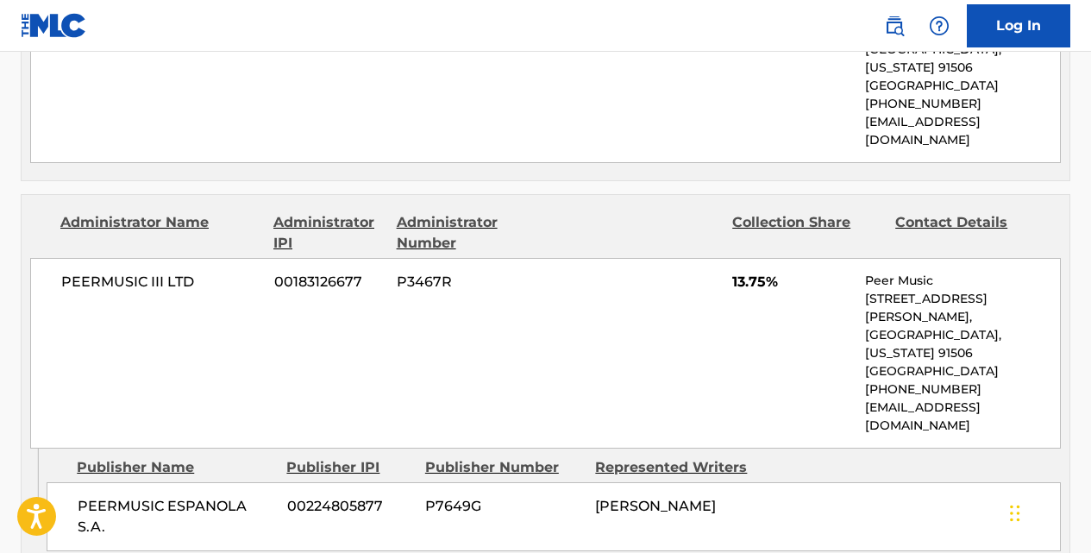
scroll to position [1713, 0]
